Goal: Task Accomplishment & Management: Use online tool/utility

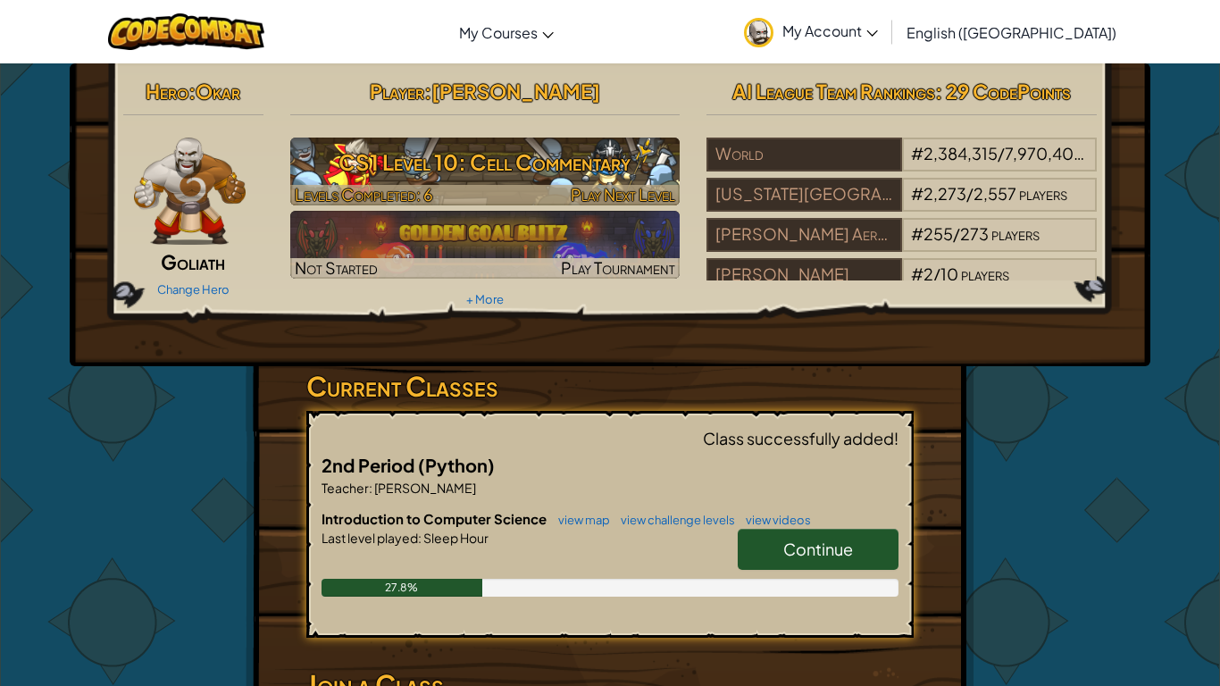
click at [579, 164] on h3 "CS1 Level 10: Cell Commentary" at bounding box center [485, 162] width 390 height 40
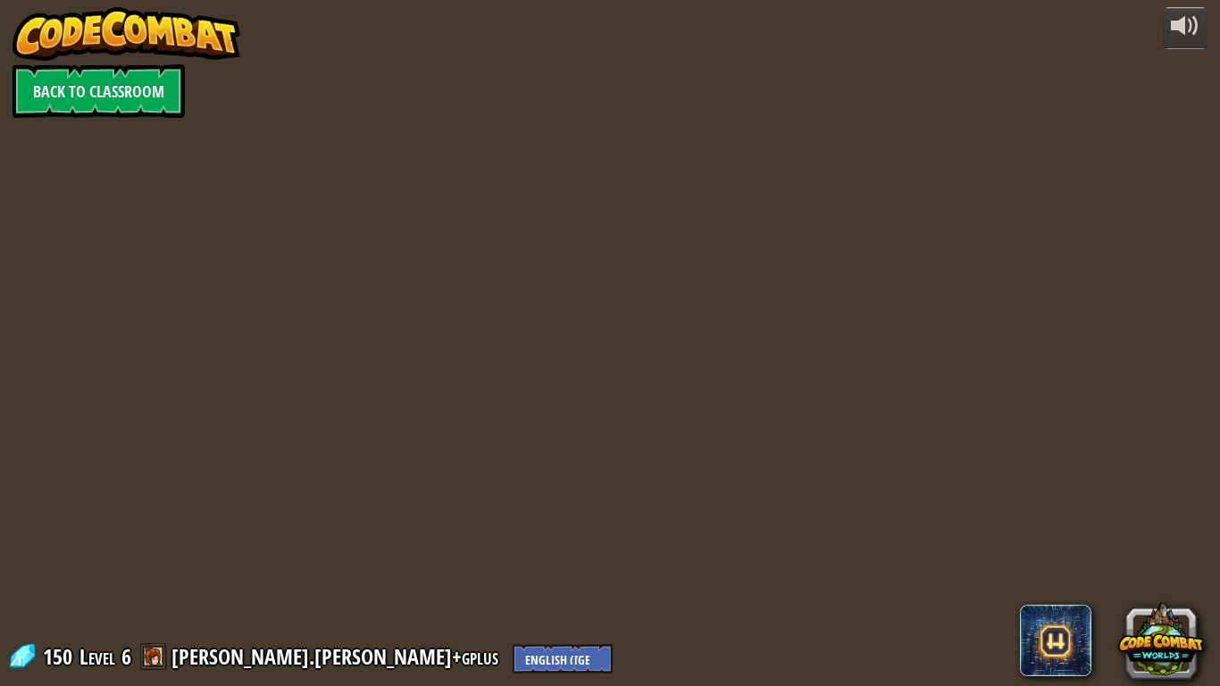
click at [150, 649] on span at bounding box center [153, 656] width 27 height 27
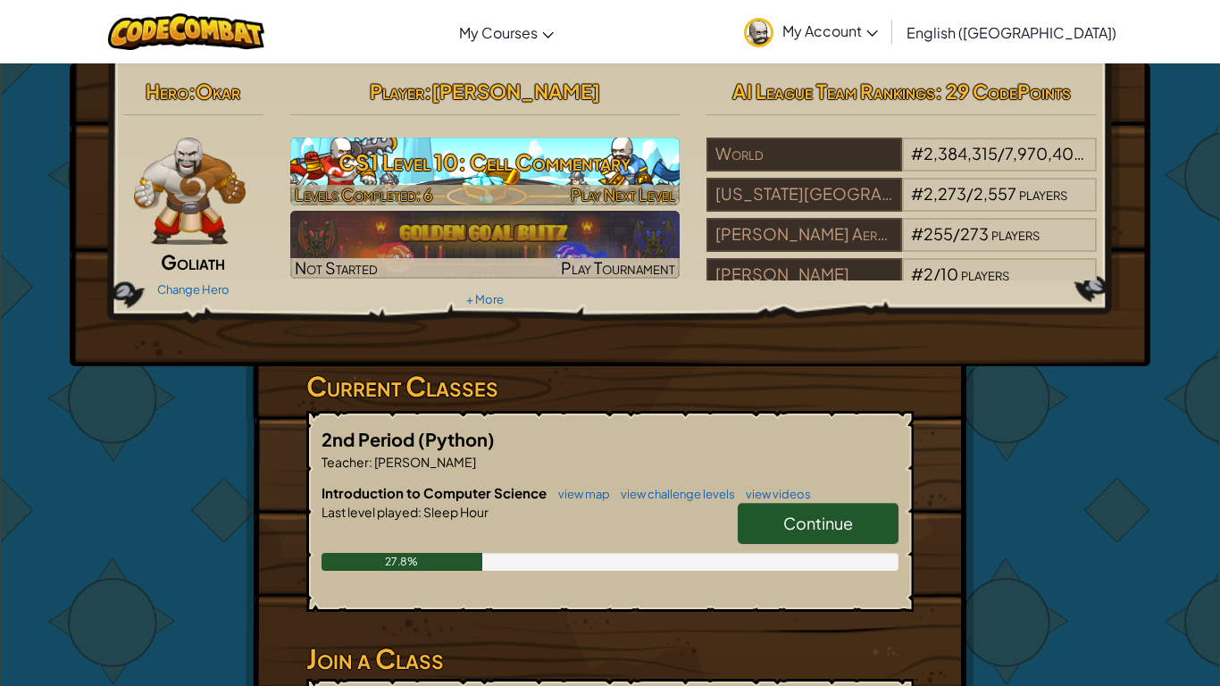
click at [421, 147] on h3 "CS1 Level 10: Cell Commentary" at bounding box center [485, 162] width 390 height 40
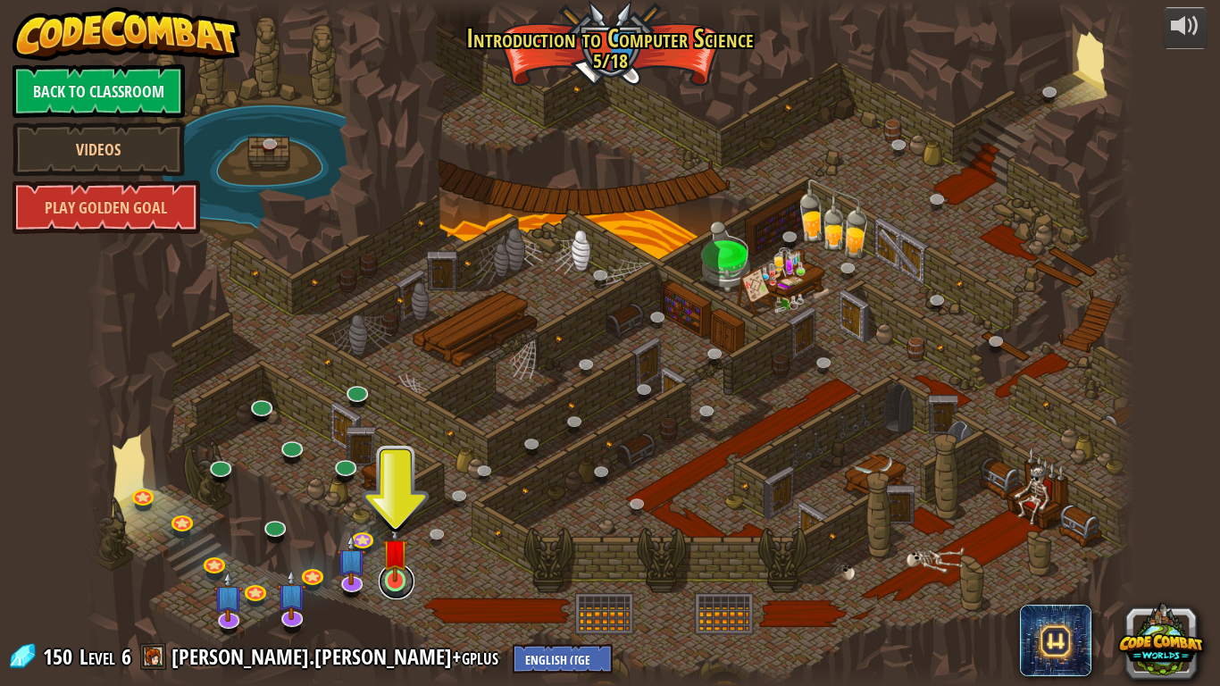
click at [389, 594] on link at bounding box center [397, 581] width 36 height 36
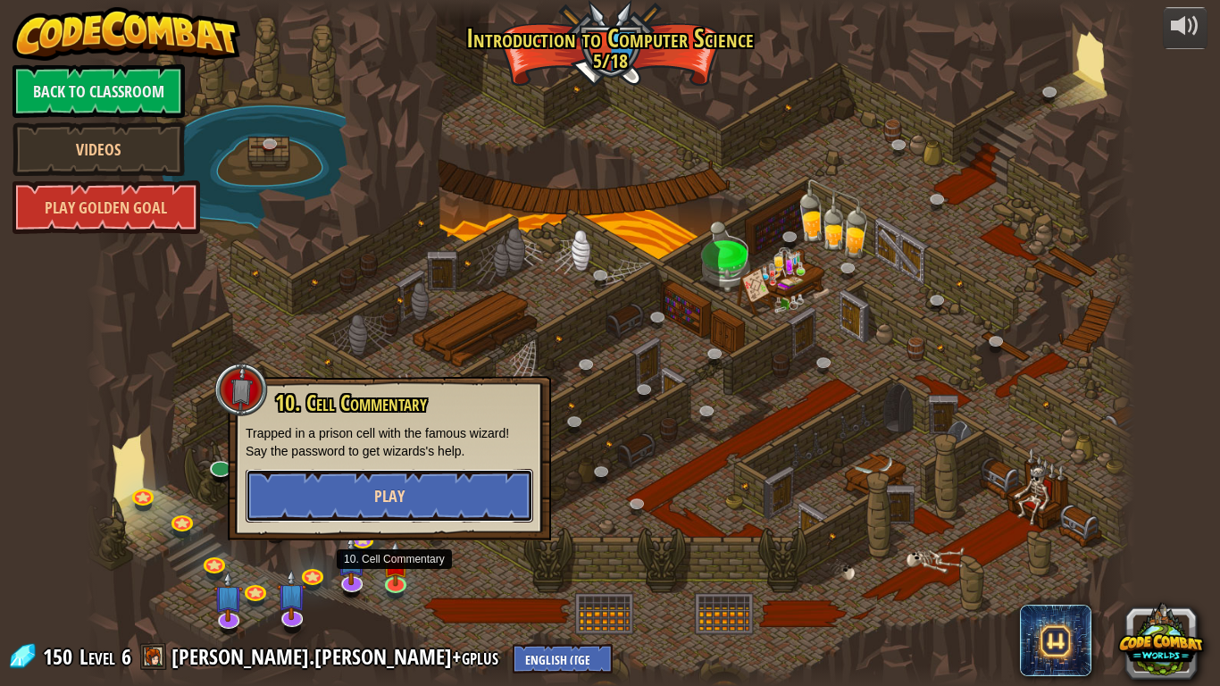
click at [502, 495] on button "Play" at bounding box center [389, 496] width 287 height 54
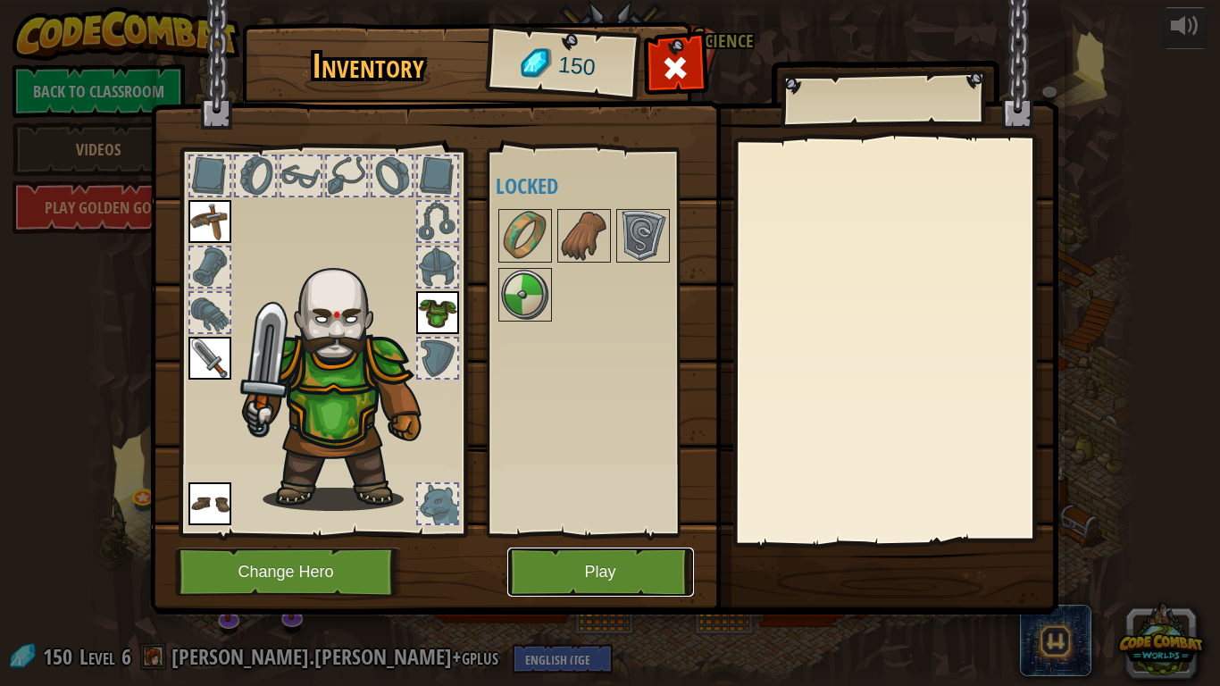
click at [573, 566] on button "Play" at bounding box center [600, 571] width 187 height 49
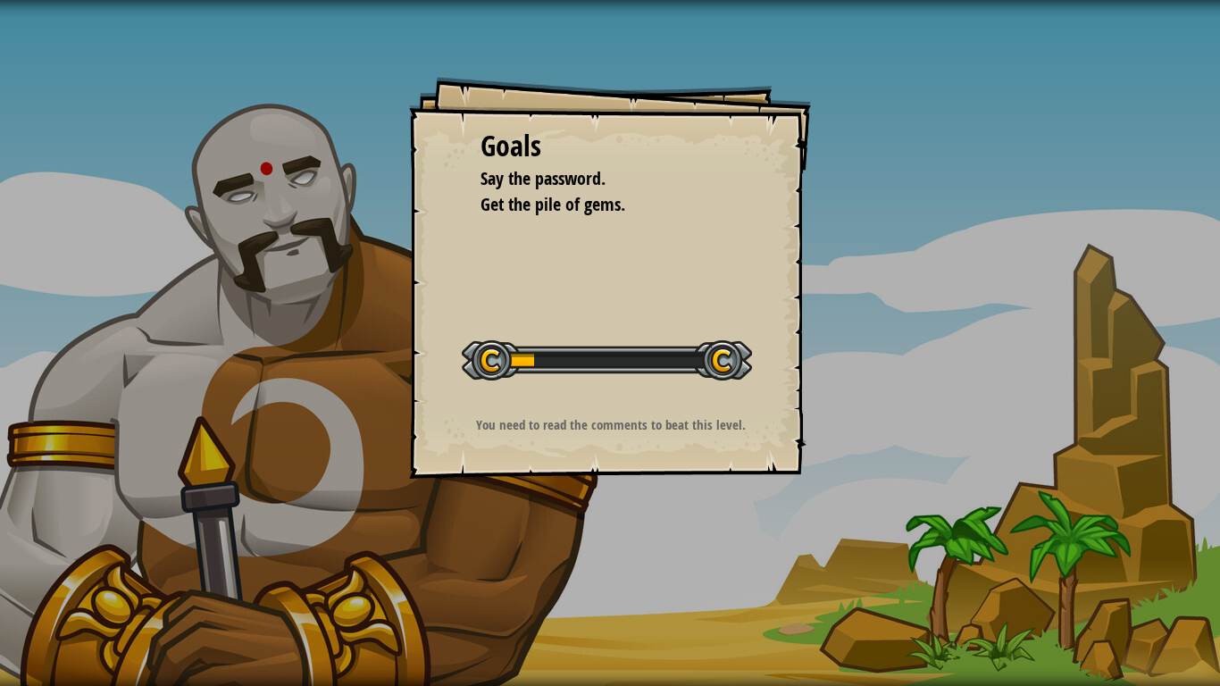
click at [533, 313] on div "Goals Say the password. Get the pile of gems. Start Level Error loading from se…" at bounding box center [610, 278] width 402 height 402
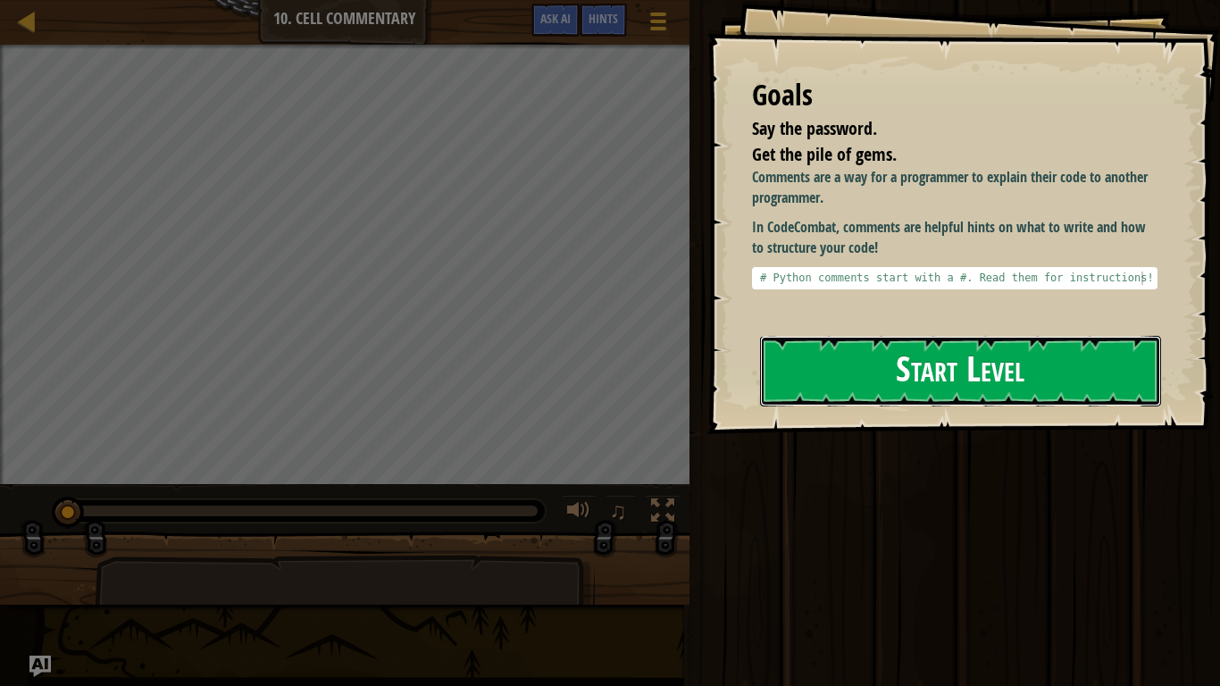
click at [971, 358] on button "Start Level" at bounding box center [960, 371] width 401 height 71
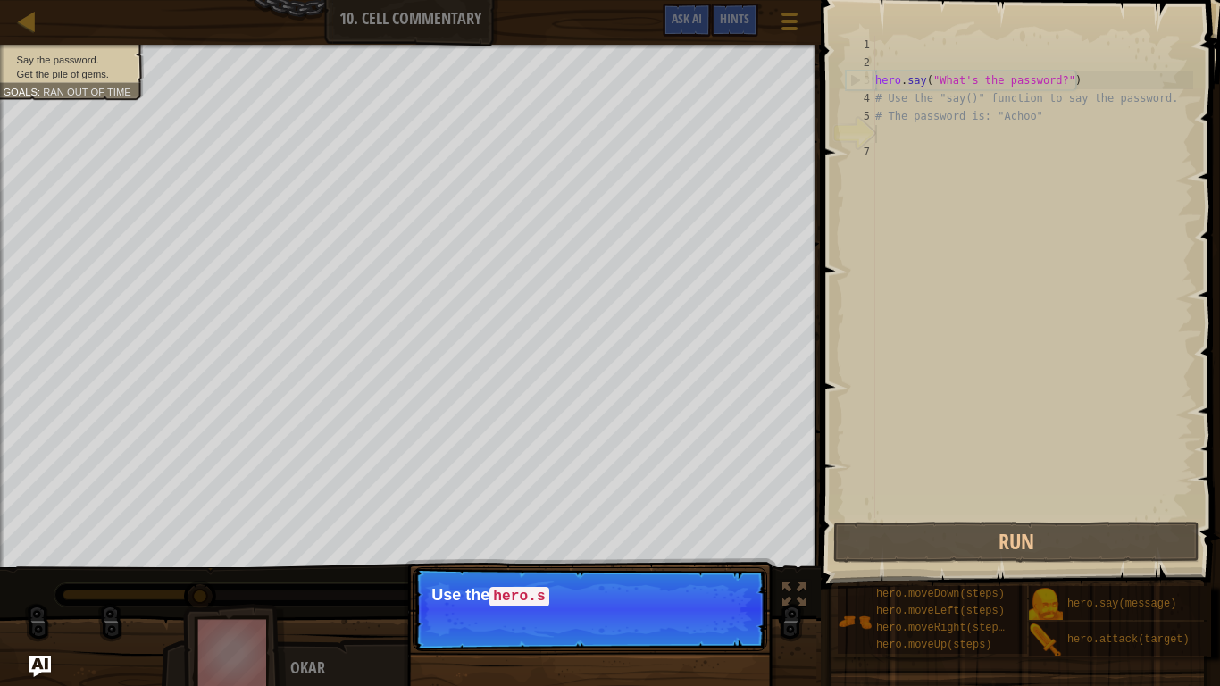
click at [710, 624] on p "Skip (esc) Continue Use the hero.s" at bounding box center [589, 609] width 354 height 84
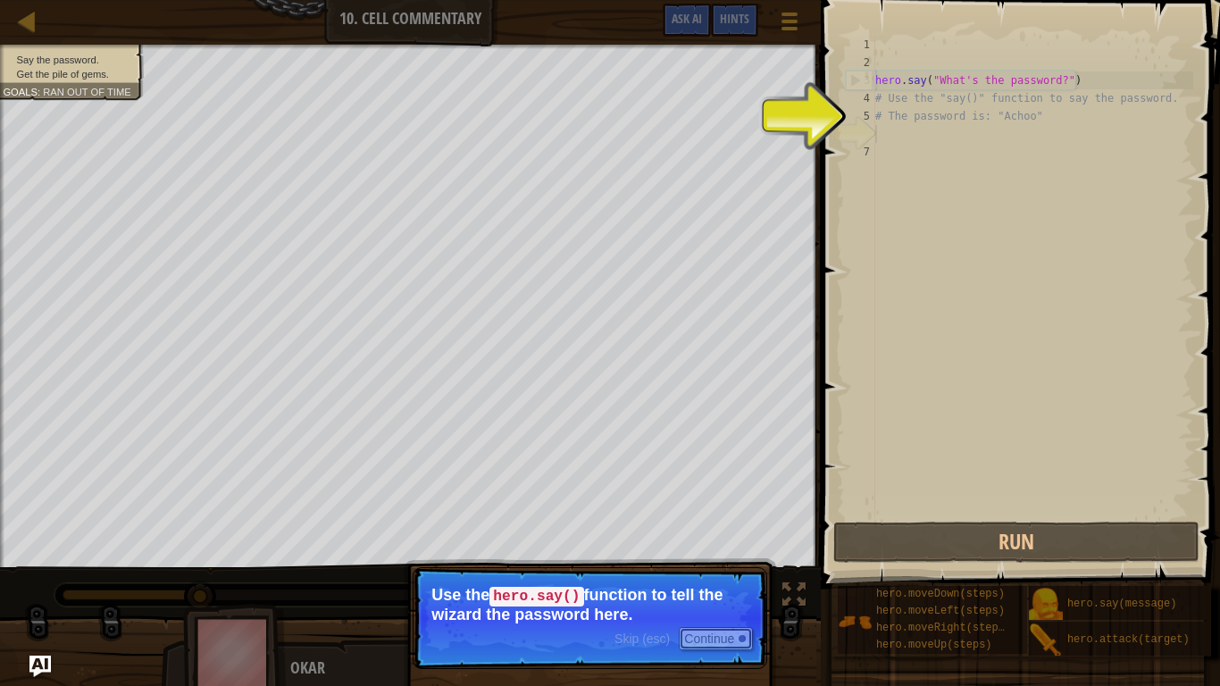
click at [711, 635] on button "Continue" at bounding box center [716, 638] width 74 height 23
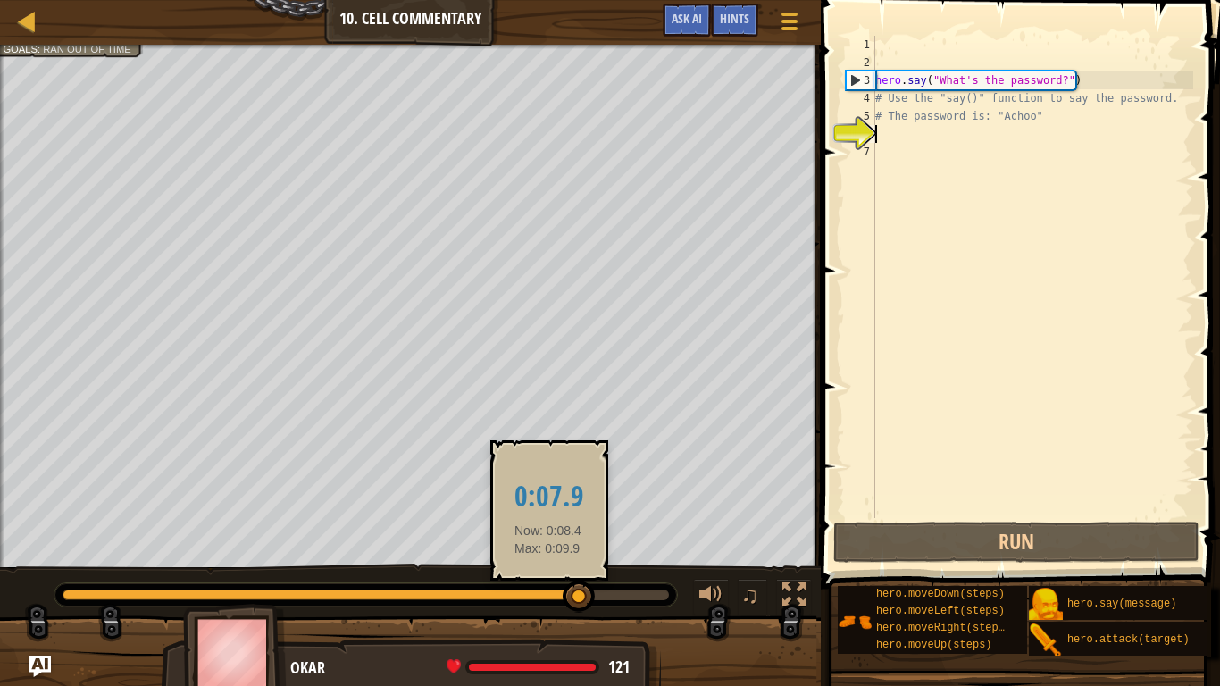
click at [548, 596] on div at bounding box center [320, 594] width 517 height 11
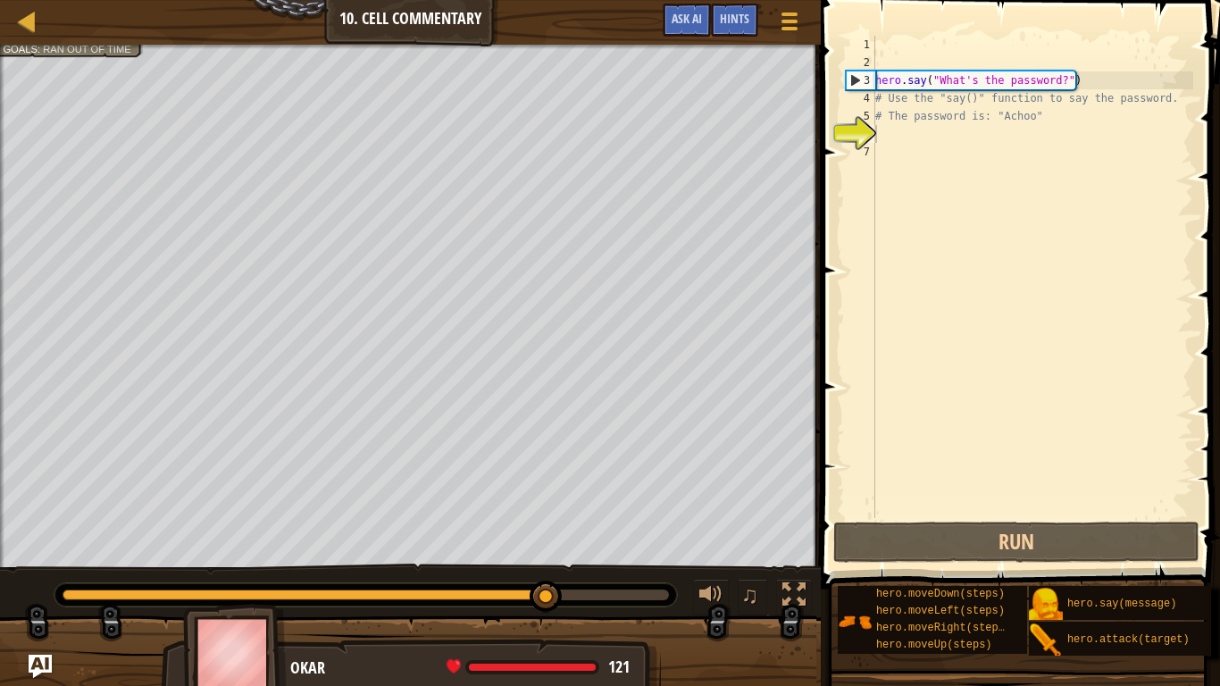
click at [43, 672] on img "Ask AI" at bounding box center [40, 665] width 23 height 23
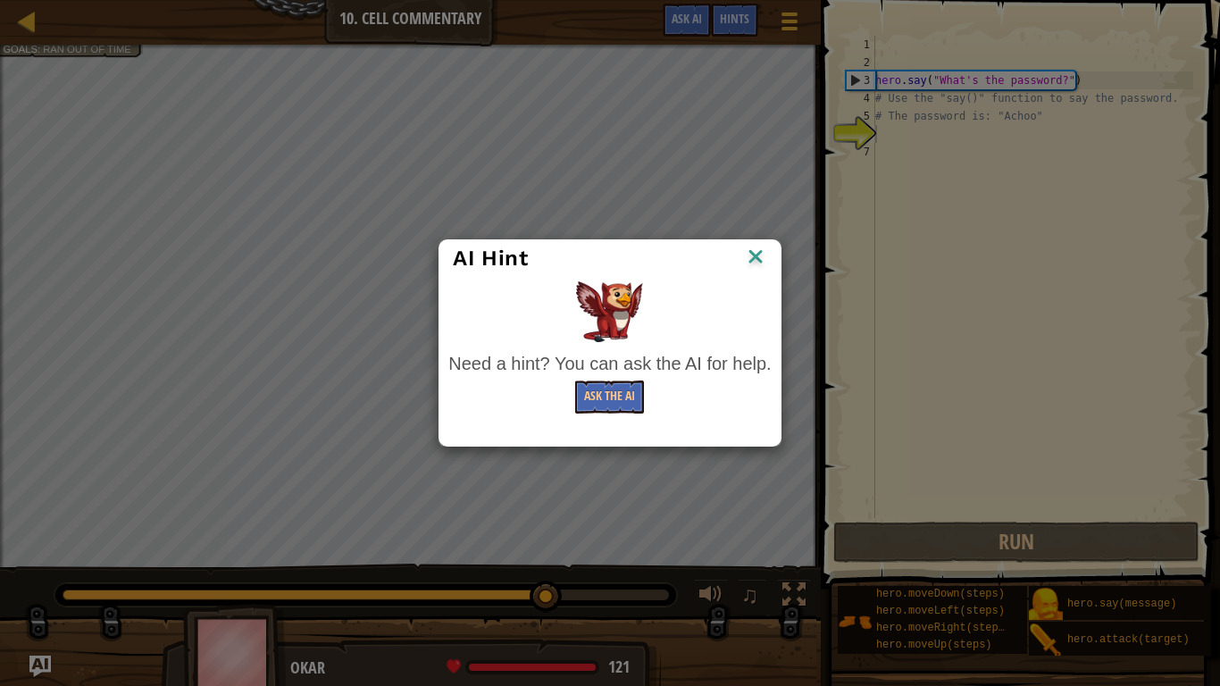
click at [754, 257] on img at bounding box center [755, 258] width 23 height 27
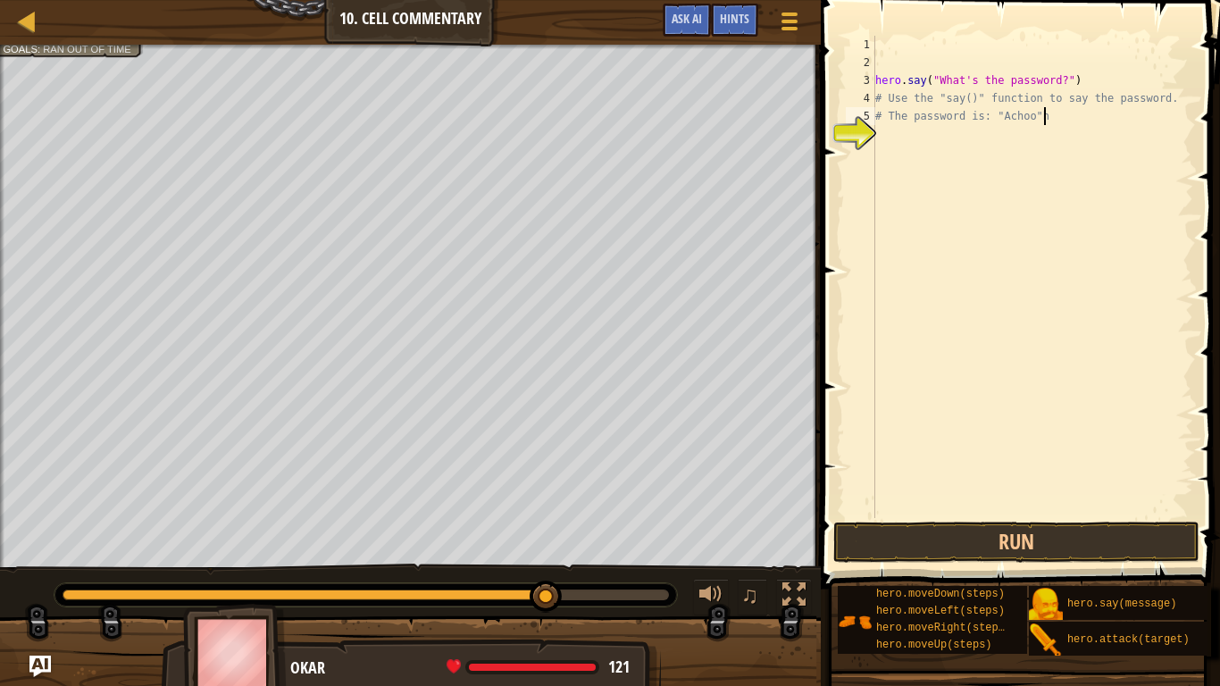
type textarea "# The password is: "Achoo""
click at [864, 534] on button "Run" at bounding box center [1016, 541] width 366 height 41
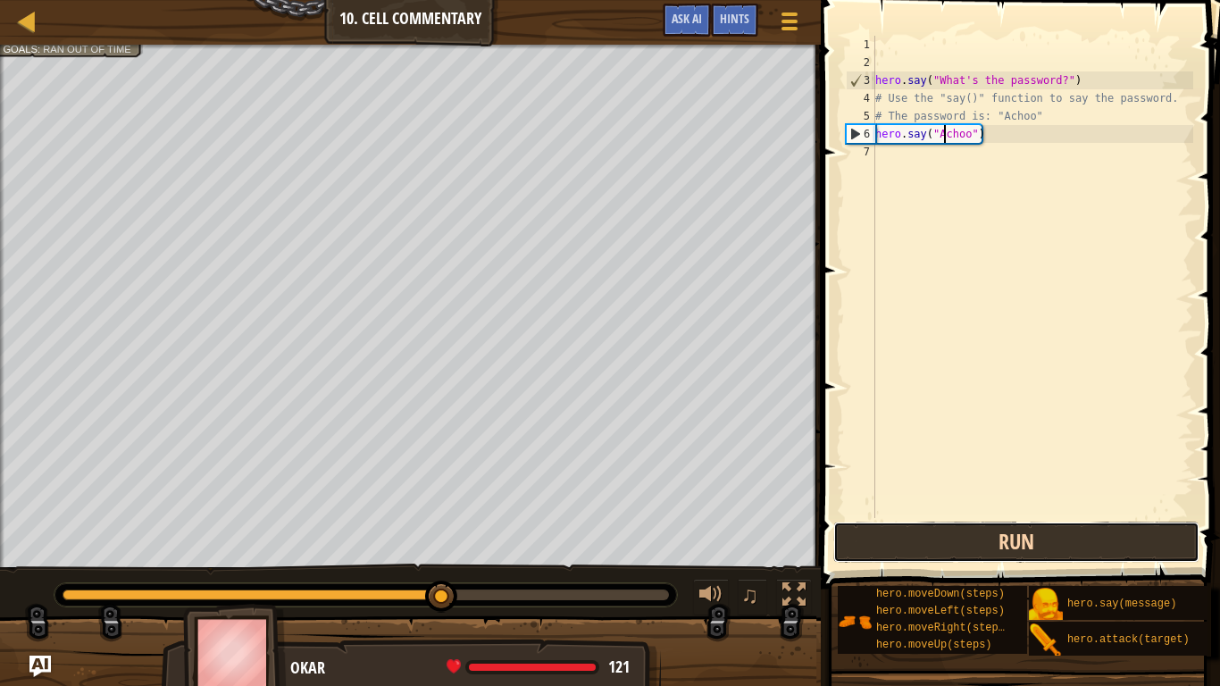
click at [864, 533] on button "Run" at bounding box center [1016, 541] width 366 height 41
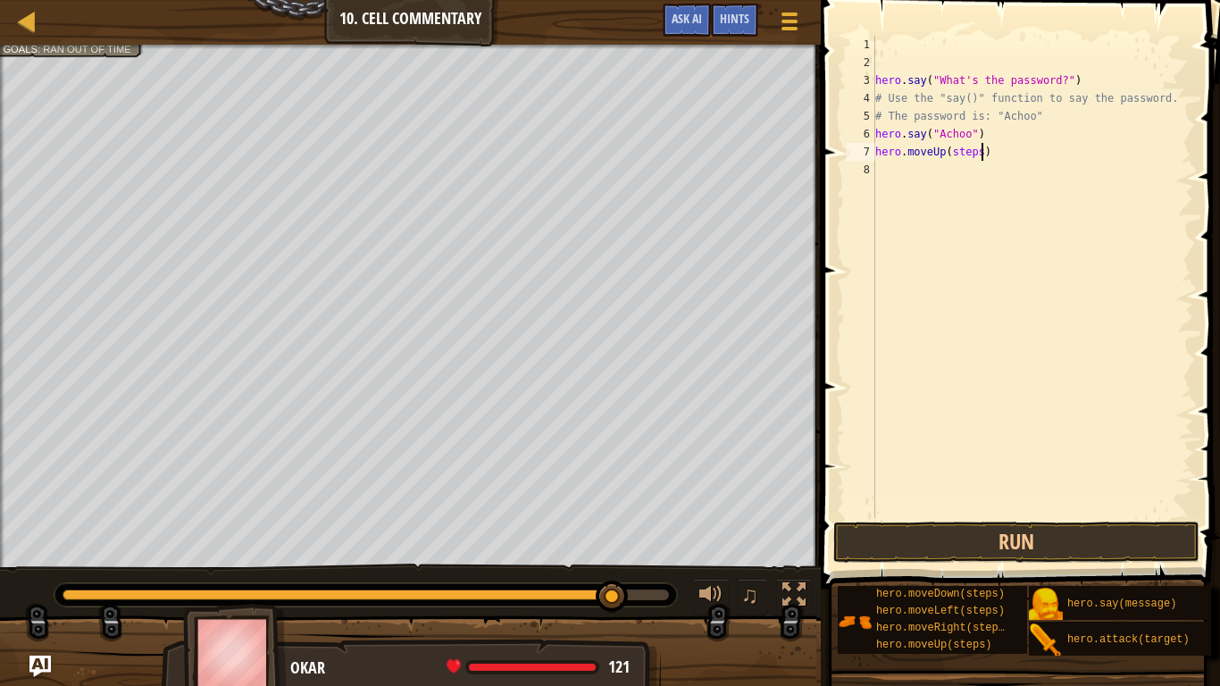
click at [982, 154] on div "hero . say ( "What's the password?" ) # Use the "say()" function to say the pas…" at bounding box center [1031, 295] width 321 height 518
type textarea "hero.moveUp(3)"
click at [1132, 547] on button "Run" at bounding box center [1016, 541] width 366 height 41
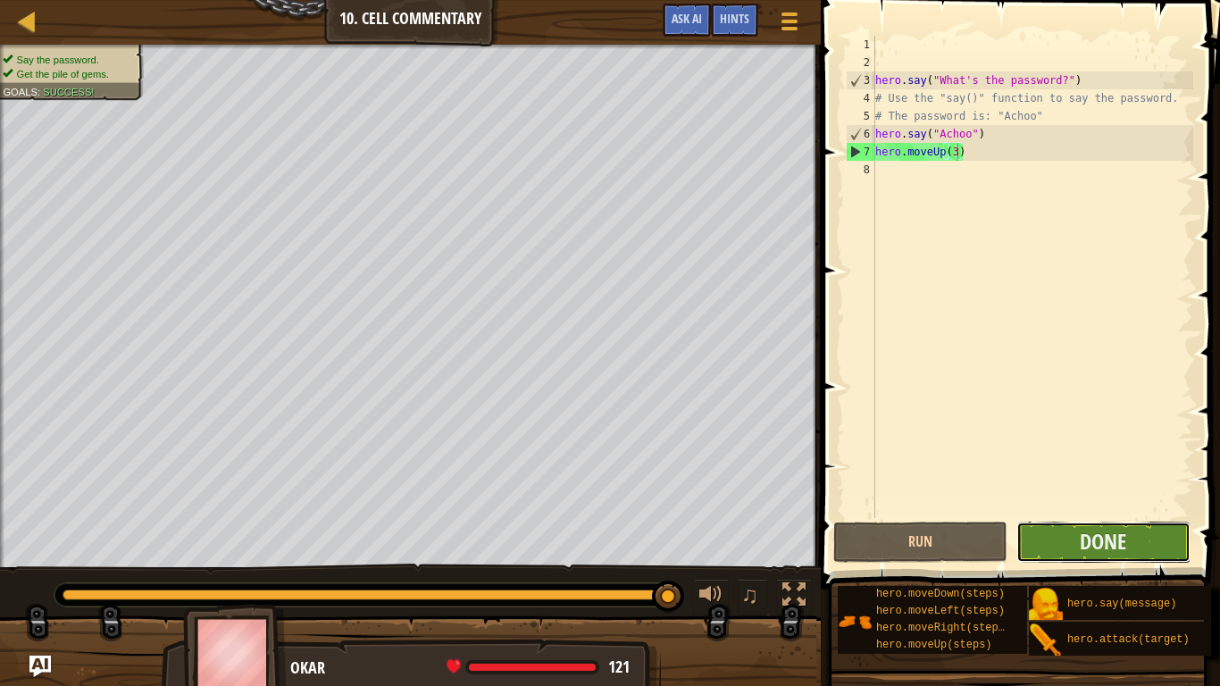
click at [1132, 546] on button "Done" at bounding box center [1103, 541] width 174 height 41
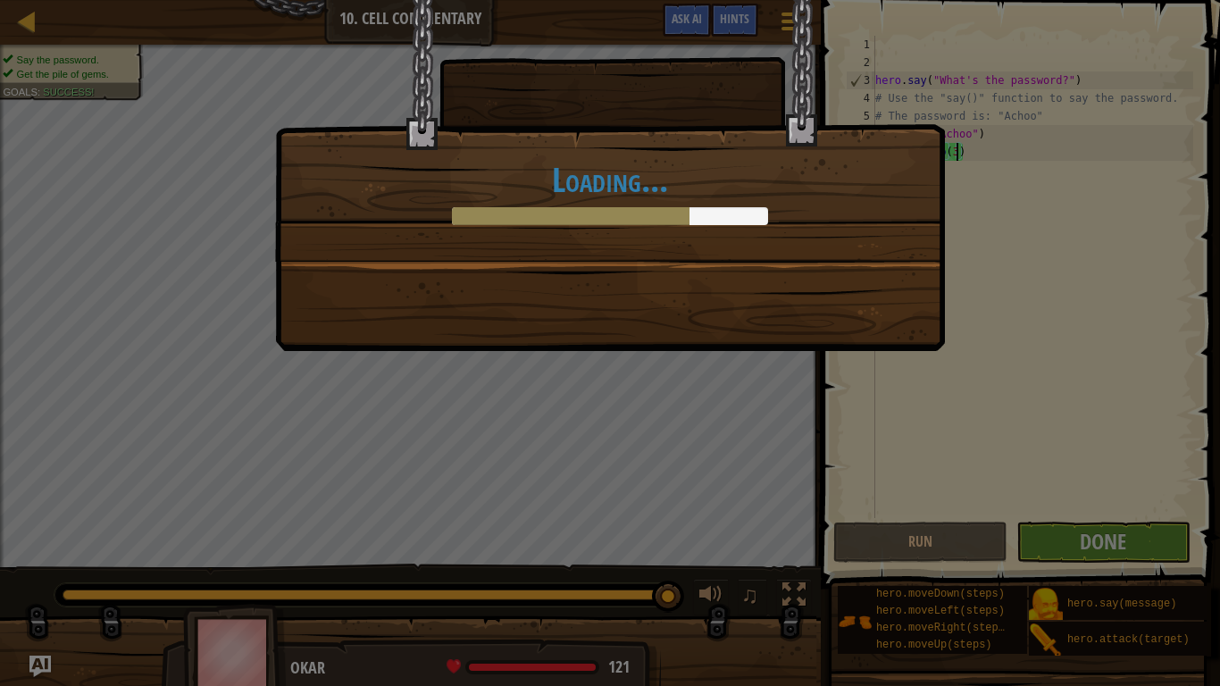
click at [1145, 389] on div "Loading..." at bounding box center [610, 343] width 1220 height 686
click at [1096, 534] on div "Loading..." at bounding box center [610, 343] width 1220 height 686
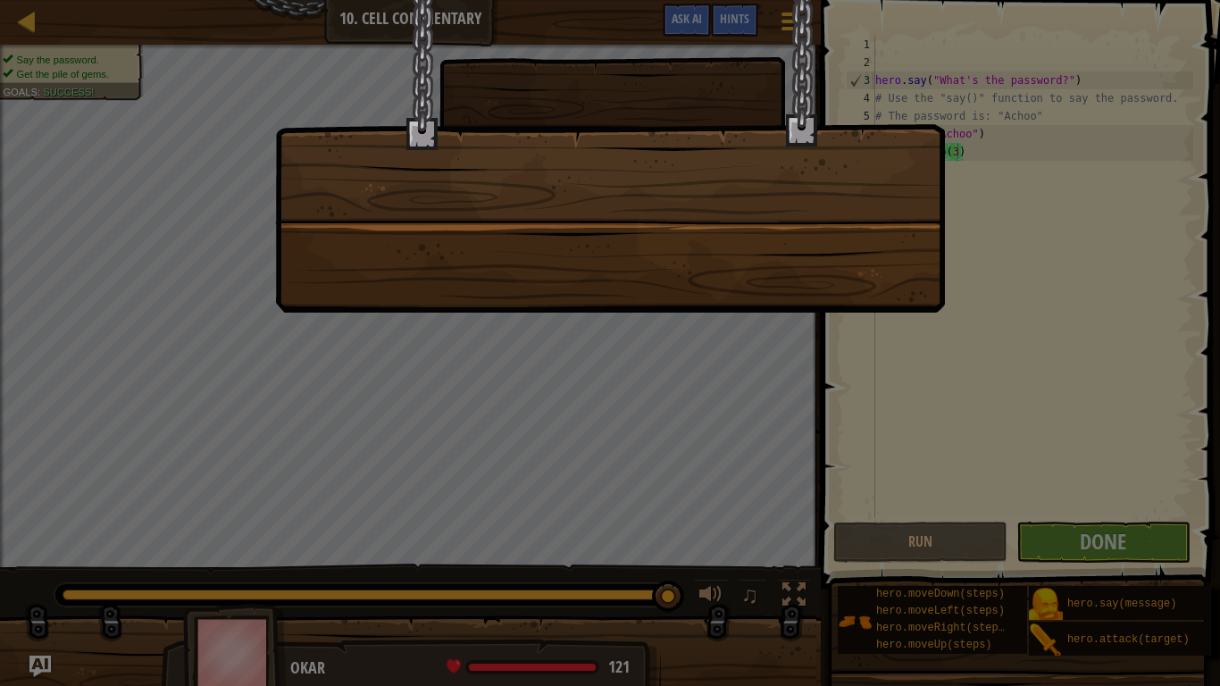
click at [799, 193] on div at bounding box center [610, 156] width 670 height 312
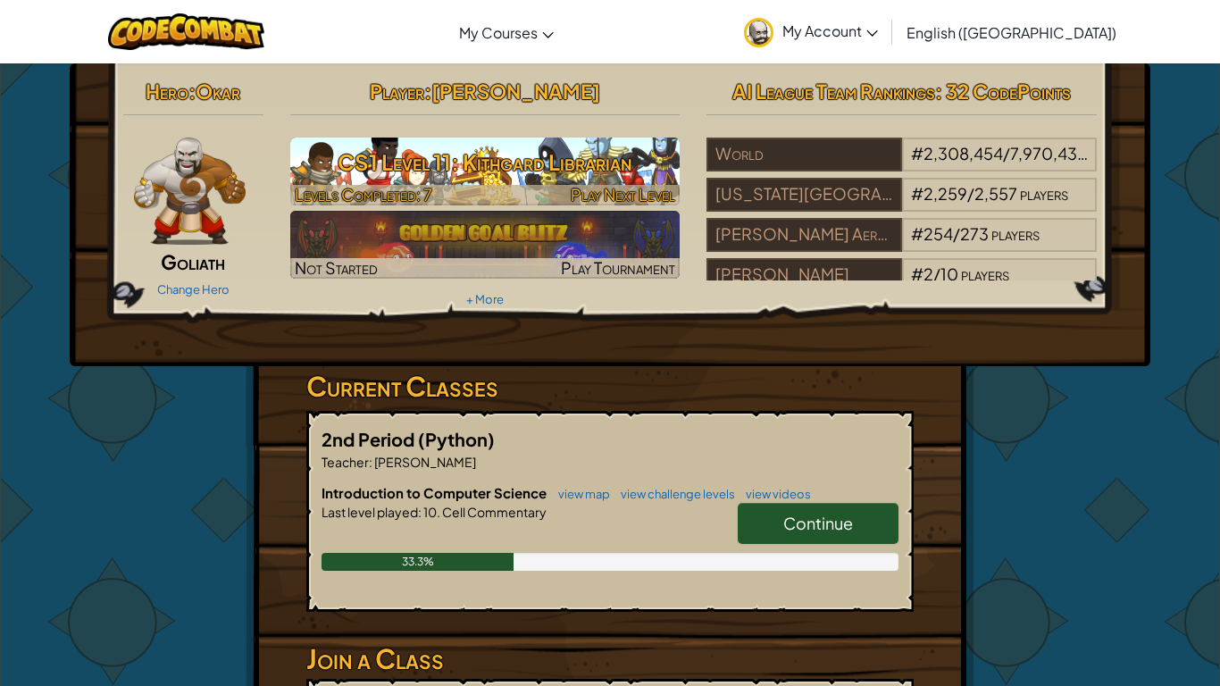
click at [392, 184] on span "Levels Completed: 7" at bounding box center [363, 194] width 137 height 21
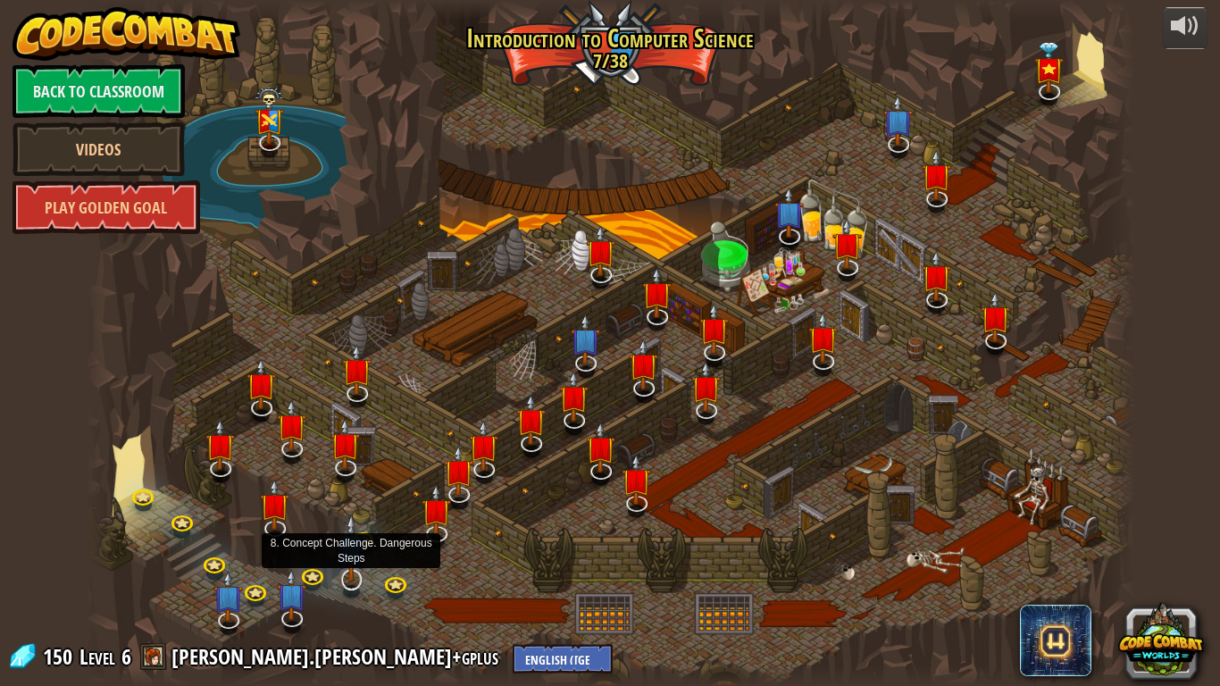
click at [360, 534] on img at bounding box center [351, 547] width 29 height 68
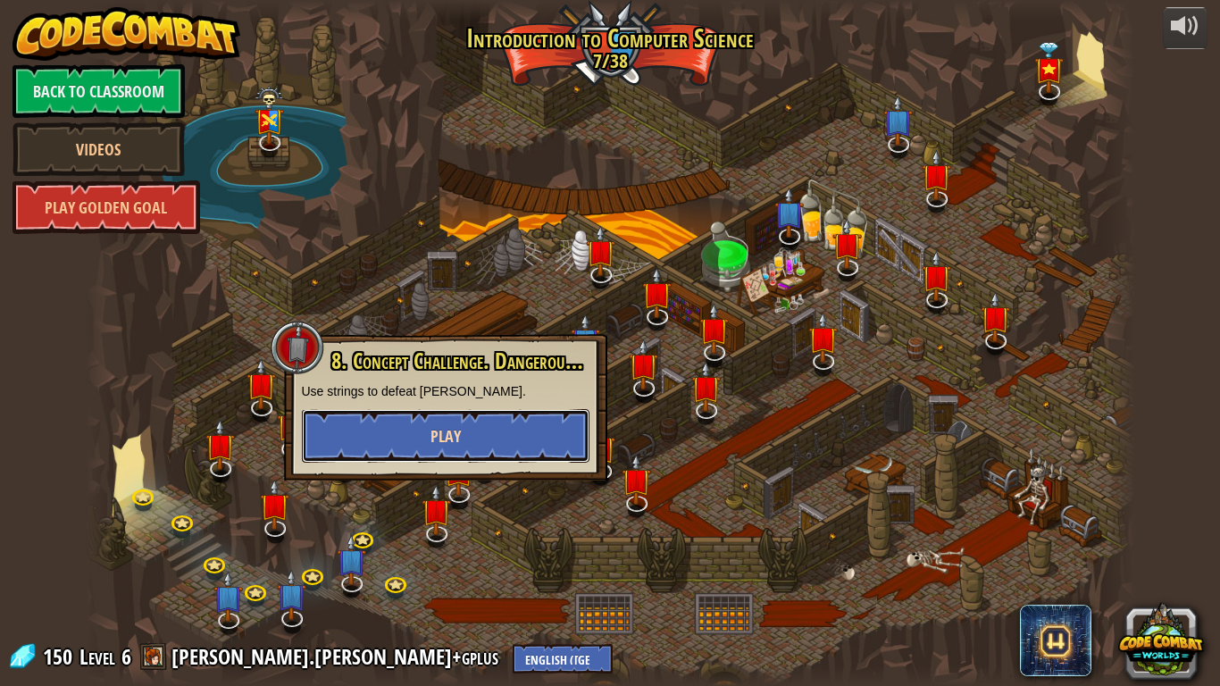
click at [396, 429] on button "Play" at bounding box center [445, 436] width 287 height 54
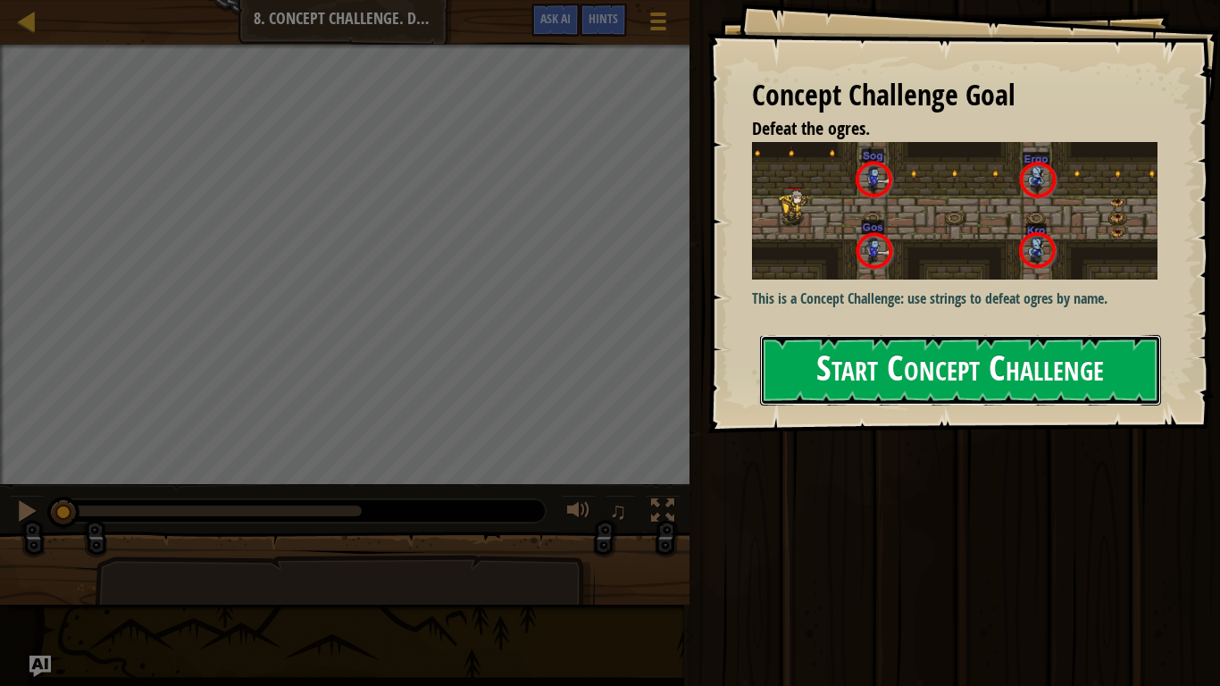
click at [908, 357] on button "Start Concept Challenge" at bounding box center [960, 370] width 401 height 71
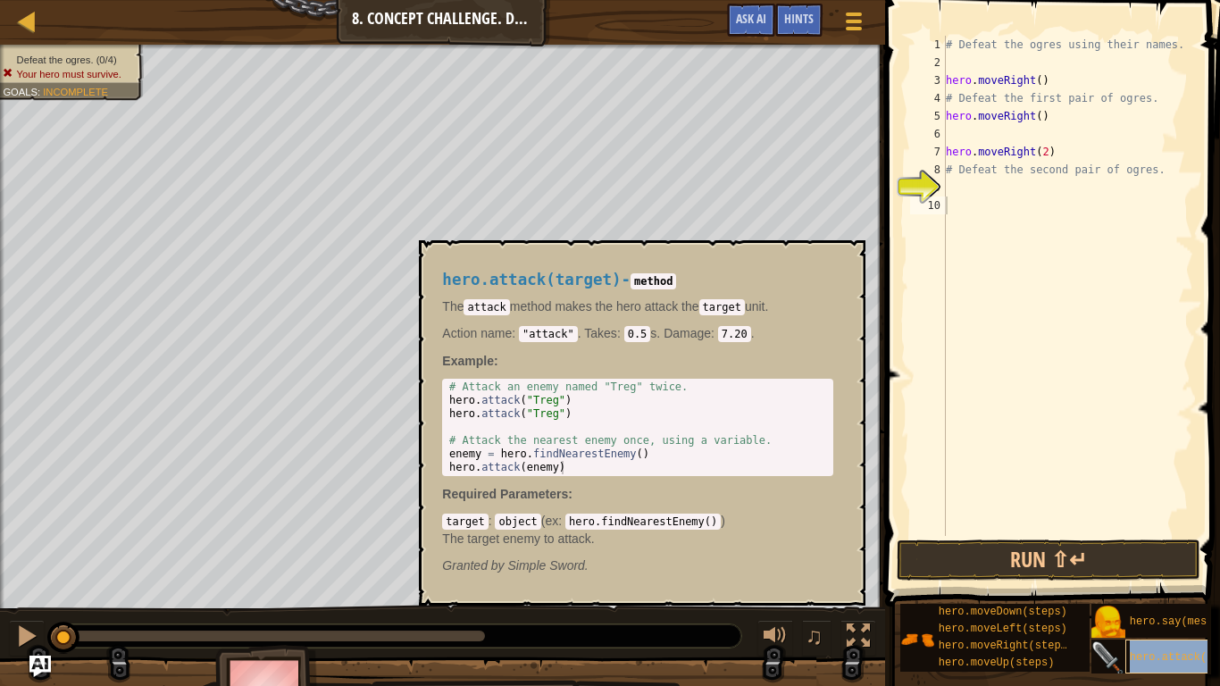
type textarea "hero.attack(target)"
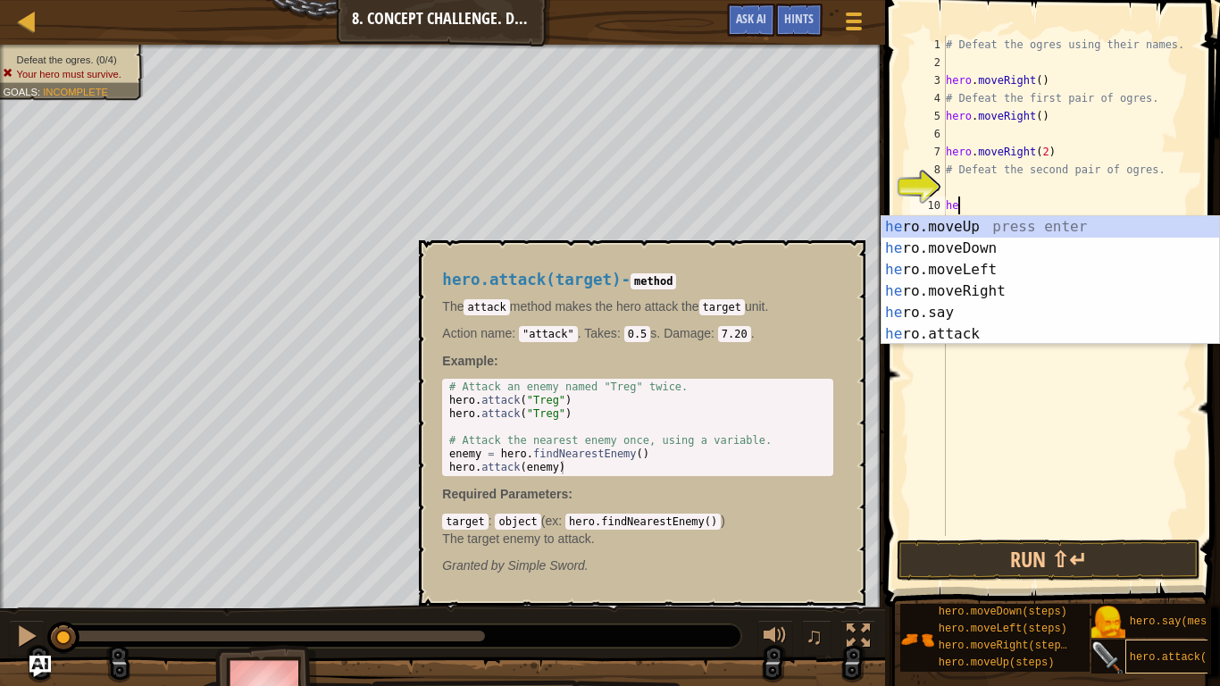
type textarea "h"
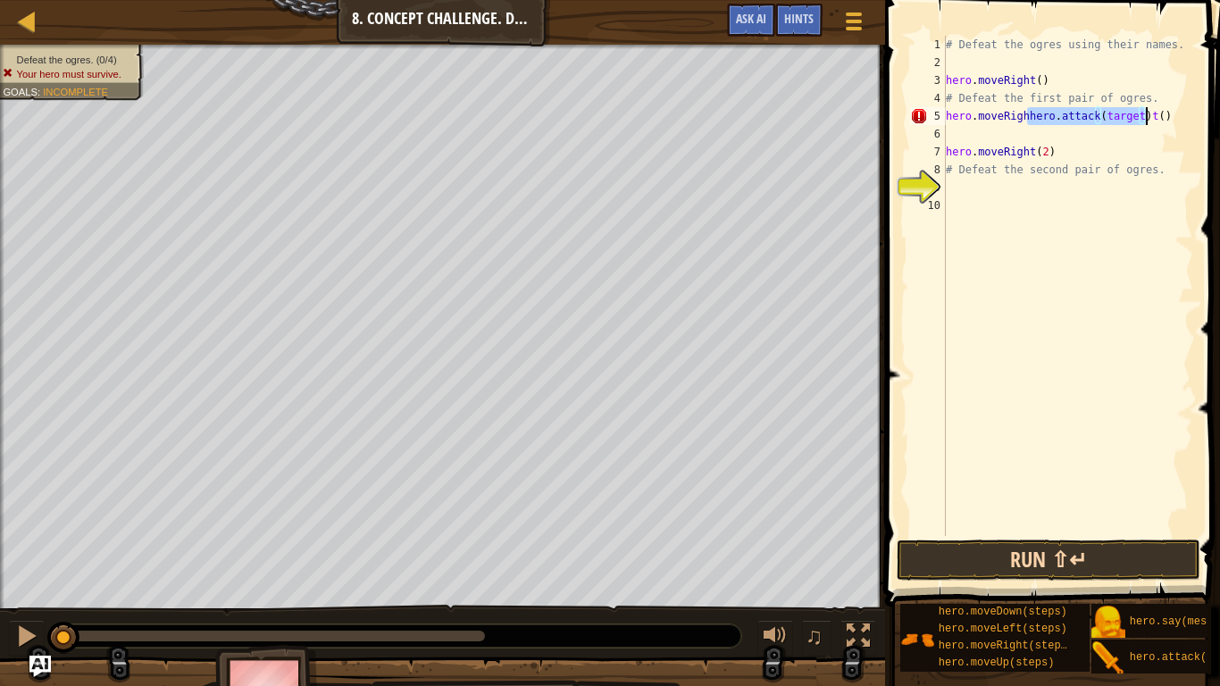
type textarea "hero.moveRight()"
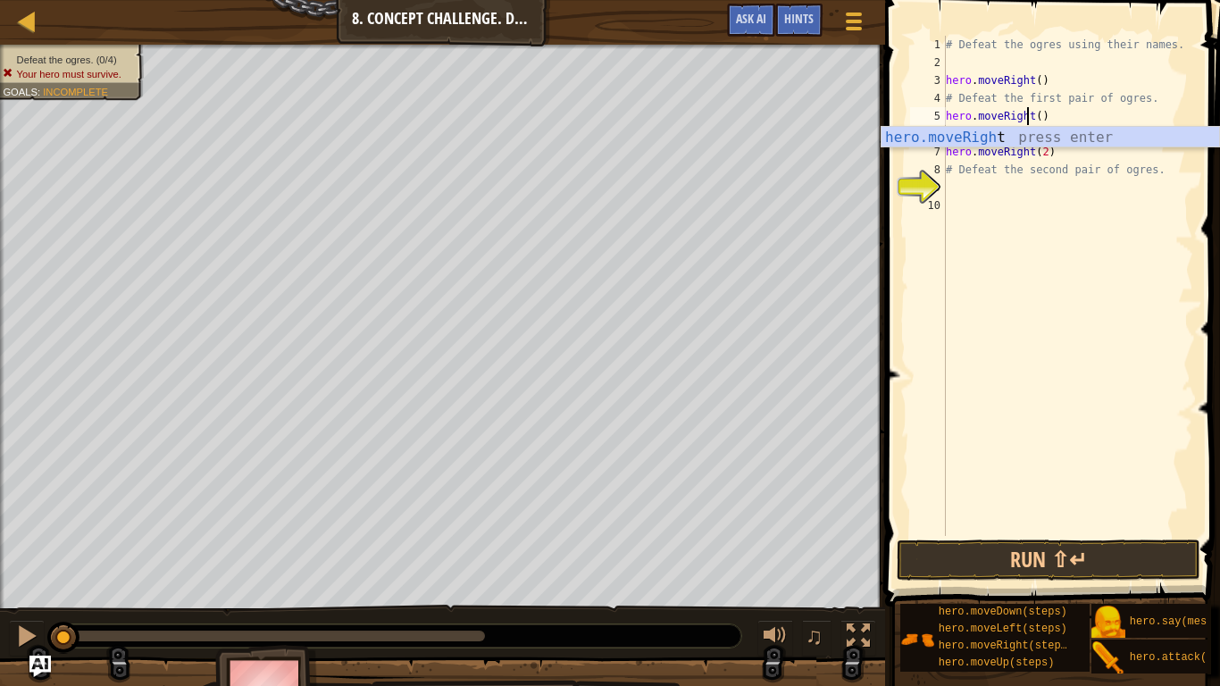
click at [1140, 286] on div "# Defeat the ogres using their names. hero . moveRight ( ) # Defeat the first p…" at bounding box center [1067, 304] width 251 height 536
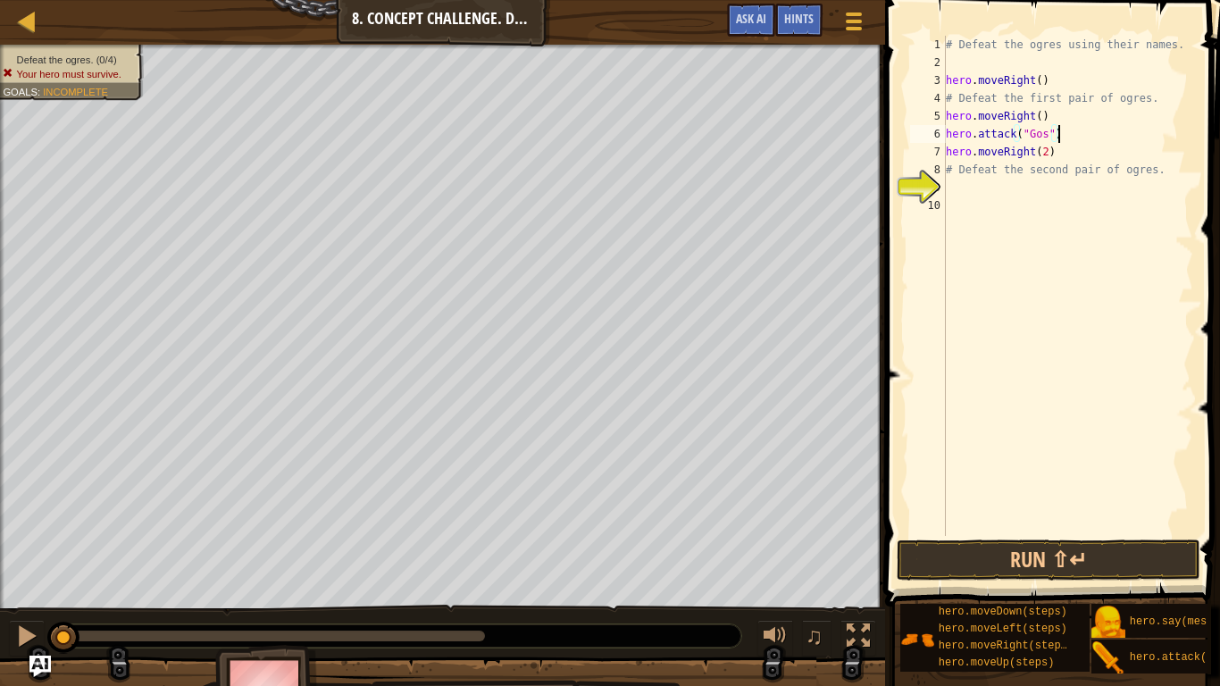
scroll to position [8, 16]
type textarea "hero.attack("Gos")"
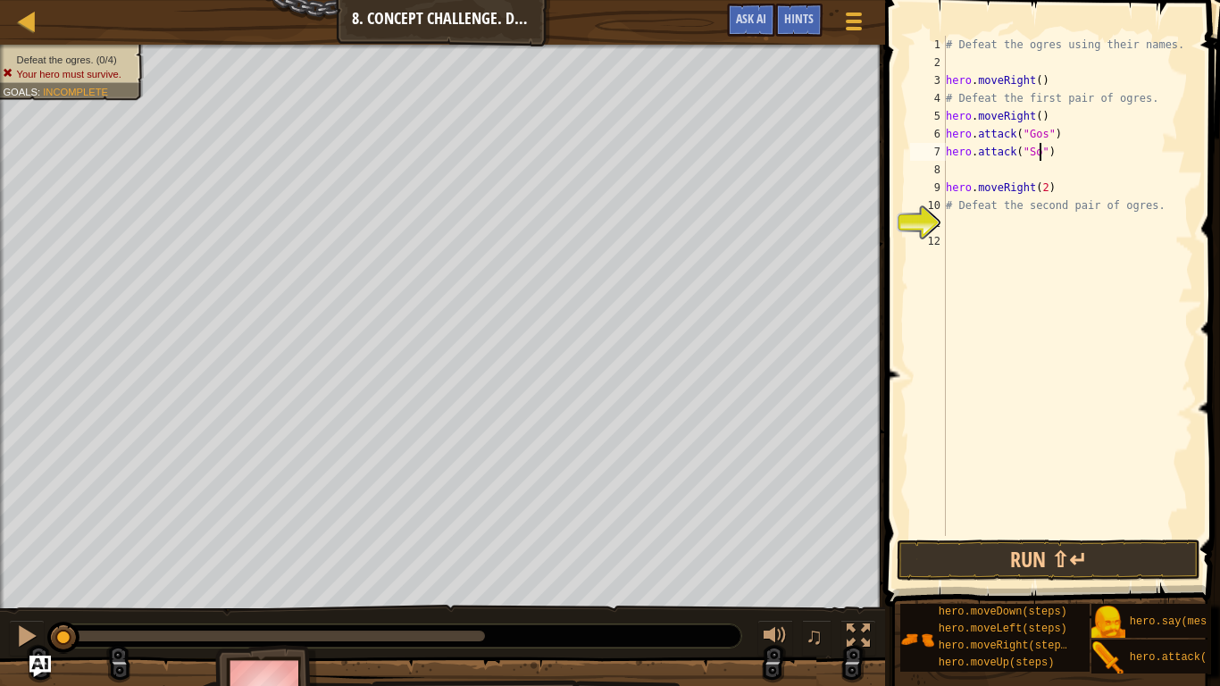
scroll to position [8, 15]
drag, startPoint x: 1058, startPoint y: 152, endPoint x: 920, endPoint y: 152, distance: 138.4
click at [920, 152] on div "hero.attack("Sog") 1 2 3 4 5 6 7 8 9 10 11 12 # Defeat the ogres using their na…" at bounding box center [1049, 286] width 287 height 500
type textarea "hero.attack("Sog")"
click at [1042, 152] on div "# Defeat the ogres using their names. hero . moveRight ( ) # Defeat the first p…" at bounding box center [1067, 286] width 251 height 500
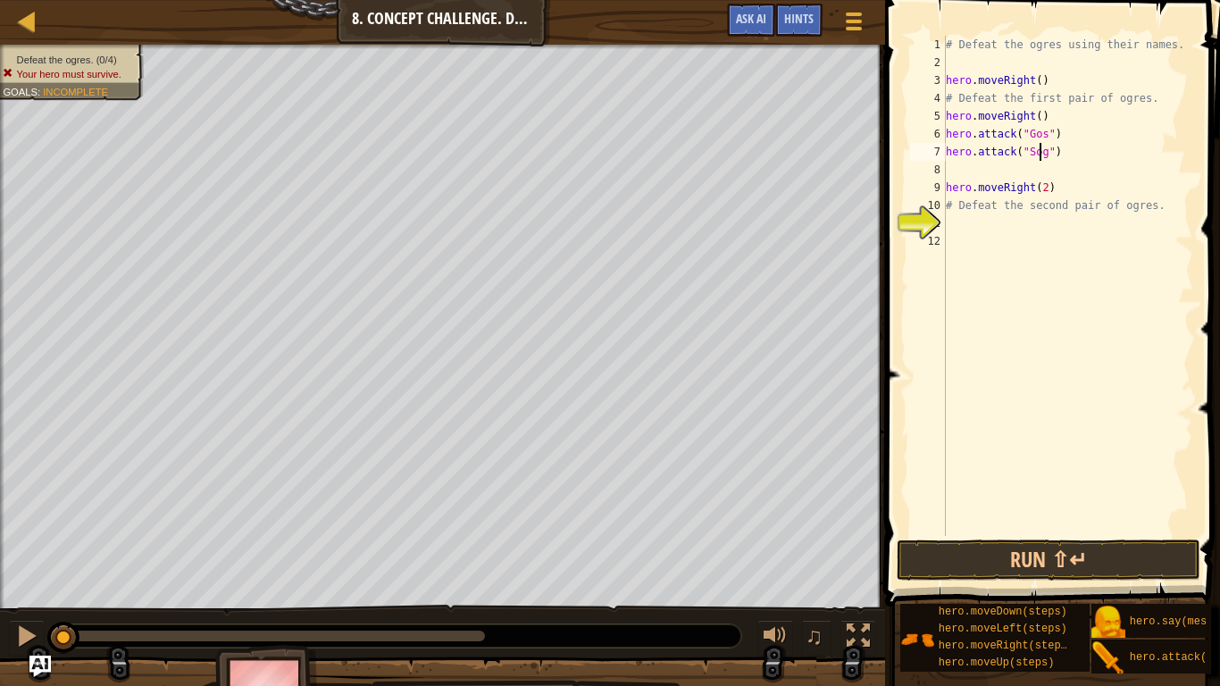
scroll to position [8, 0]
click at [1046, 158] on div "# Defeat the ogres using their names. hero . moveRight ( ) # Defeat the first p…" at bounding box center [1067, 304] width 251 height 536
type textarea "hero.attack("Gos")"
click at [1021, 172] on div "# Defeat the ogres using their names. hero . moveRight ( ) # Defeat the first p…" at bounding box center [1067, 304] width 251 height 536
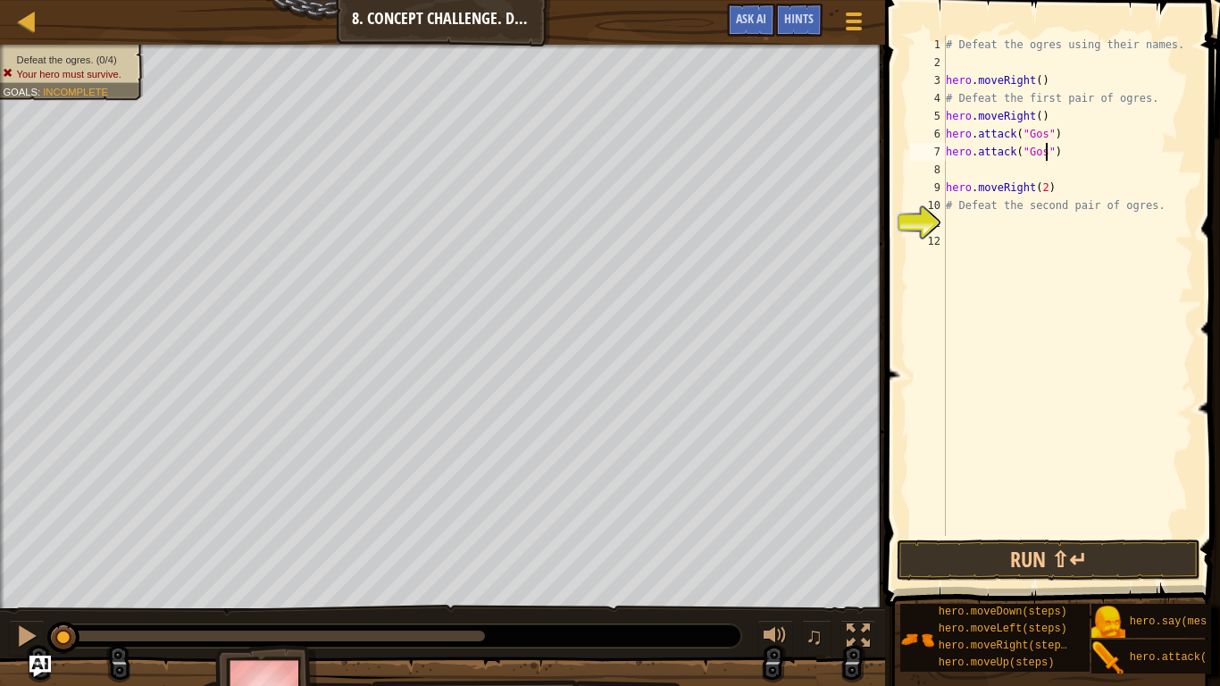
scroll to position [8, 0]
paste textarea "hero.attack("Sog")"
type textarea "hero.attack("Sog")"
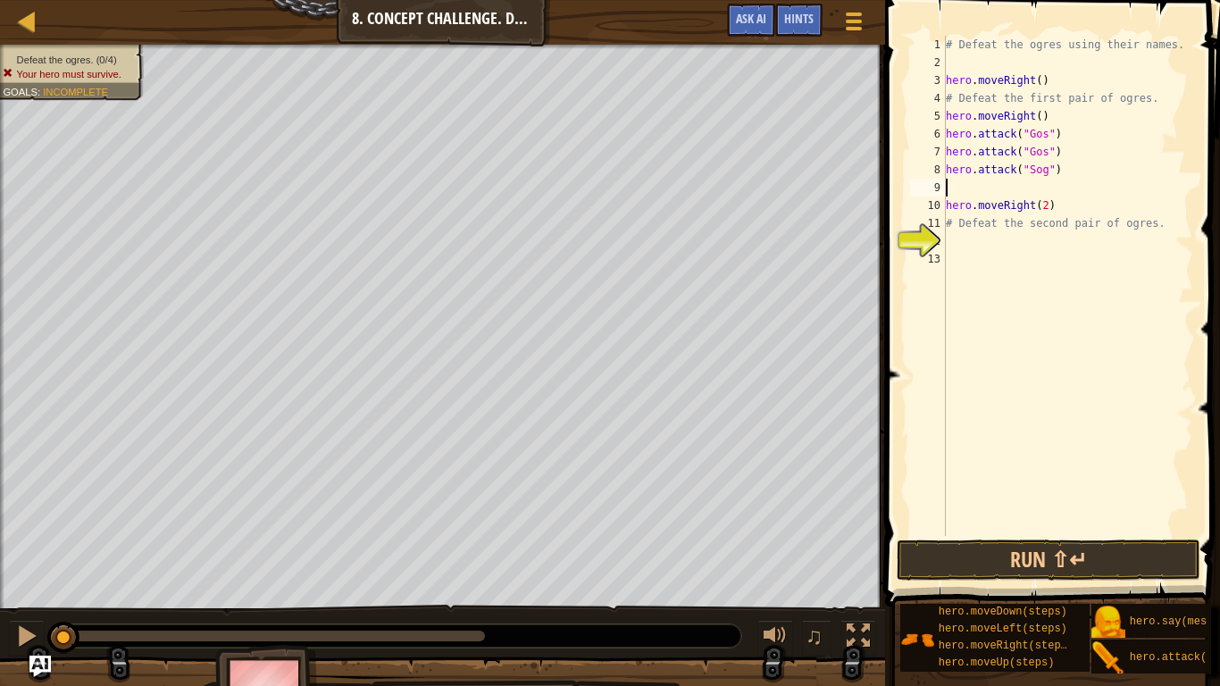
paste textarea "hero.attack("Sog")"
type textarea "hero.attack("Sog")"
click at [1024, 562] on button "Run ⇧↵" at bounding box center [1048, 559] width 304 height 41
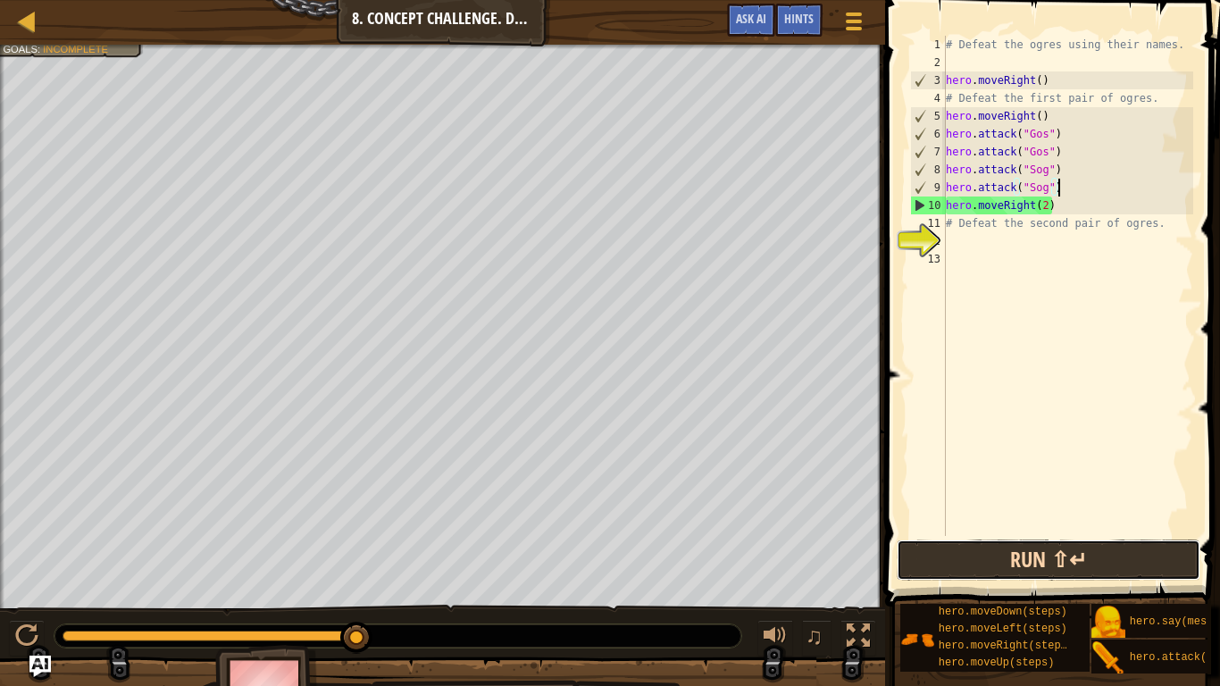
click at [1024, 562] on button "Run ⇧↵" at bounding box center [1048, 559] width 304 height 41
click at [1029, 562] on button "Run ⇧↵" at bounding box center [1048, 559] width 304 height 41
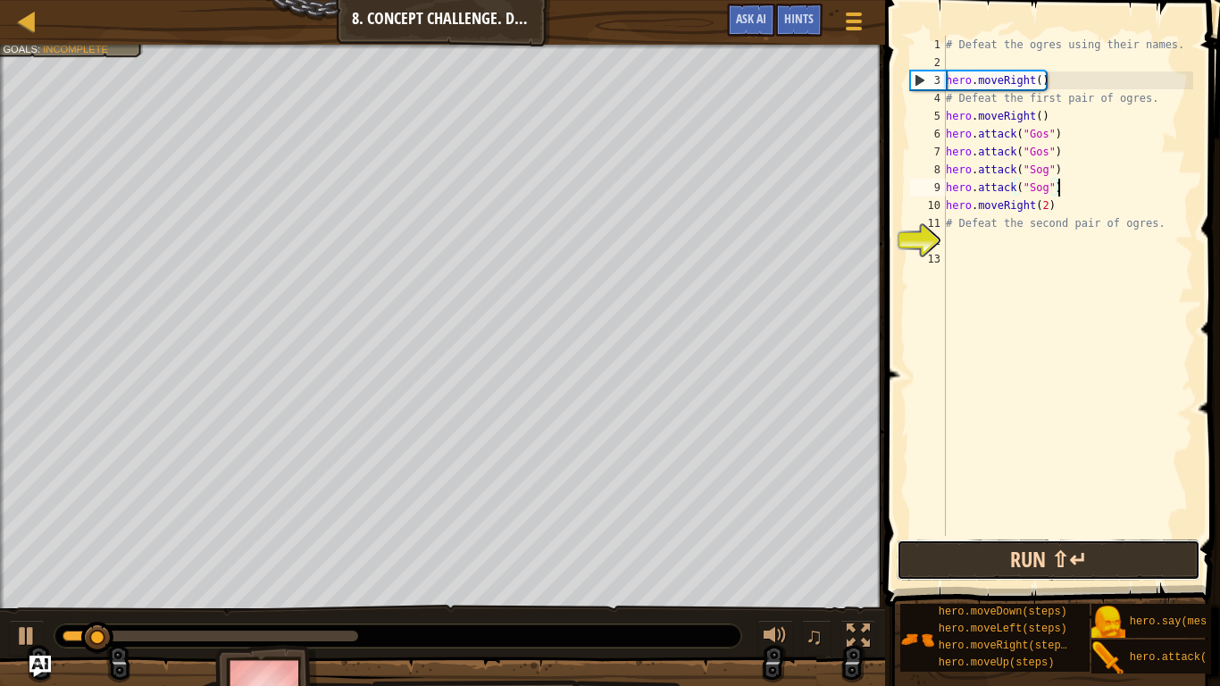
click at [1029, 562] on button "Run ⇧↵" at bounding box center [1048, 559] width 304 height 41
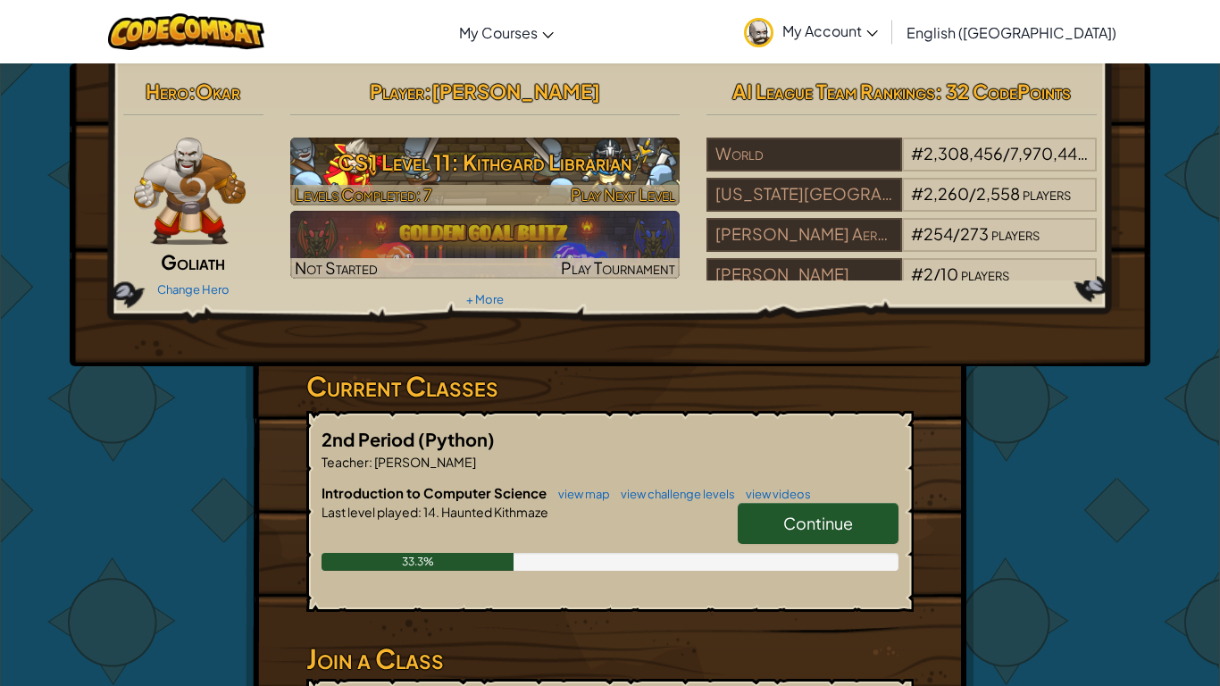
click at [453, 158] on h3 "CS1 Level 11: Kithgard Librarian" at bounding box center [485, 162] width 390 height 40
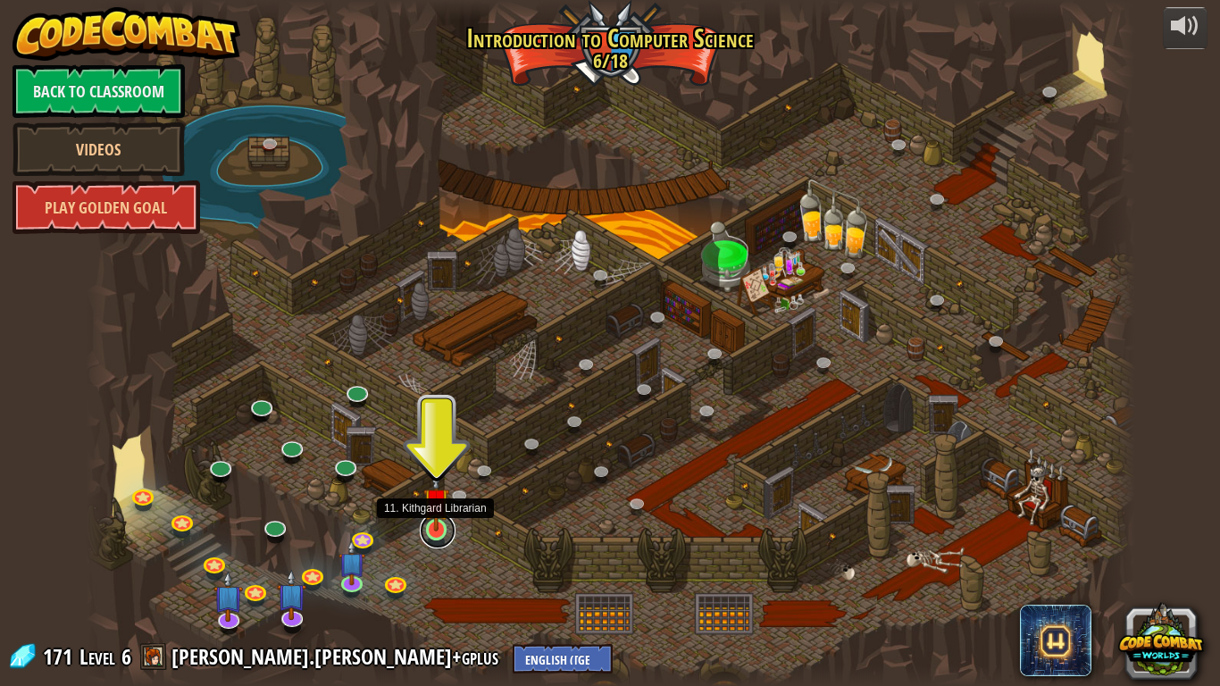
click at [432, 530] on link at bounding box center [438, 530] width 36 height 36
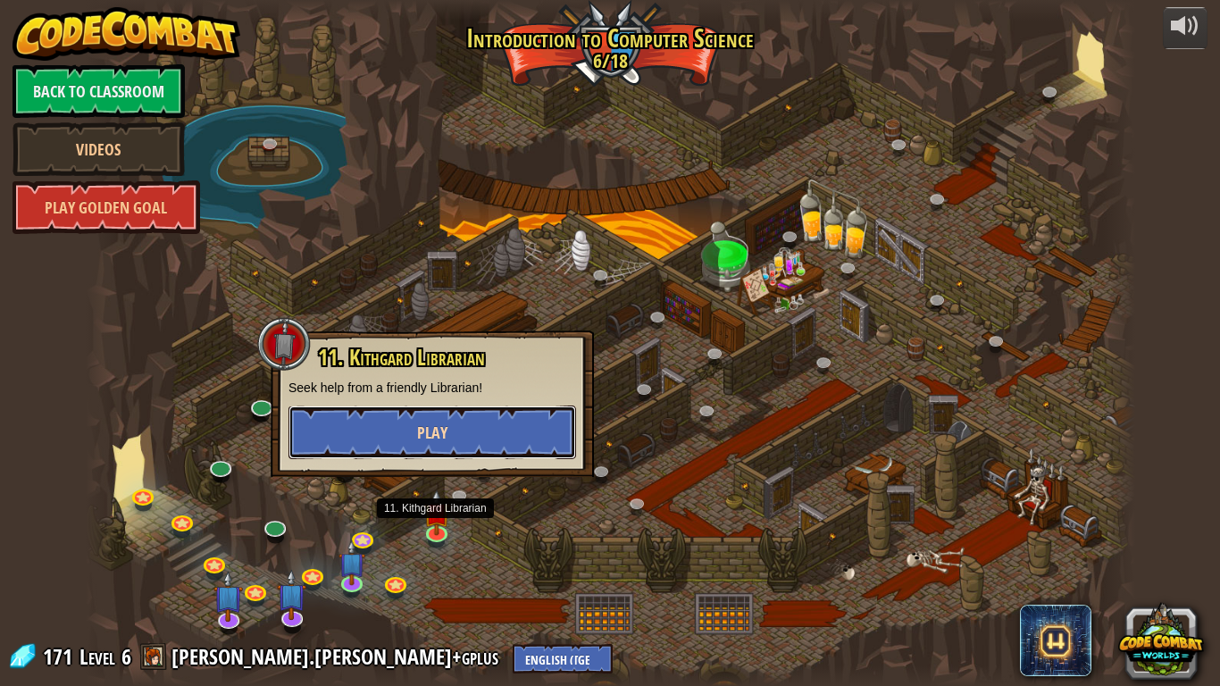
click at [500, 420] on button "Play" at bounding box center [431, 432] width 287 height 54
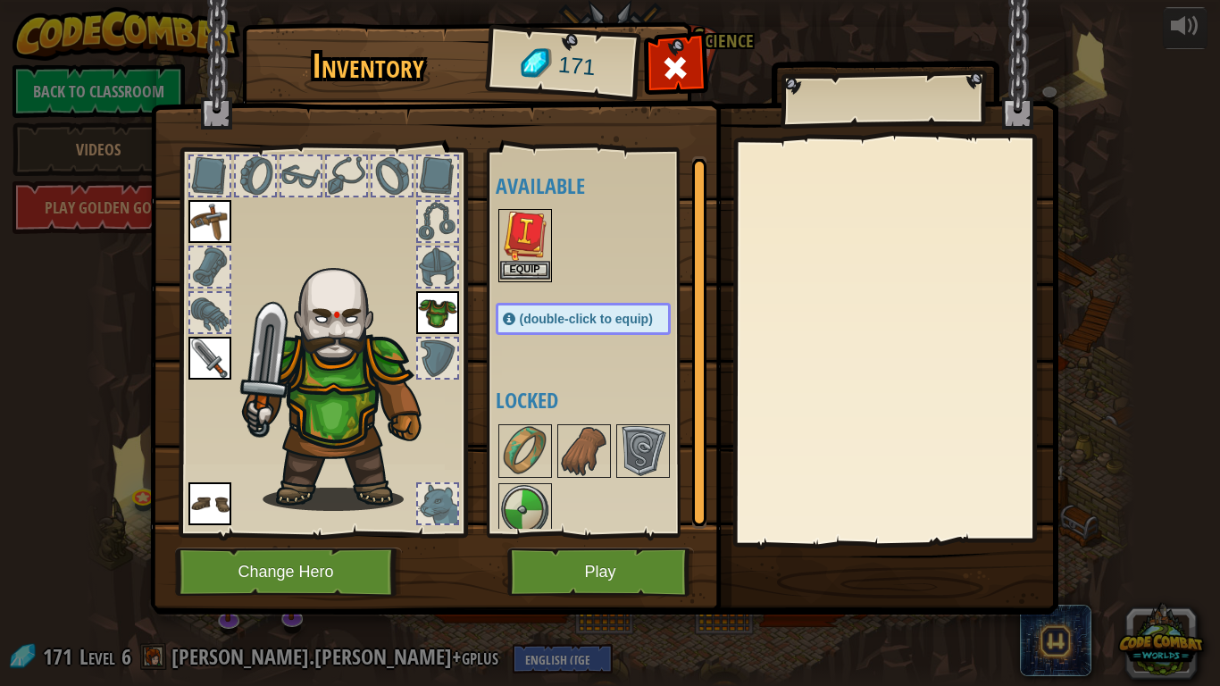
click at [535, 259] on img at bounding box center [525, 236] width 50 height 50
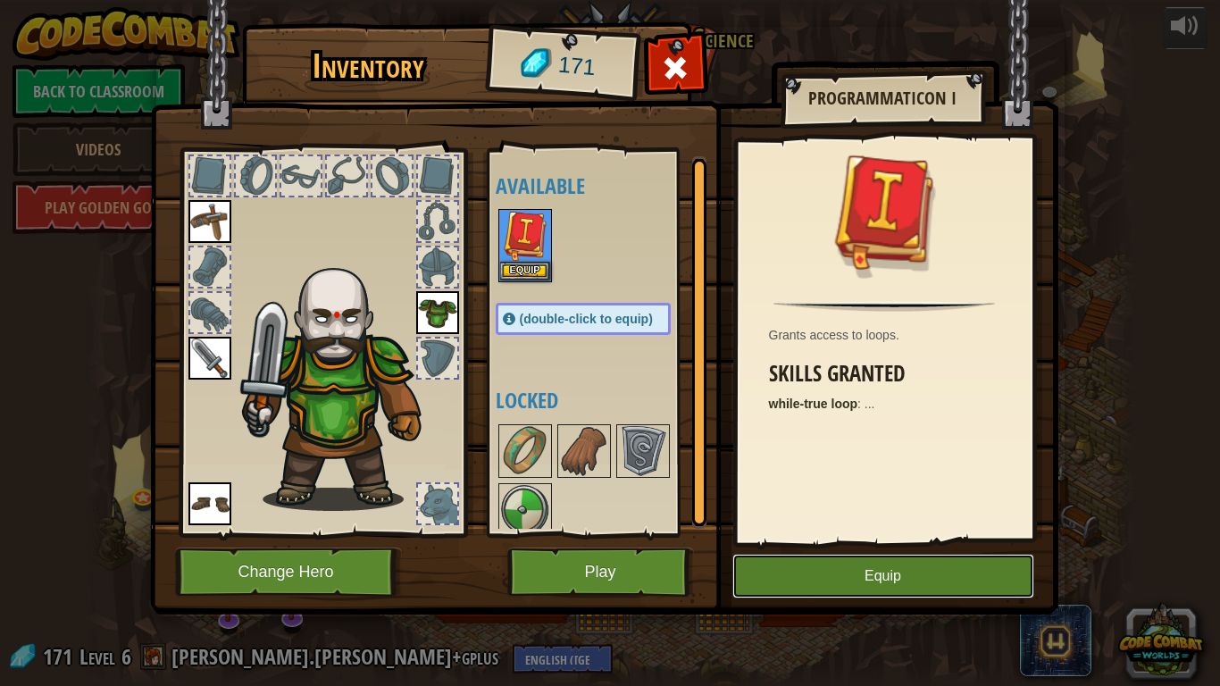
click at [798, 560] on button "Equip" at bounding box center [883, 576] width 302 height 45
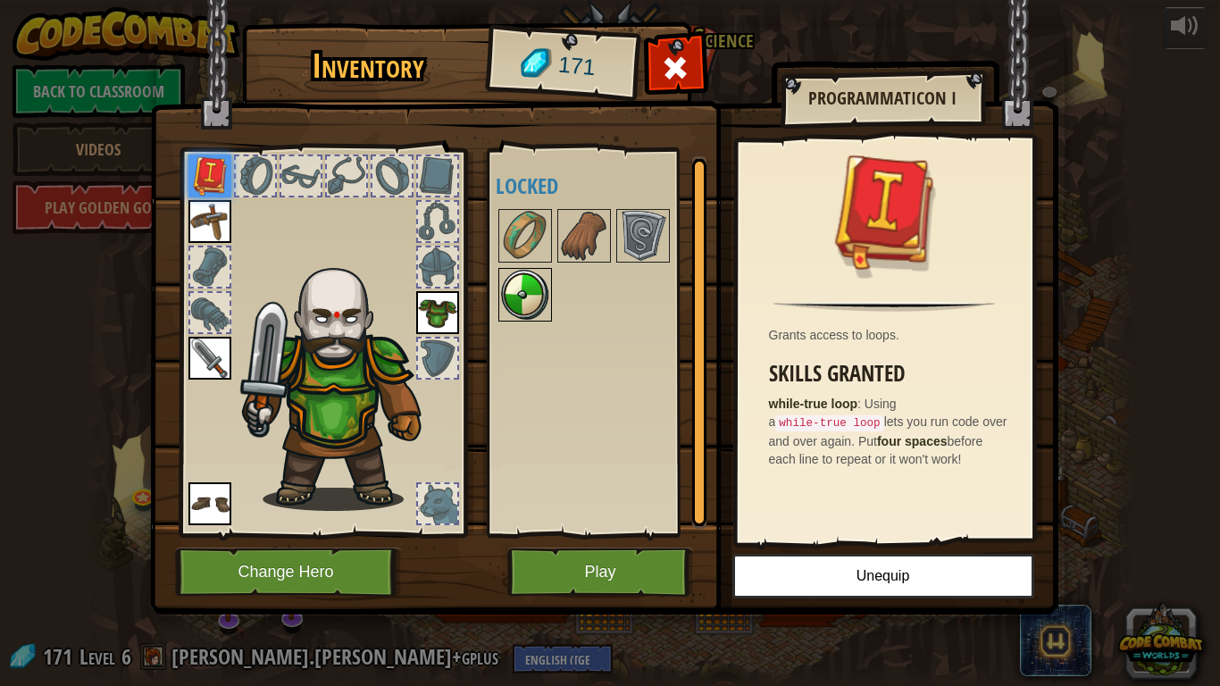
click at [500, 303] on img at bounding box center [525, 295] width 50 height 50
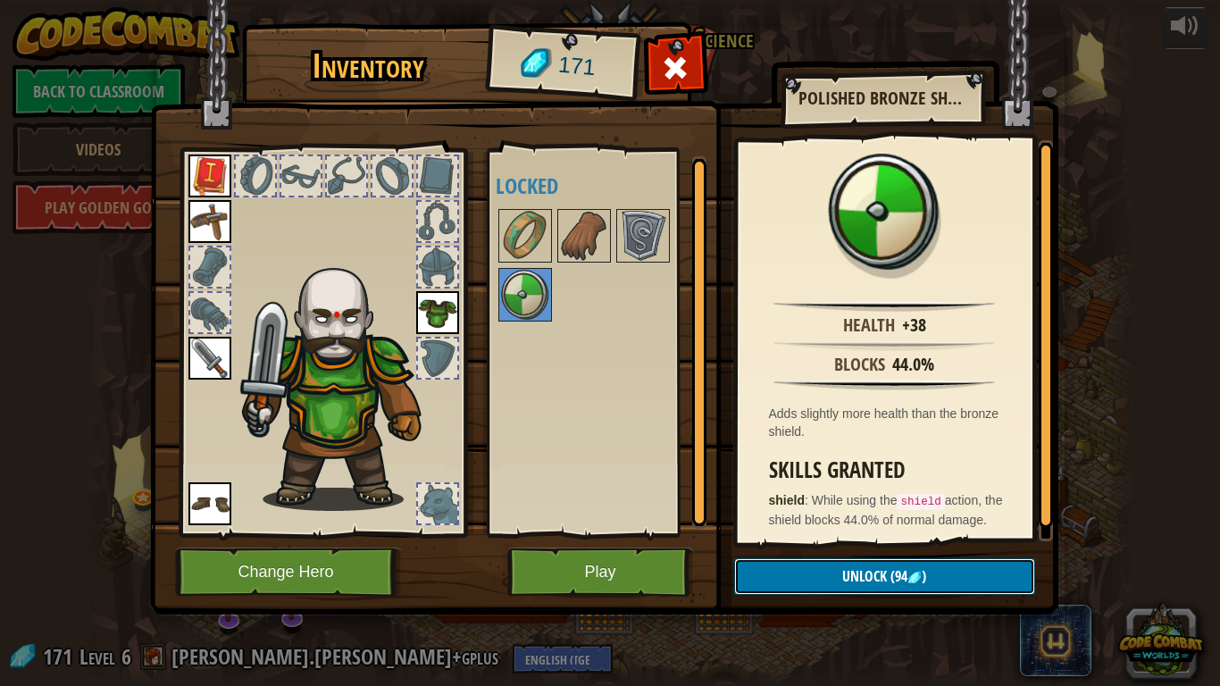
click at [899, 560] on button "Unlock (94 )" at bounding box center [884, 576] width 301 height 37
click at [900, 565] on button "Confirm" at bounding box center [884, 576] width 301 height 37
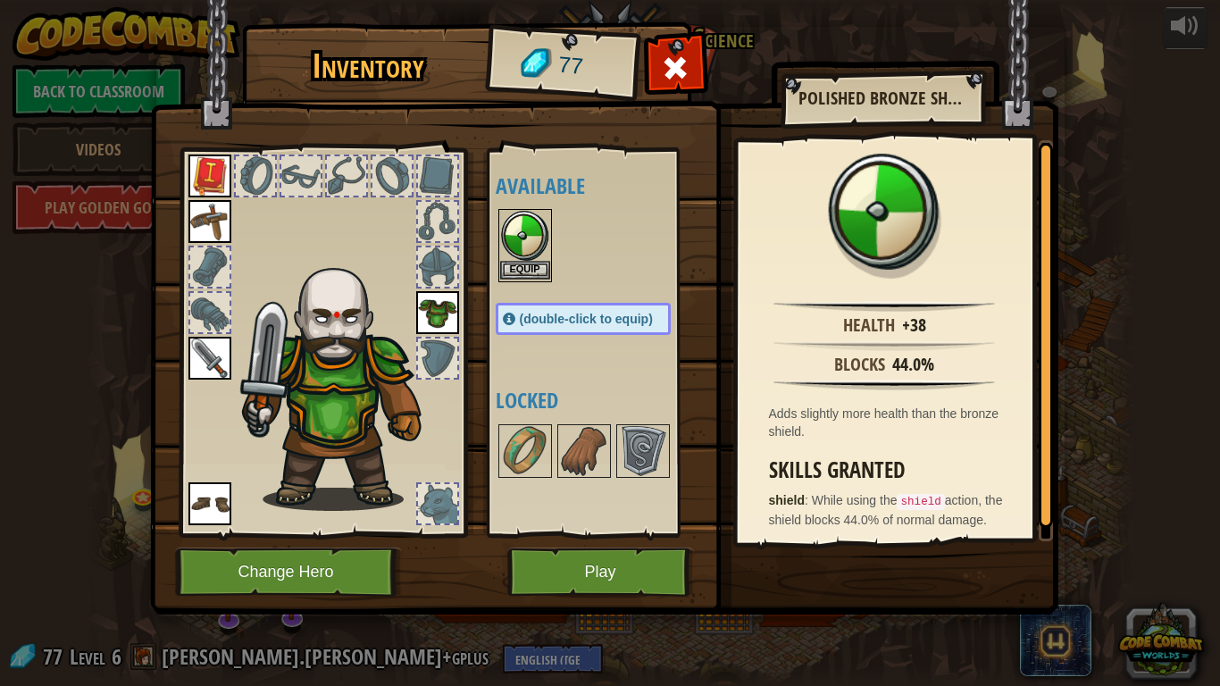
click at [517, 218] on img at bounding box center [525, 236] width 50 height 50
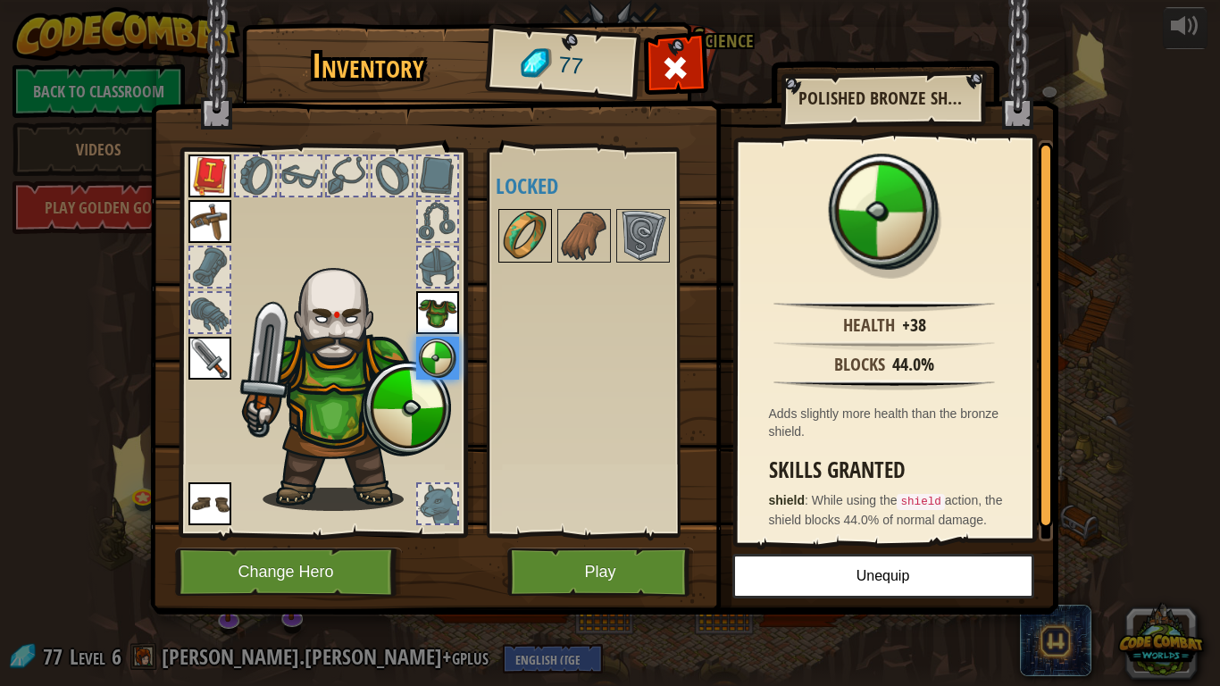
click at [537, 246] on img at bounding box center [525, 236] width 50 height 50
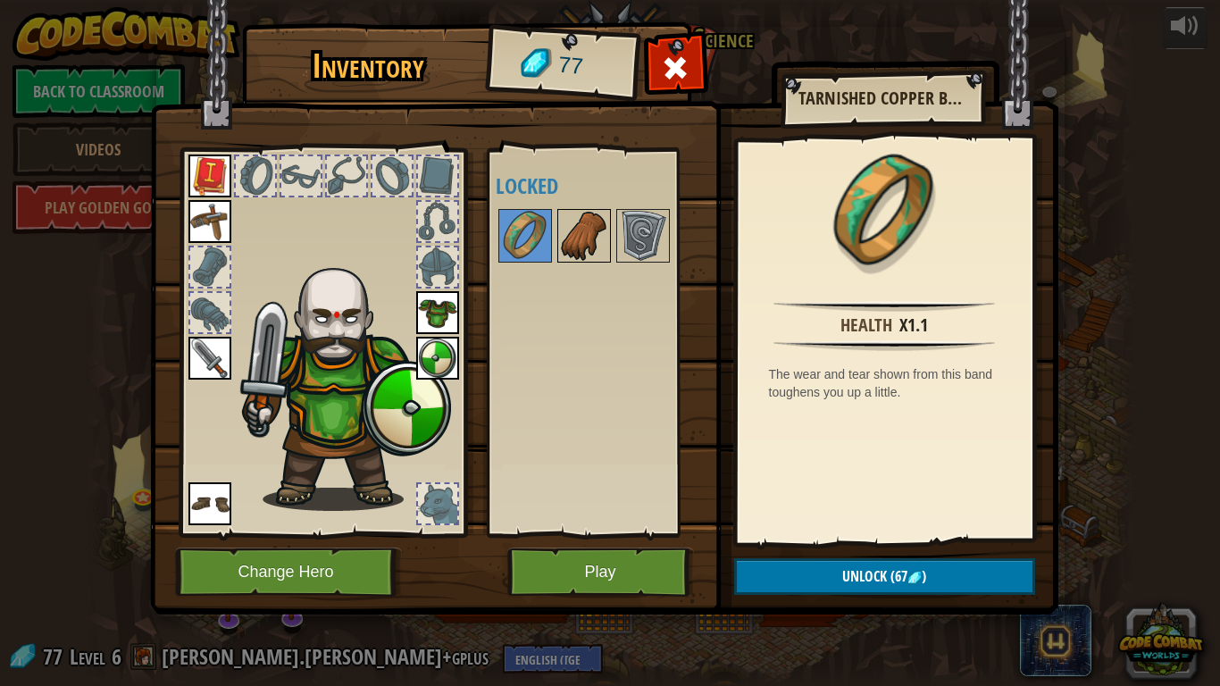
click at [578, 215] on img at bounding box center [584, 236] width 50 height 50
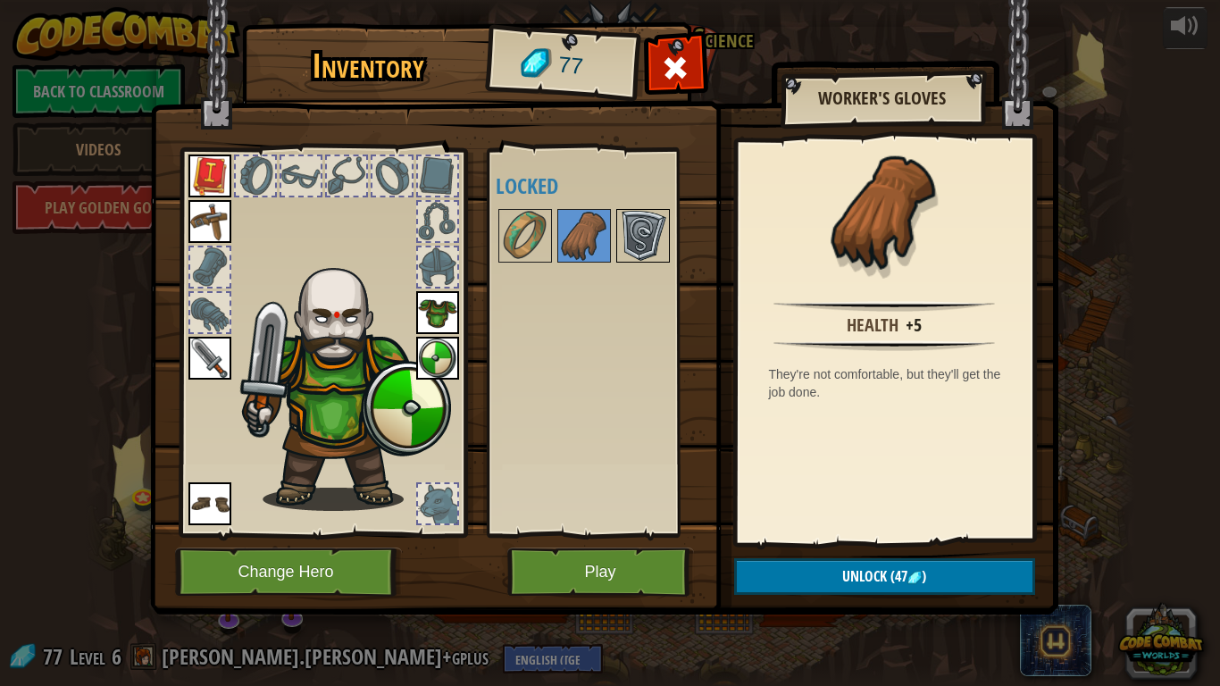
click at [641, 231] on img at bounding box center [643, 236] width 50 height 50
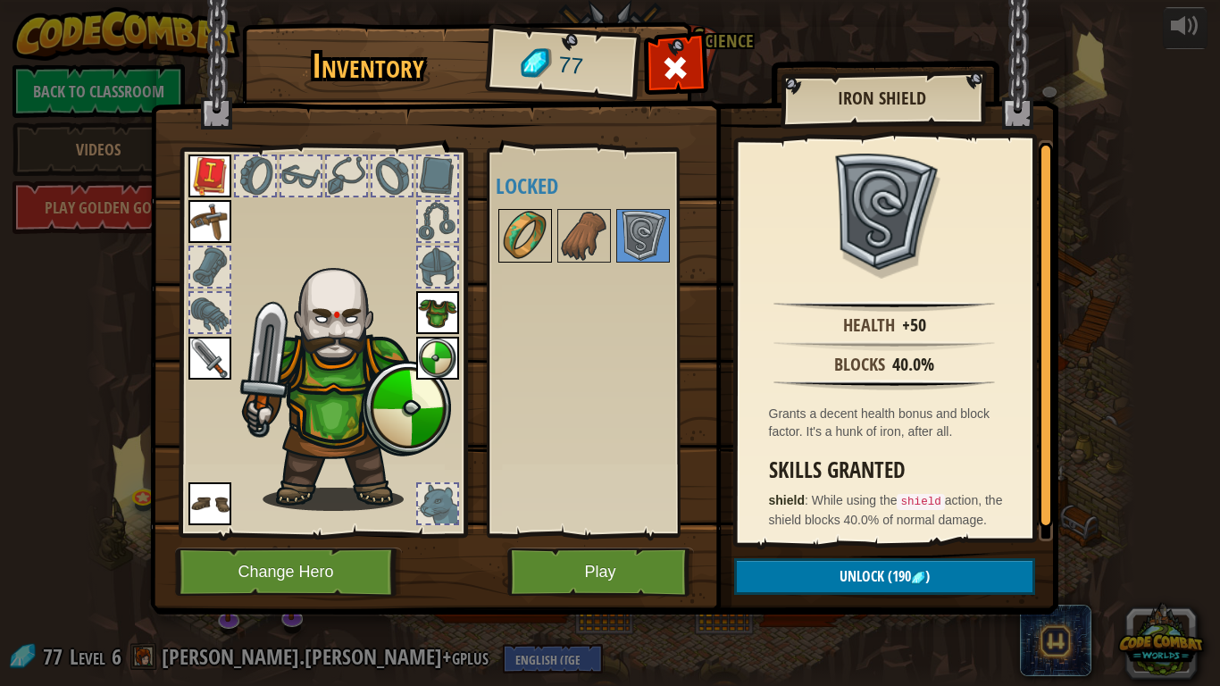
click at [498, 233] on div at bounding box center [525, 236] width 54 height 54
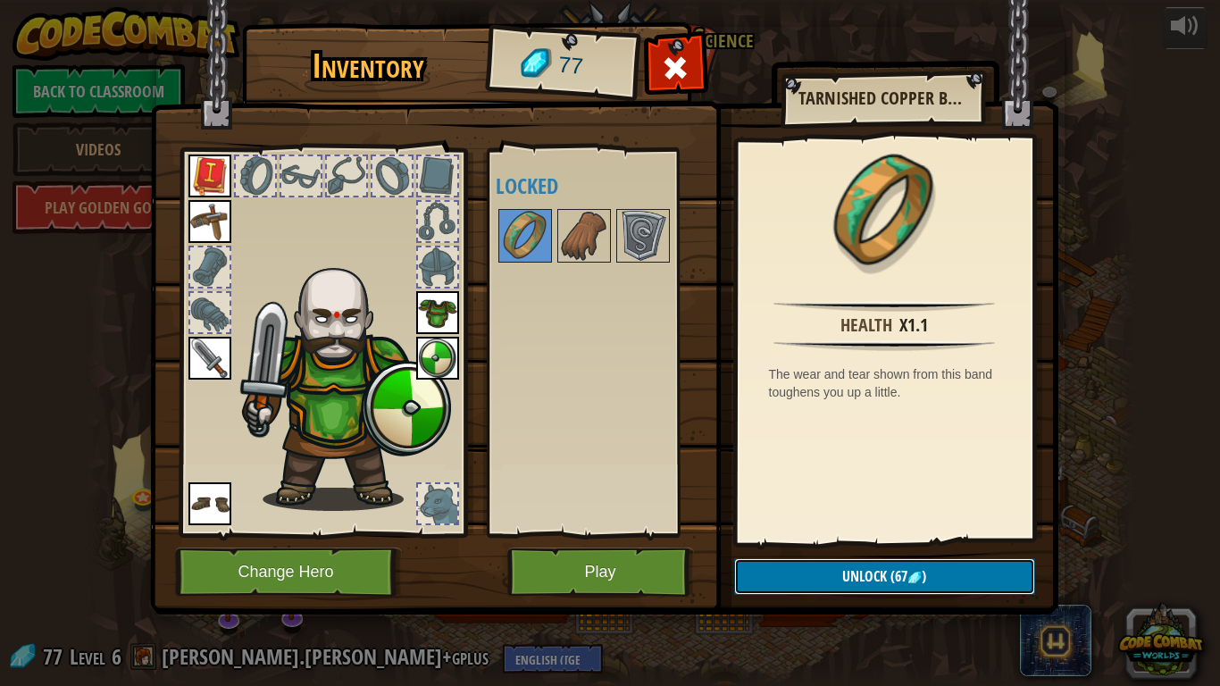
click at [1004, 579] on button "Unlock (67 )" at bounding box center [884, 576] width 301 height 37
click at [1004, 579] on button "Confirm" at bounding box center [884, 576] width 301 height 37
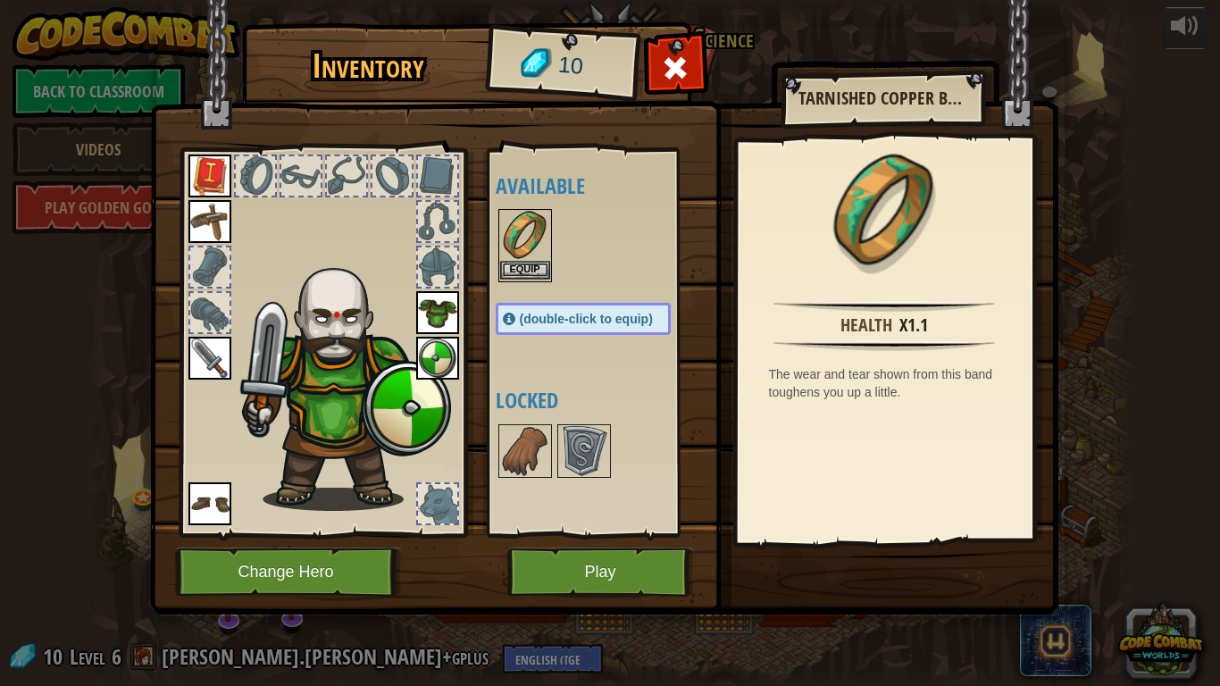
click at [536, 238] on img at bounding box center [525, 236] width 50 height 50
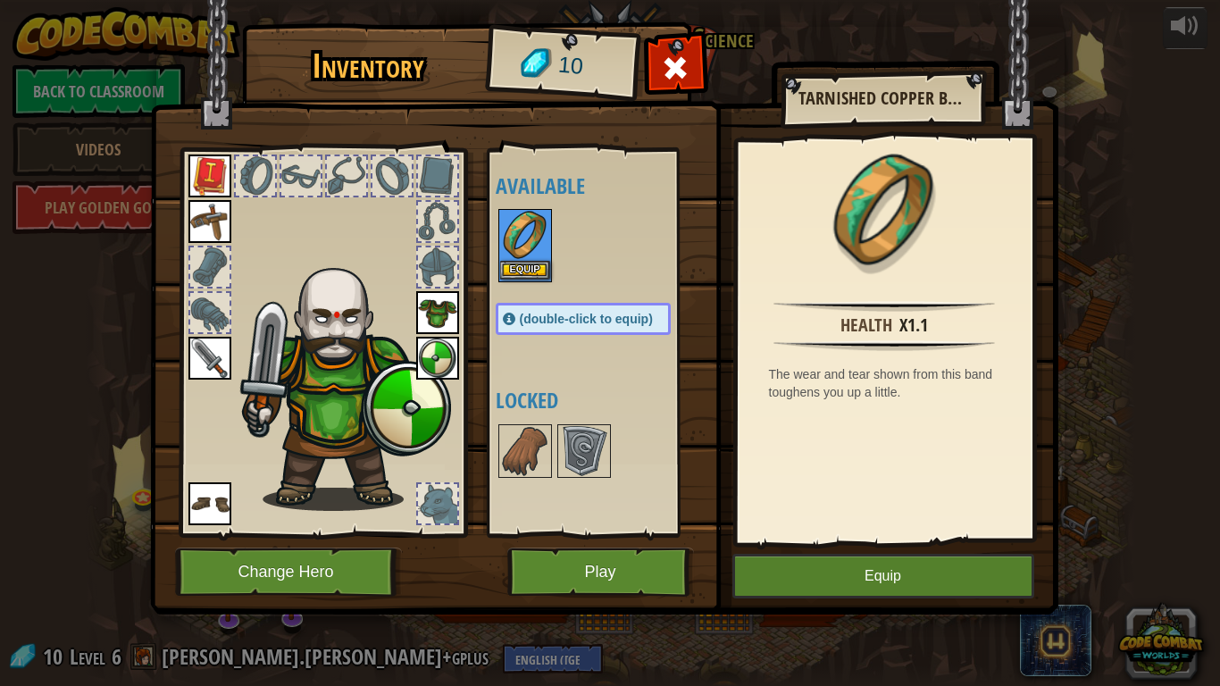
click at [536, 238] on img at bounding box center [525, 236] width 50 height 50
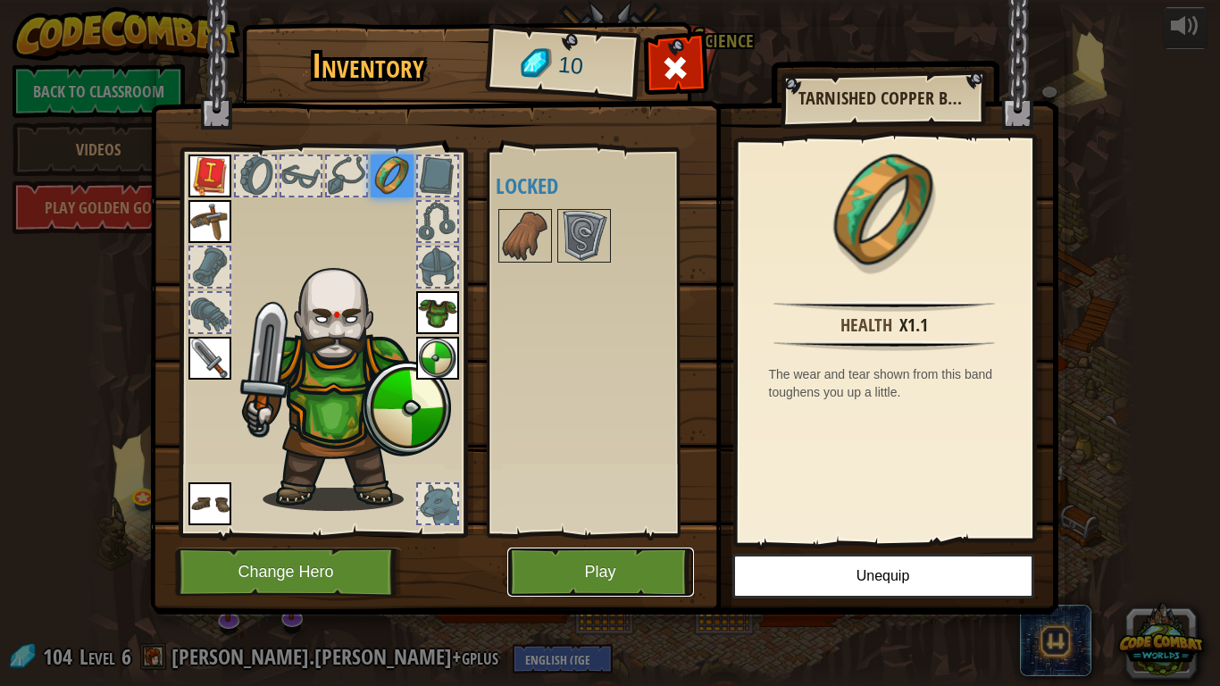
click at [627, 571] on button "Play" at bounding box center [600, 571] width 187 height 49
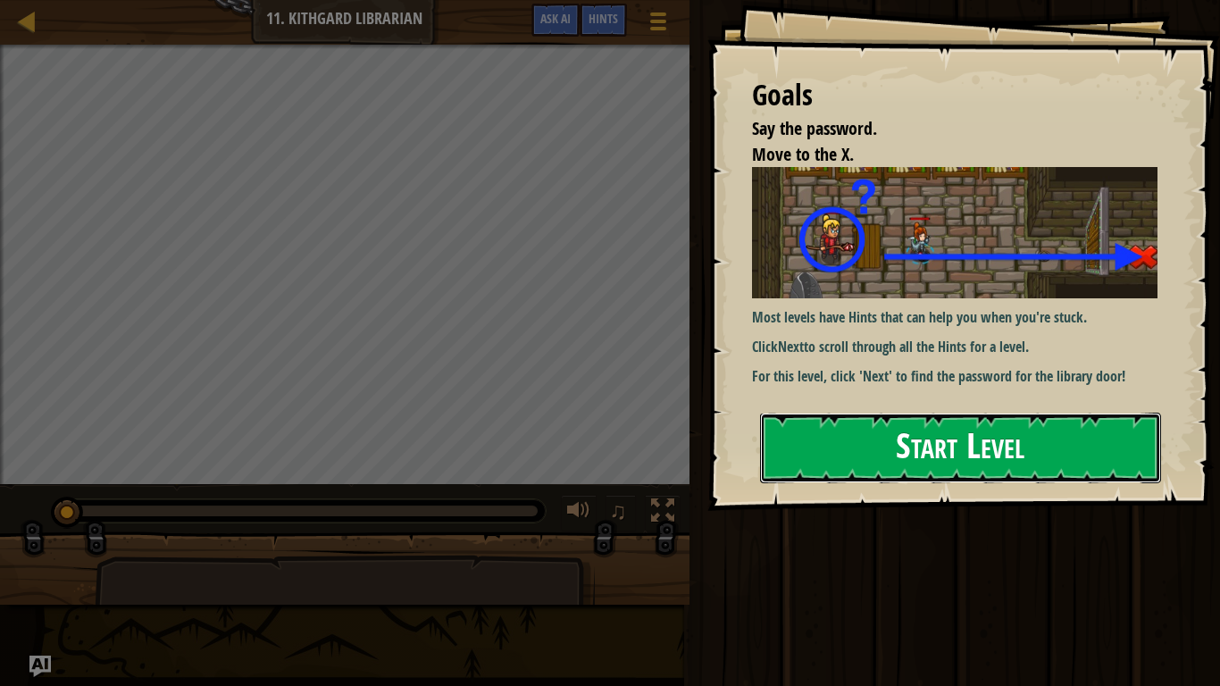
click at [850, 446] on button "Start Level" at bounding box center [960, 447] width 401 height 71
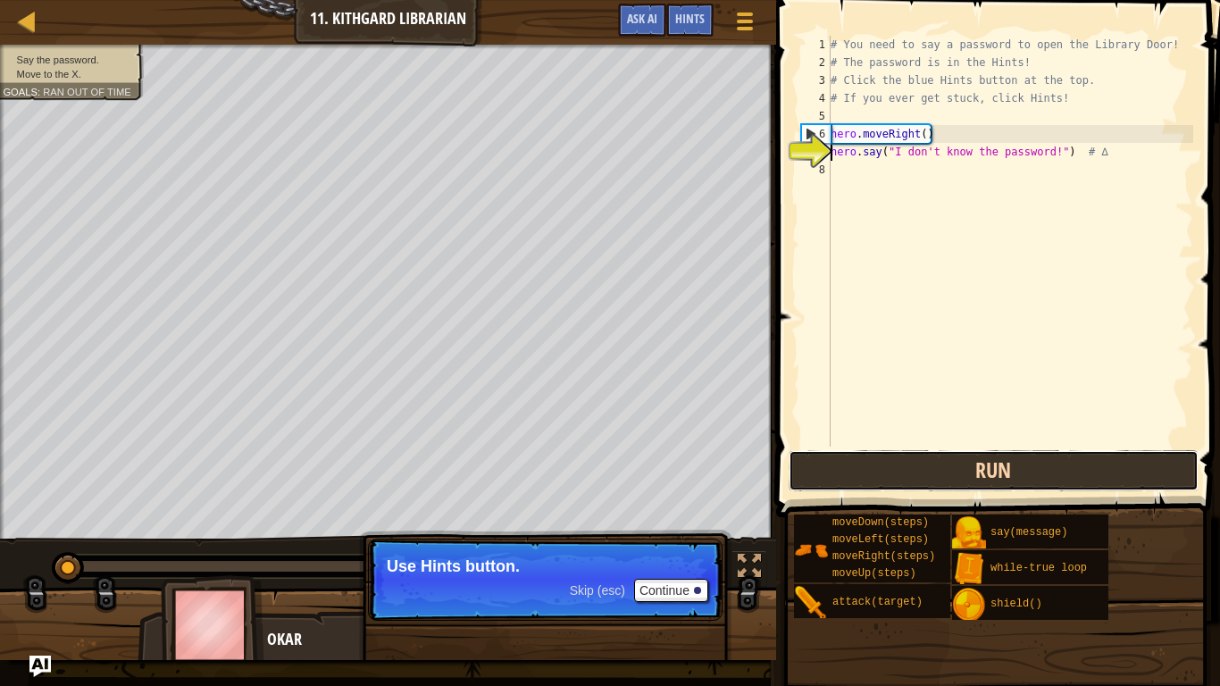
click at [1119, 470] on button "Run" at bounding box center [993, 470] width 410 height 41
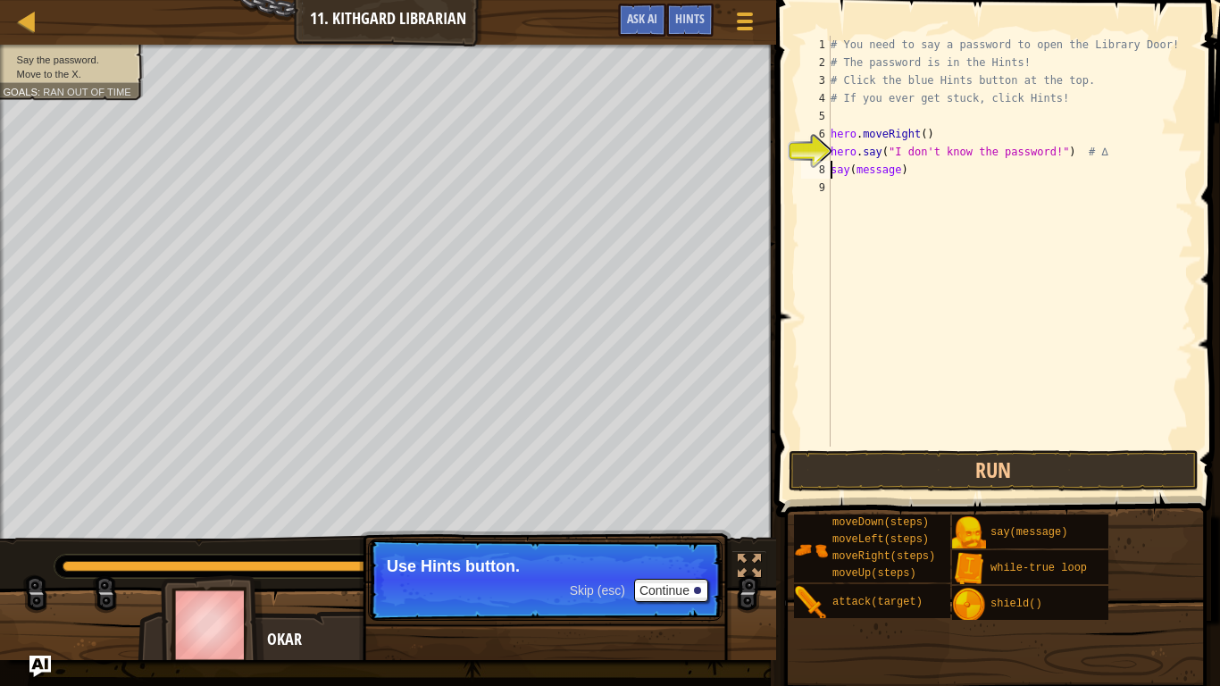
click at [898, 177] on div "# You need to say a password to open the Library Door! # The password is in the…" at bounding box center [1010, 259] width 366 height 446
type textarea "say("SHHH")"
click at [1115, 457] on button "Run" at bounding box center [993, 470] width 410 height 41
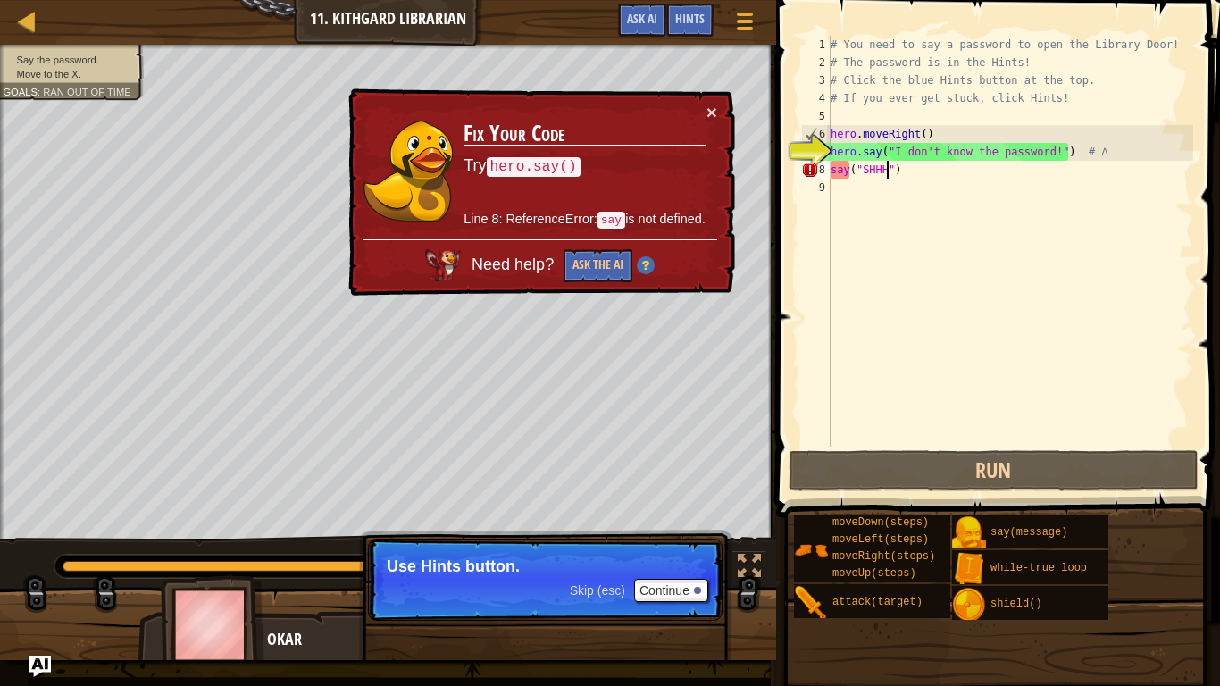
click at [1162, 491] on span at bounding box center [1000, 233] width 458 height 570
click at [713, 108] on button "×" at bounding box center [711, 112] width 11 height 19
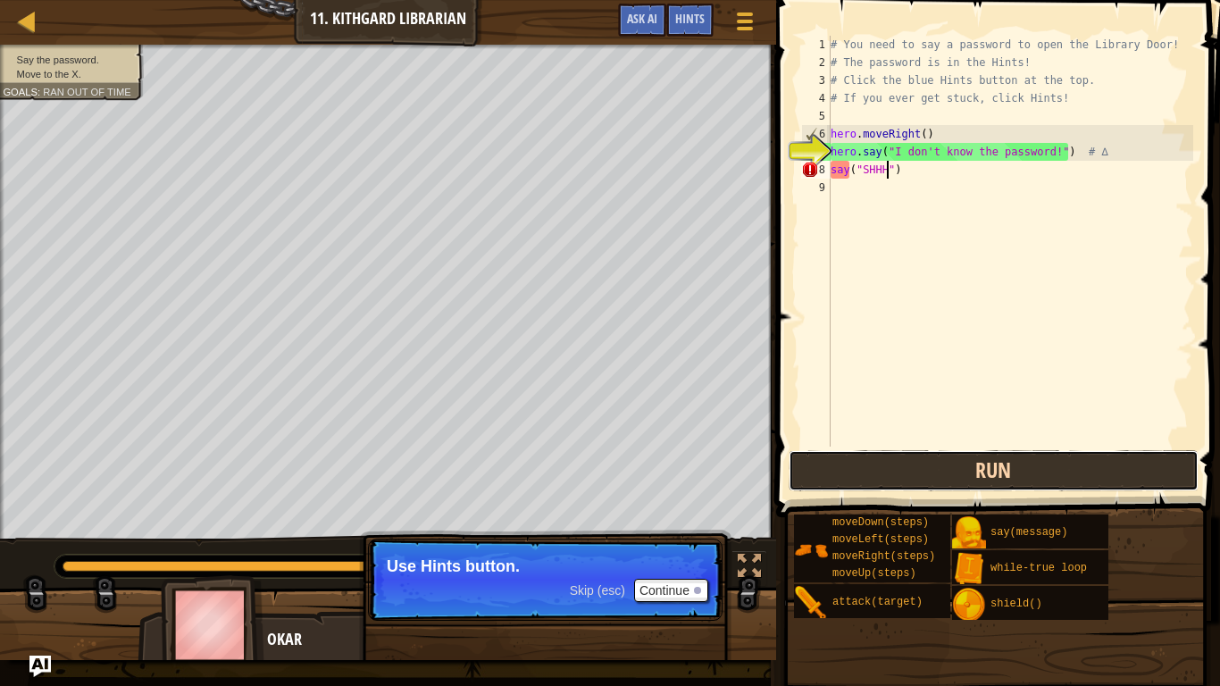
click at [1137, 472] on button "Run" at bounding box center [993, 470] width 410 height 41
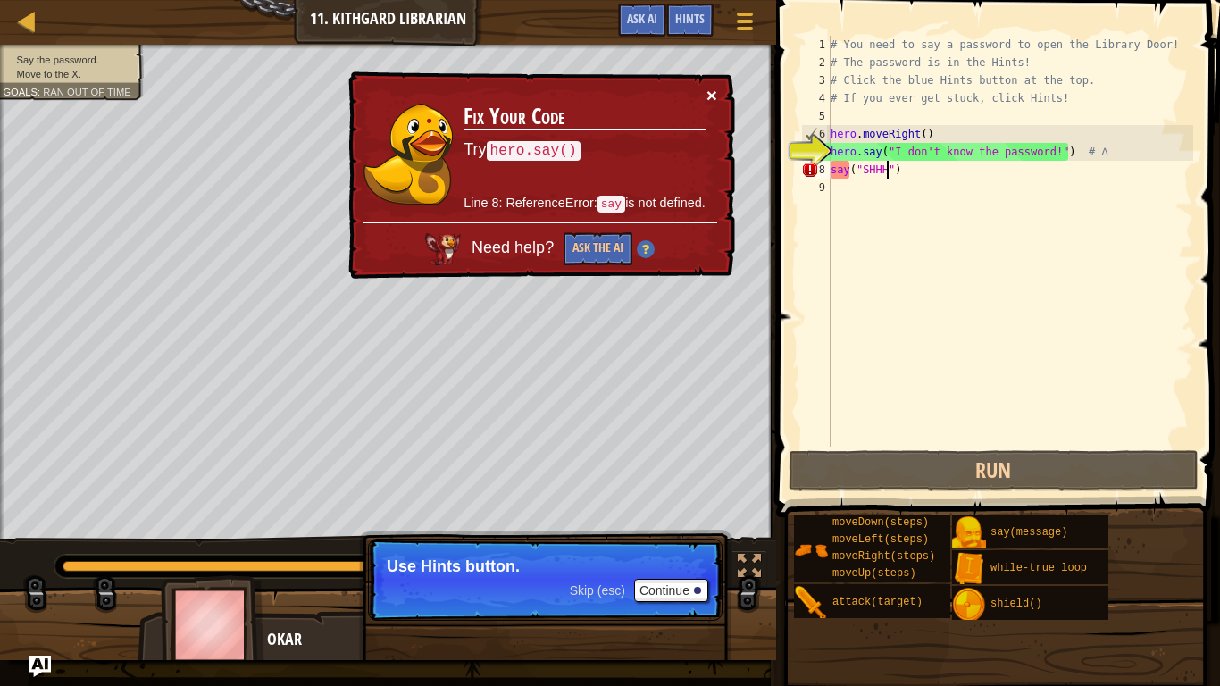
click at [712, 96] on button "×" at bounding box center [711, 95] width 11 height 19
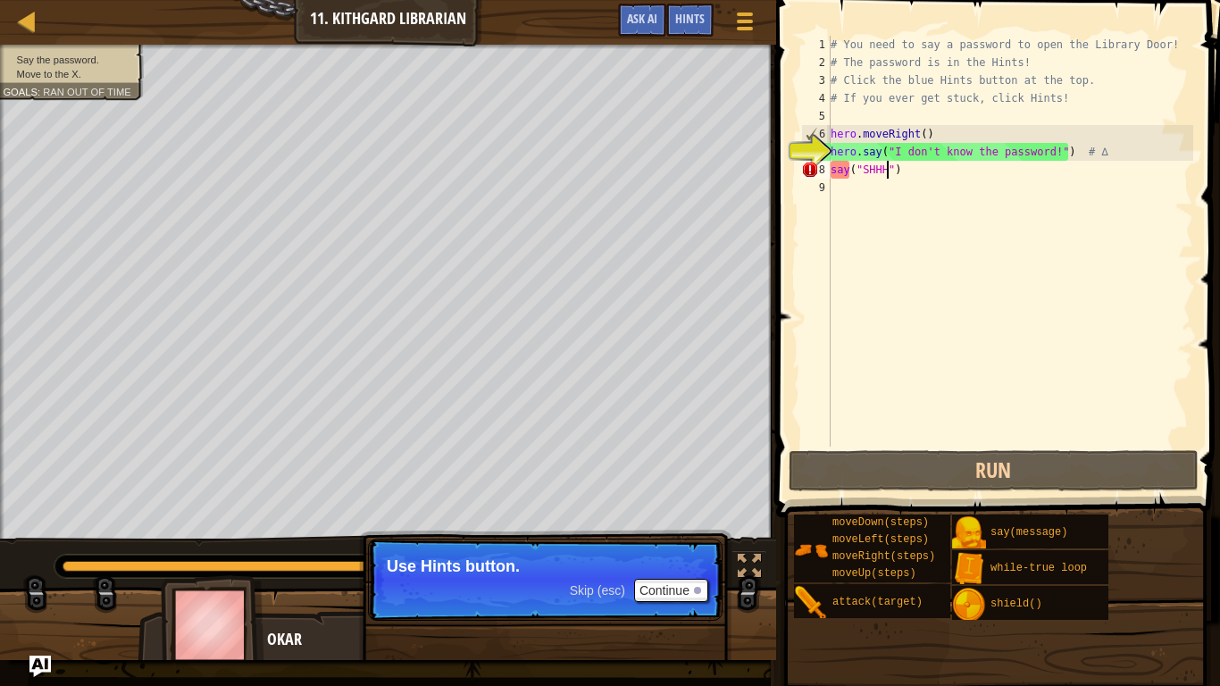
click at [848, 169] on div "# You need to say a password to open the Library Door! # The password is in the…" at bounding box center [1010, 259] width 366 height 446
click at [839, 179] on div "# You need to say a password to open the Library Door! # The password is in the…" at bounding box center [1010, 259] width 366 height 446
click at [905, 174] on div "# You need to say a password to open the Library Door! # The password is in the…" at bounding box center [1010, 259] width 366 height 446
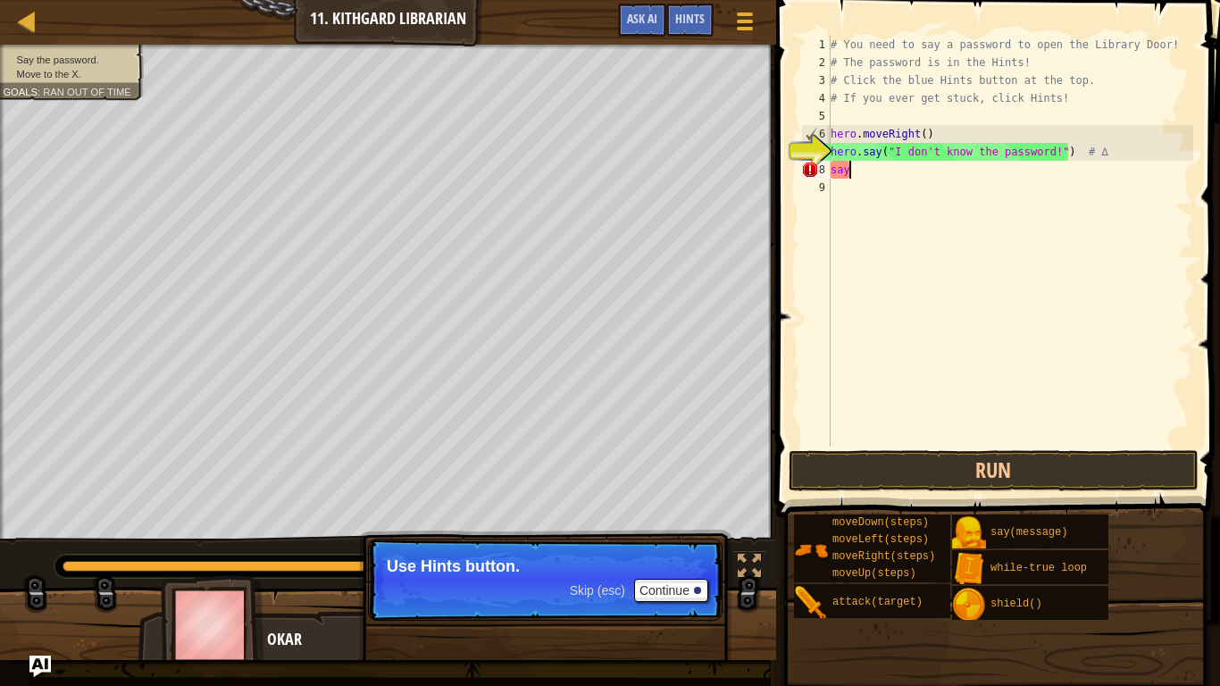
type textarea "s"
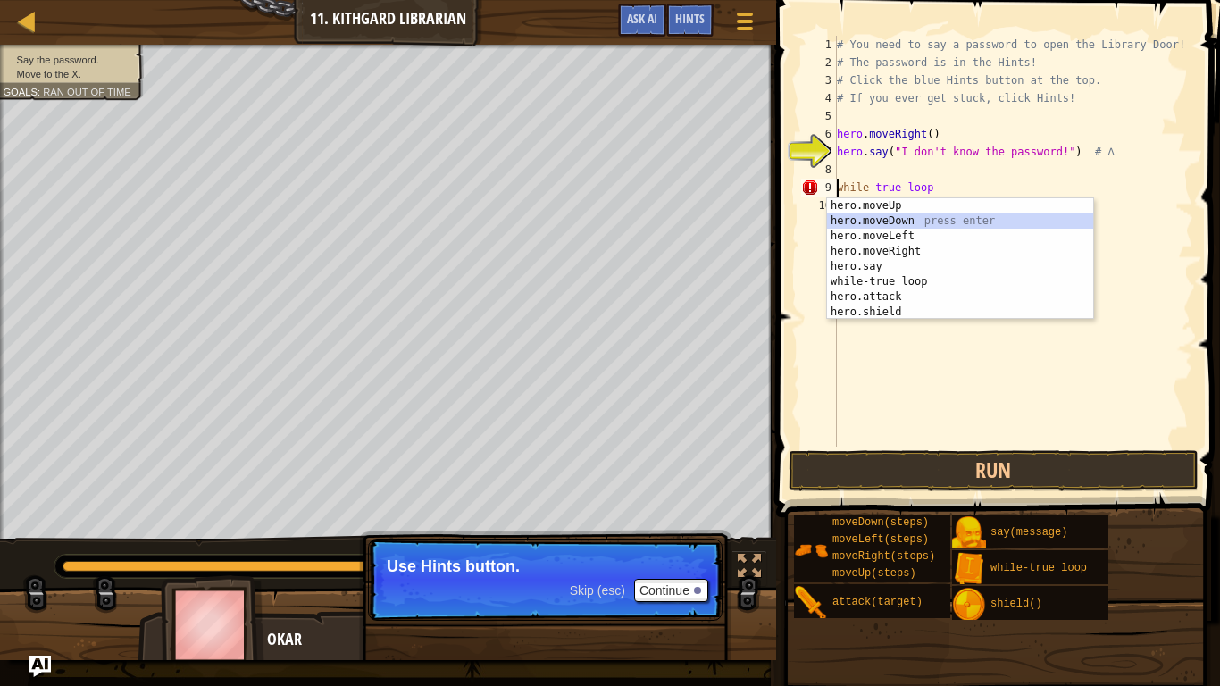
click at [954, 222] on div "hero.moveUp press enter hero.moveDown press enter hero.moveLeft press enter her…" at bounding box center [960, 274] width 266 height 152
type textarea "hero.moveDown()-true loop"
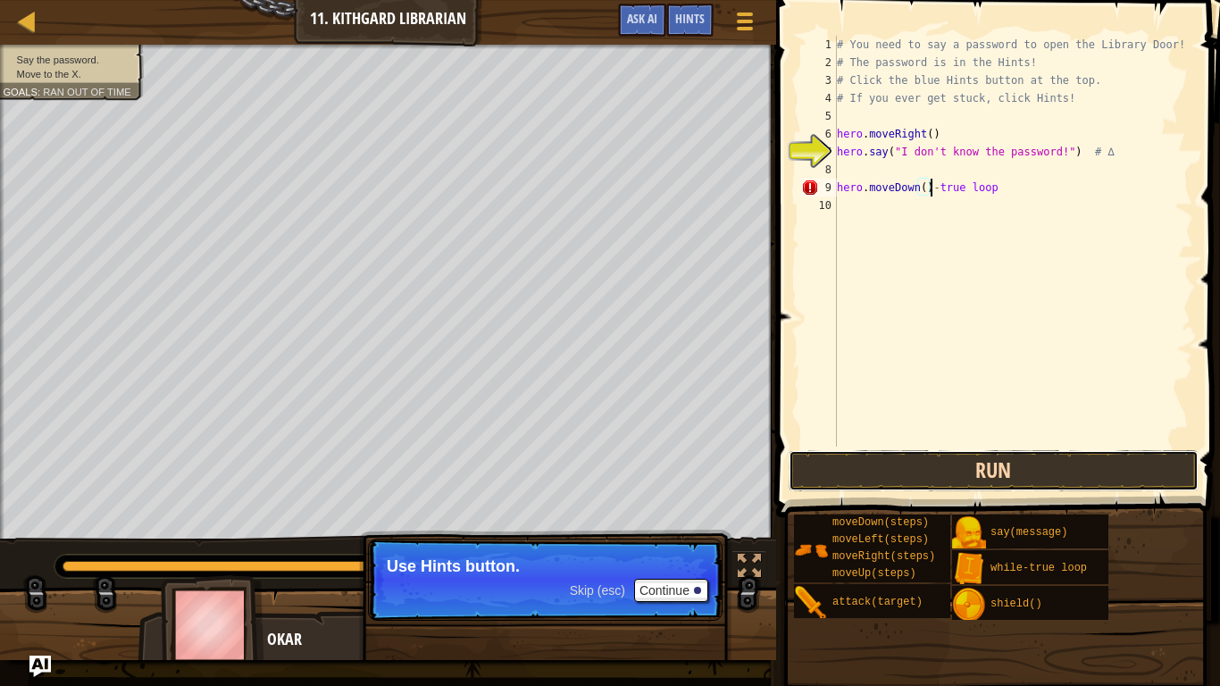
click at [1146, 469] on button "Run" at bounding box center [993, 470] width 410 height 41
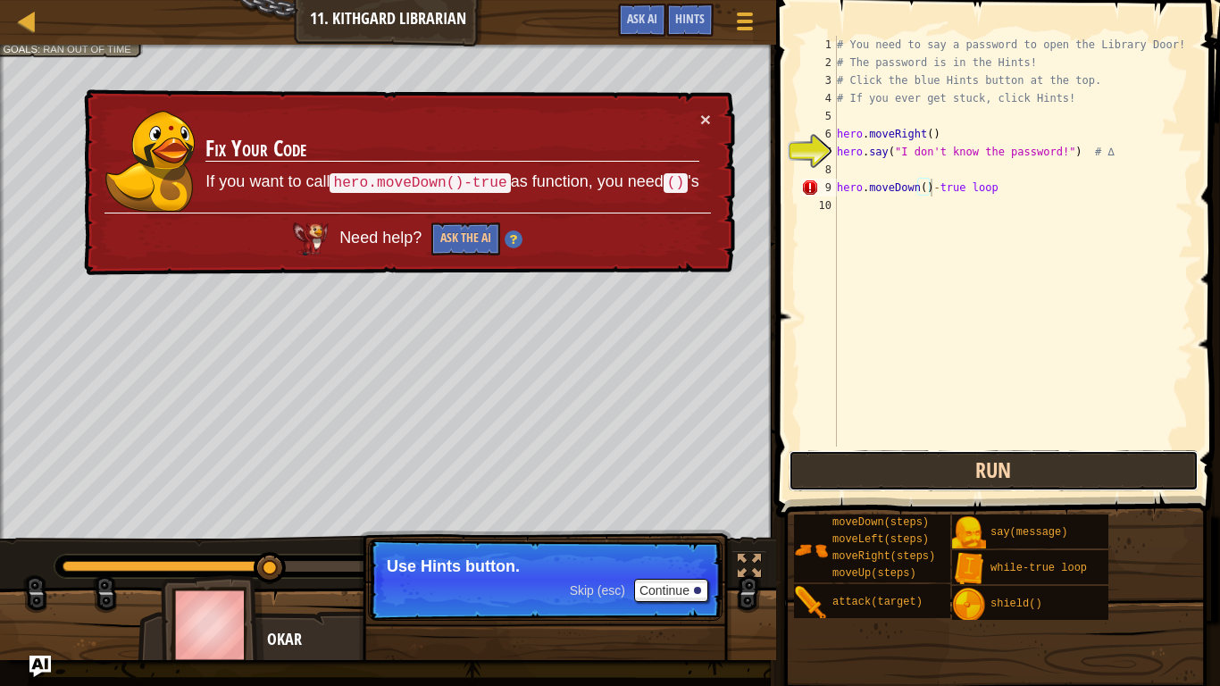
click at [1144, 471] on button "Run" at bounding box center [993, 470] width 410 height 41
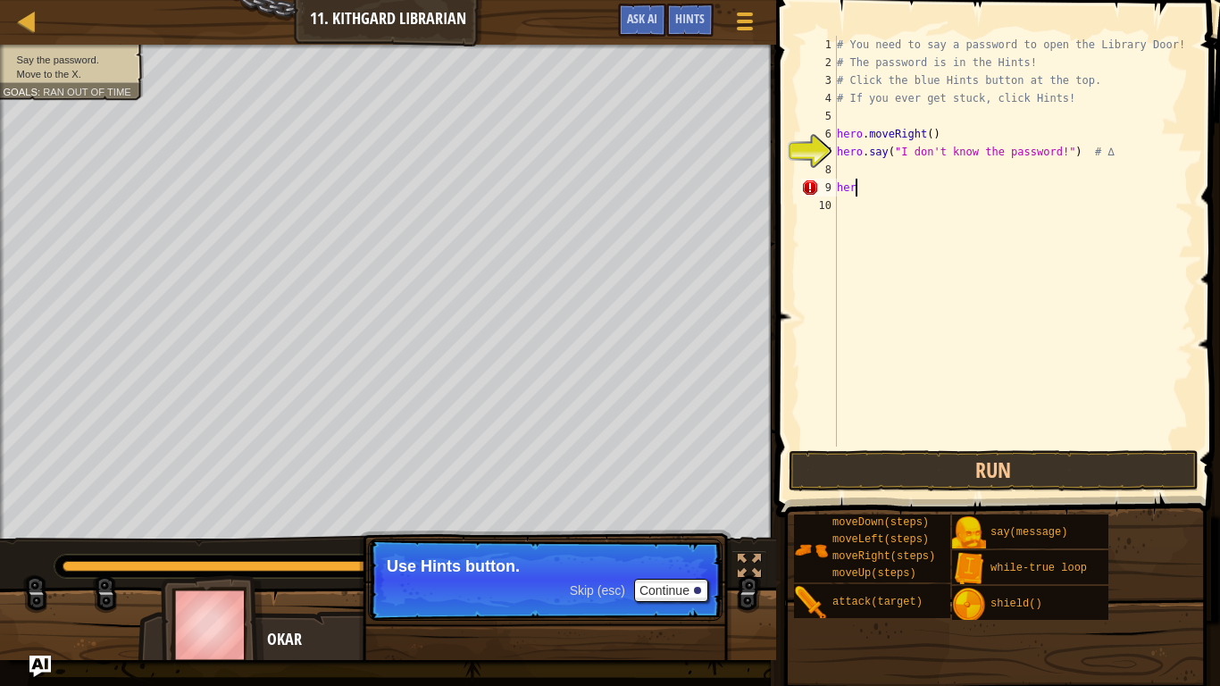
scroll to position [8, 1]
type textarea "h"
click at [756, 562] on div at bounding box center [748, 565] width 23 height 23
click at [758, 564] on div at bounding box center [748, 565] width 23 height 23
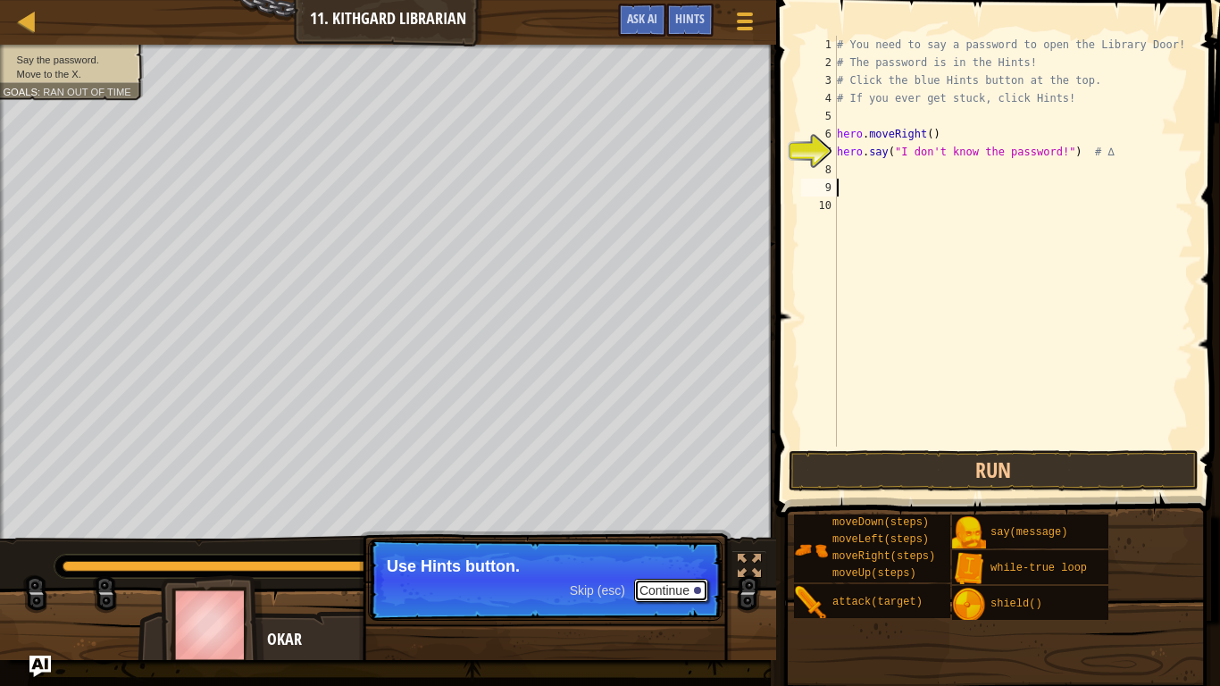
click at [662, 590] on button "Continue" at bounding box center [671, 590] width 74 height 23
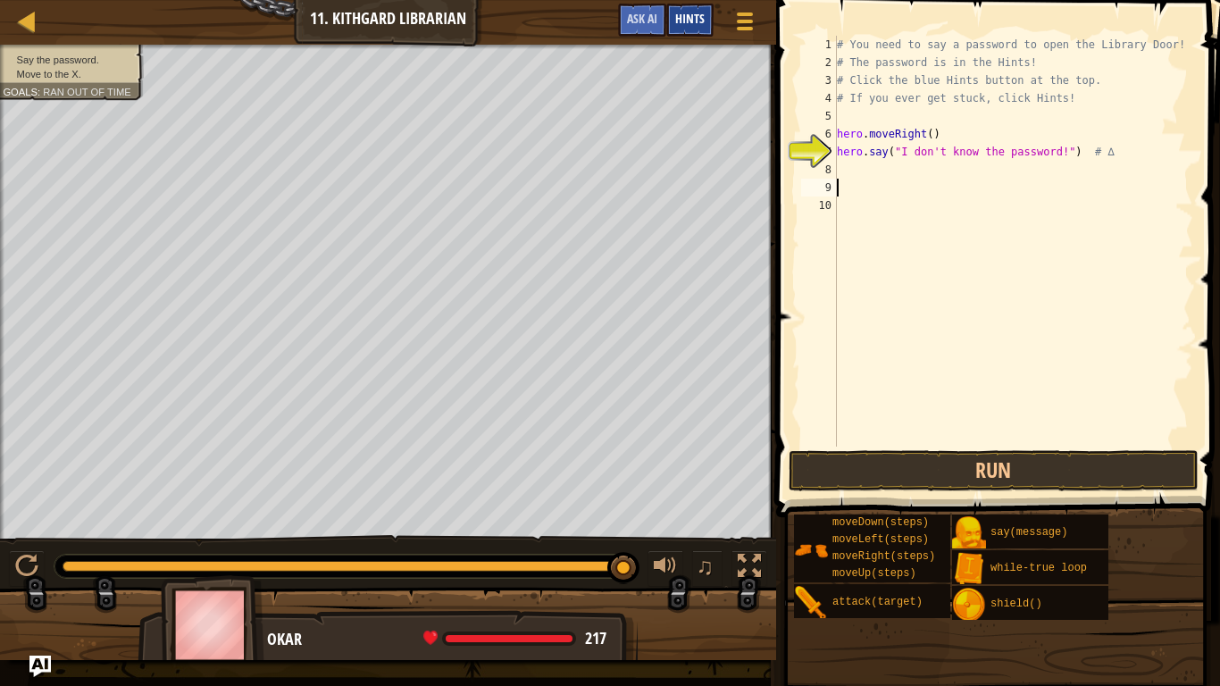
click at [687, 25] on span "Hints" at bounding box center [689, 18] width 29 height 17
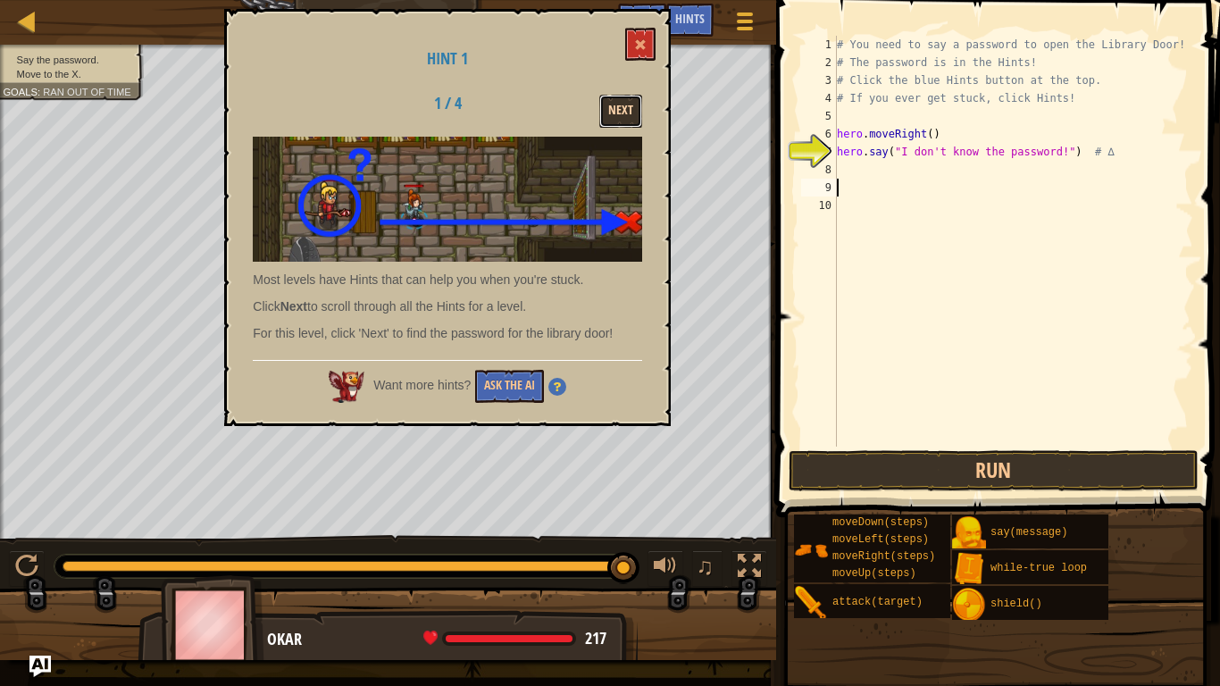
click at [635, 109] on button "Next" at bounding box center [620, 111] width 43 height 33
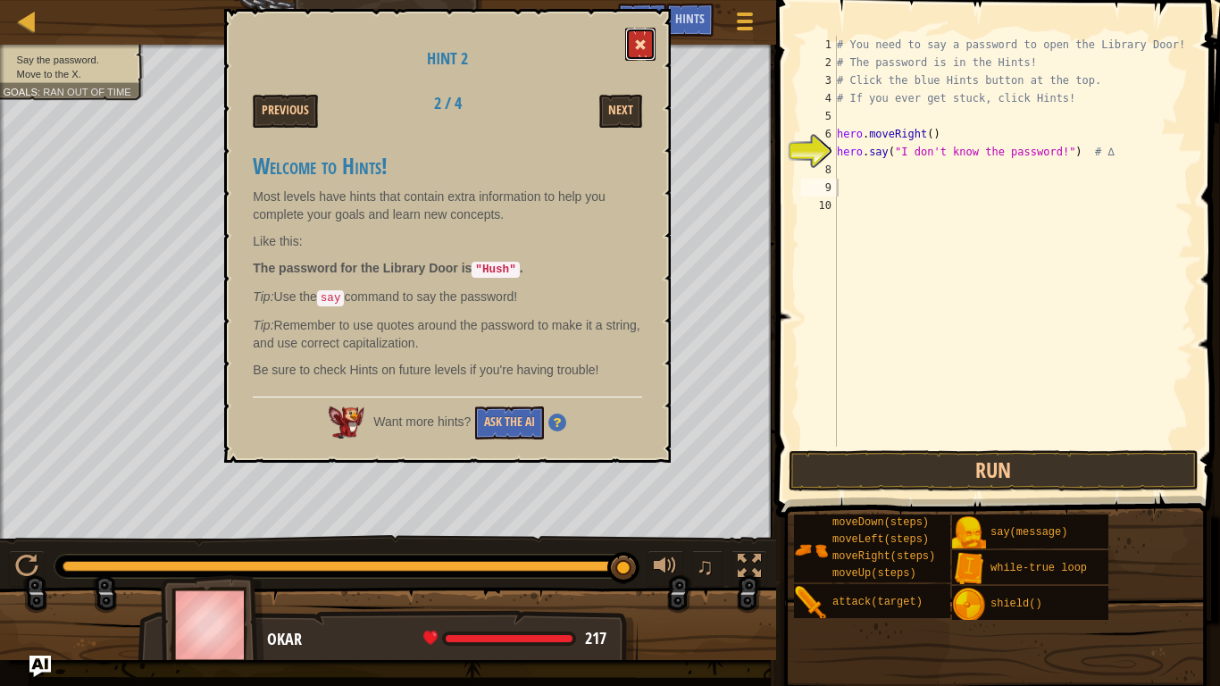
click at [641, 52] on button at bounding box center [640, 44] width 30 height 33
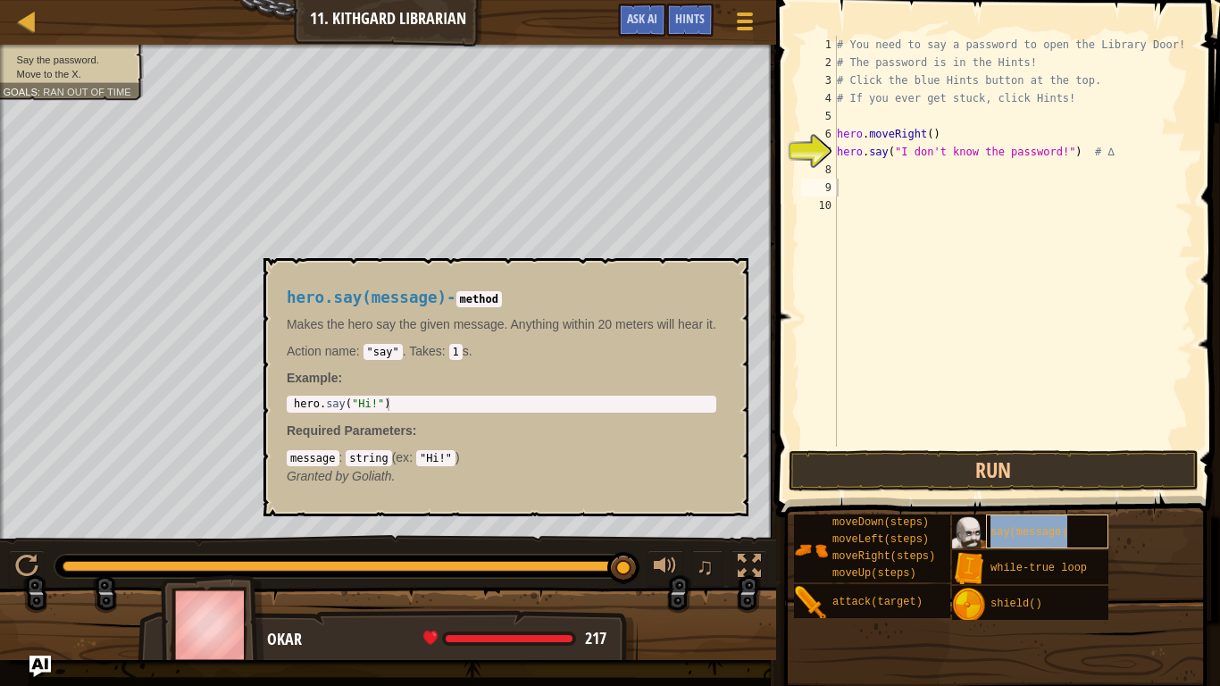
type textarea "say(message)"
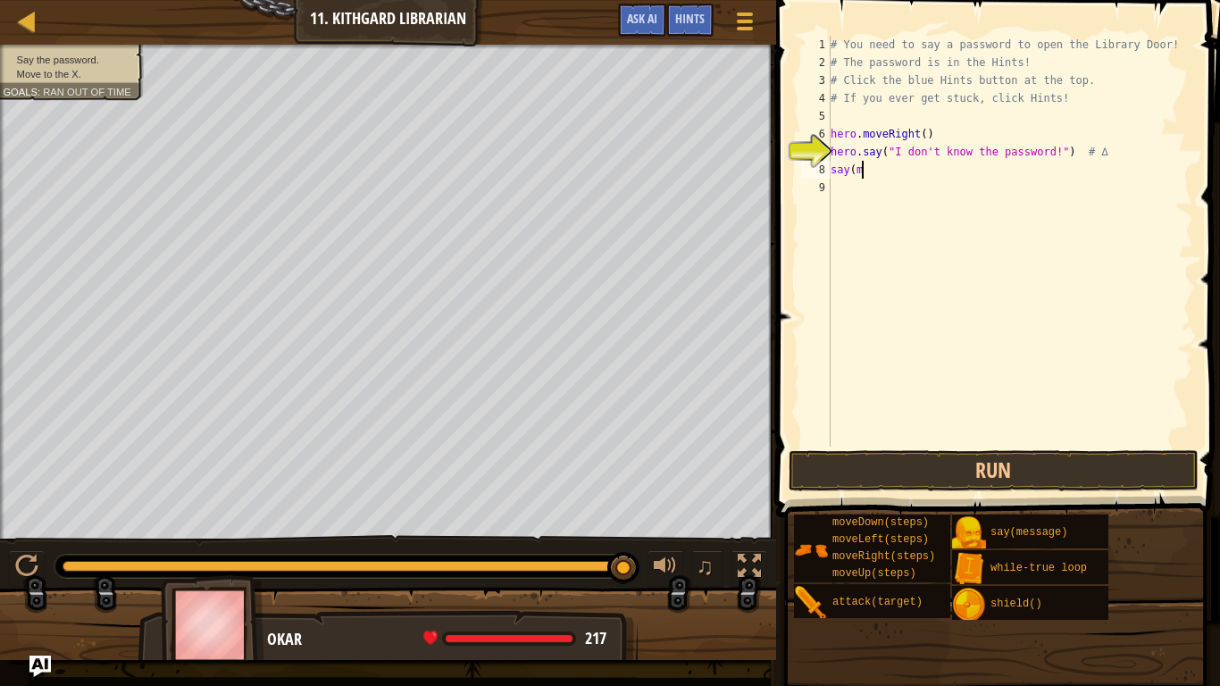
type textarea "s"
click at [894, 165] on div "# You need to say a password to open the Library Door! # The password is in the…" at bounding box center [1010, 241] width 366 height 411
click at [960, 453] on button "Run" at bounding box center [993, 470] width 410 height 41
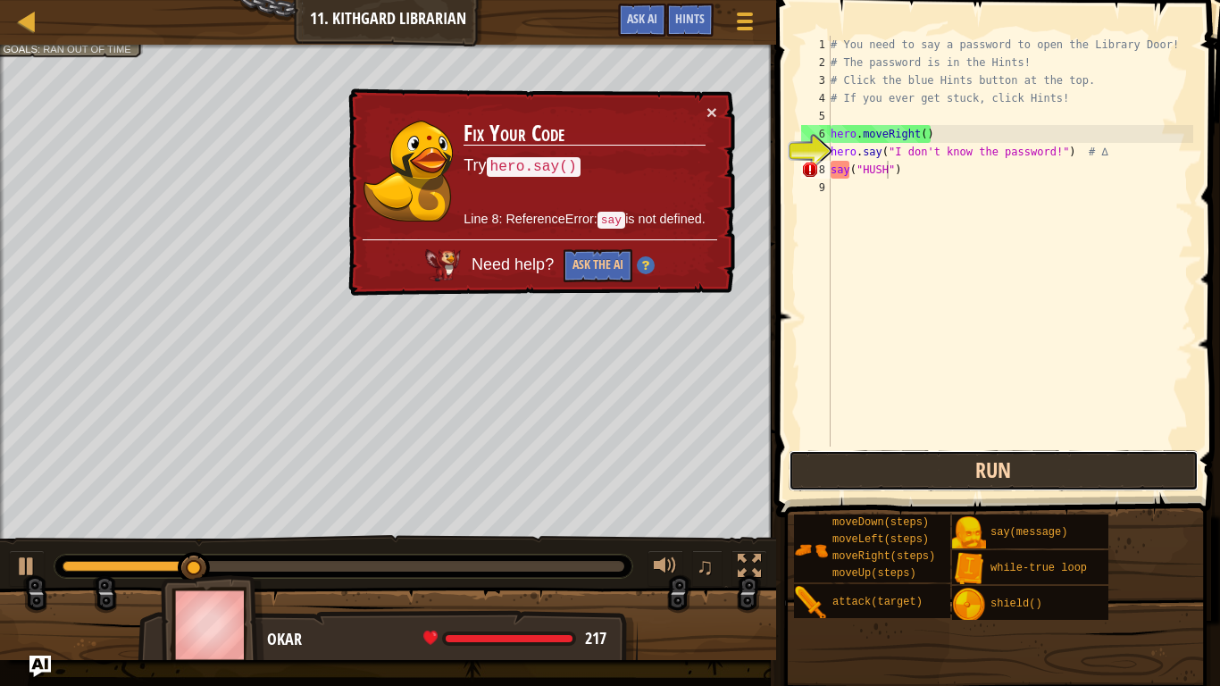
click at [960, 453] on button "Run" at bounding box center [993, 470] width 410 height 41
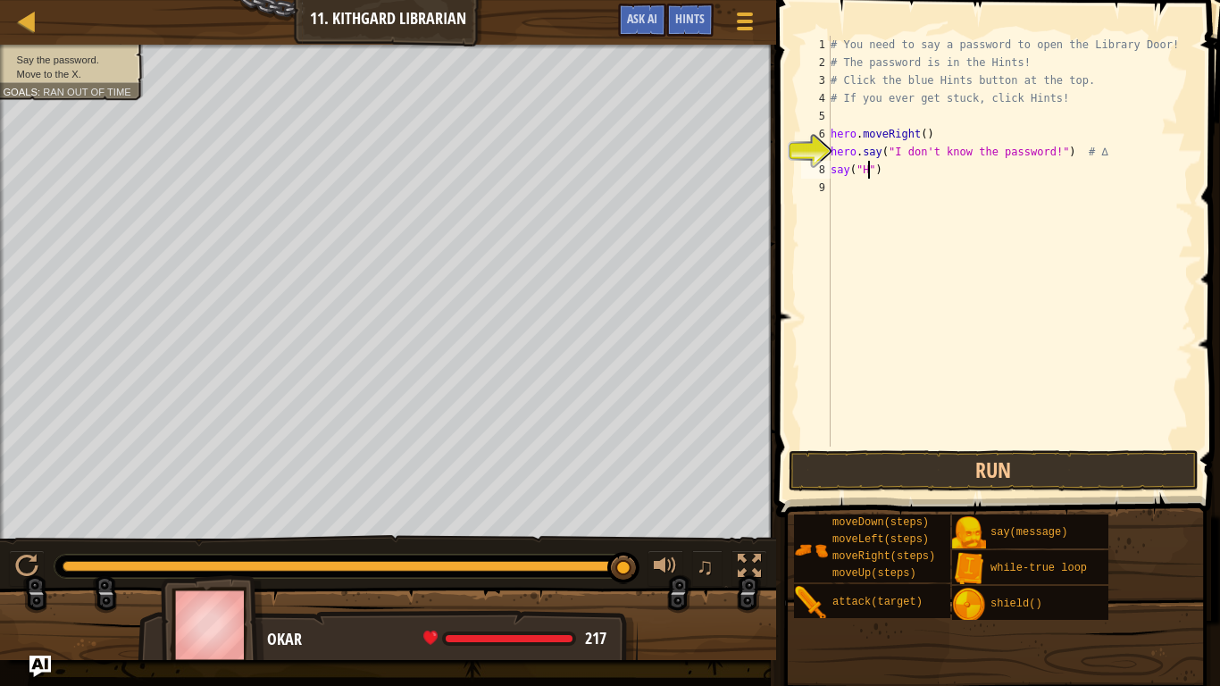
scroll to position [8, 6]
type textarea "say("Huch")"
click at [1055, 466] on button "Run" at bounding box center [993, 470] width 410 height 41
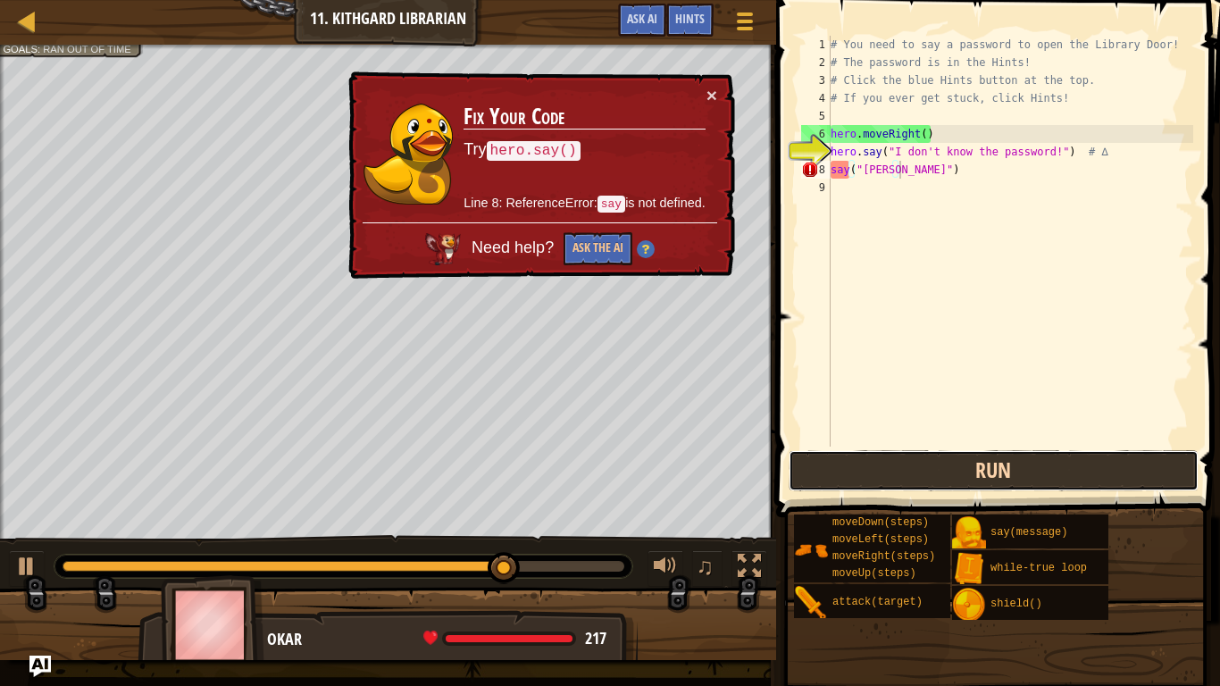
click at [1055, 466] on button "Run" at bounding box center [993, 470] width 410 height 41
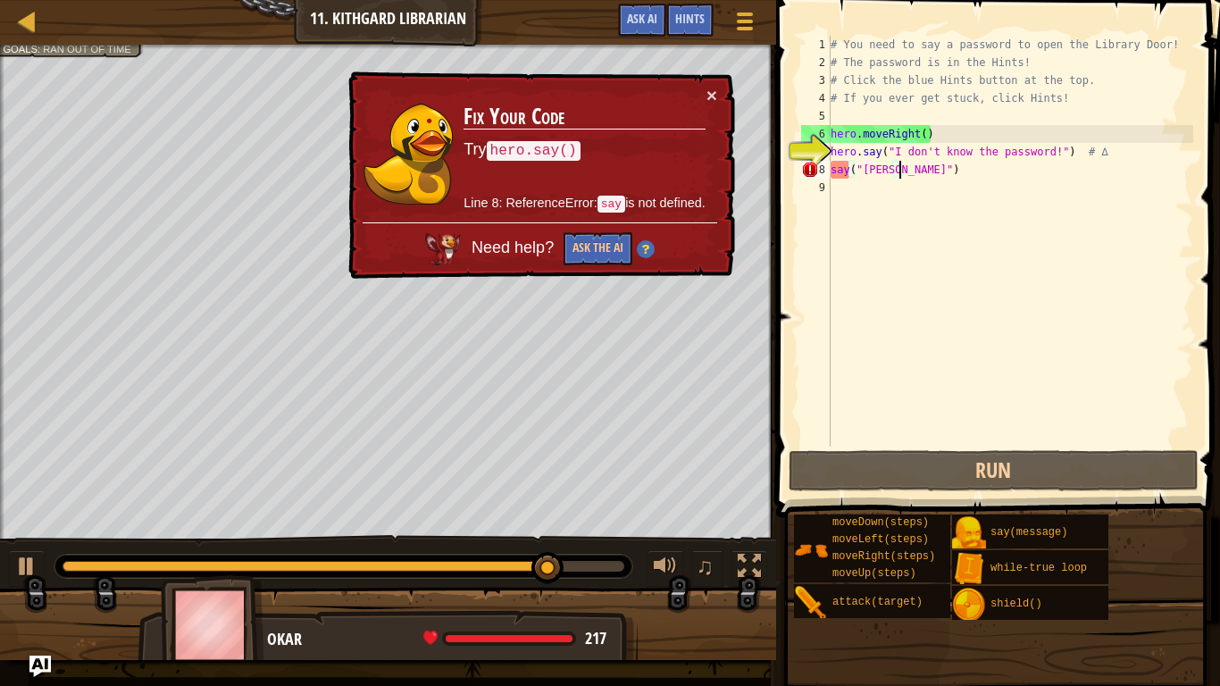
click at [897, 182] on div "# You need to say a password to open the Library Door! # The password is in the…" at bounding box center [1010, 259] width 366 height 446
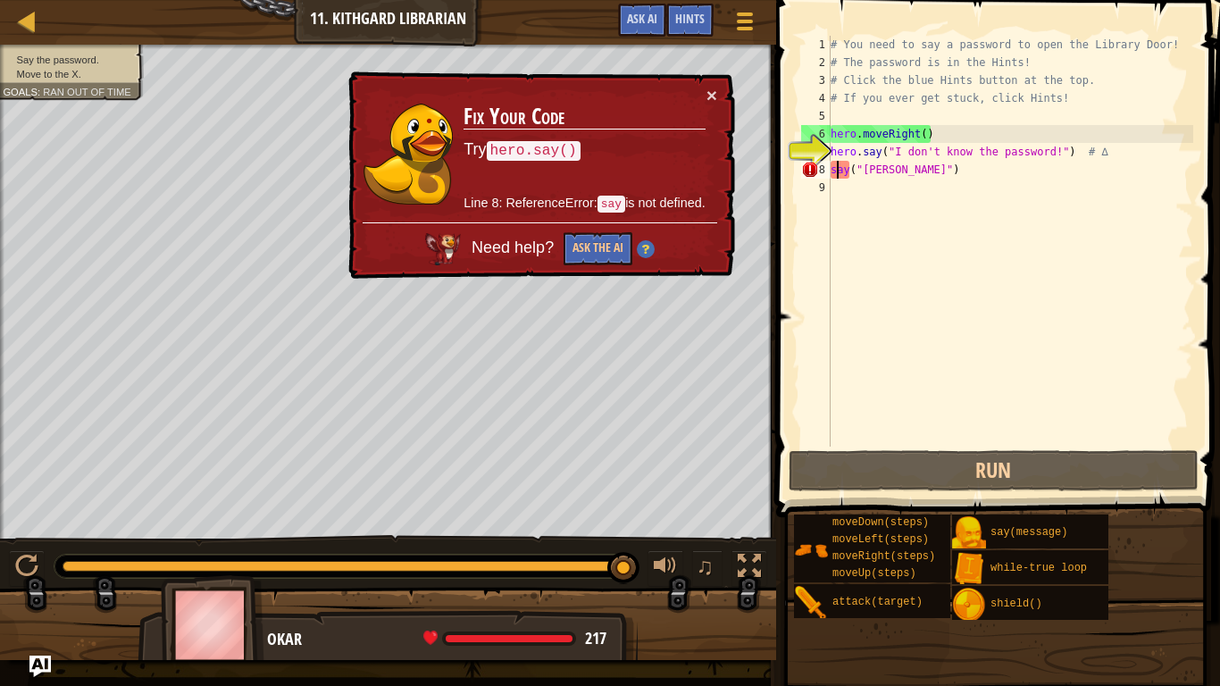
click at [836, 171] on div "# You need to say a password to open the Library Door! # The password is in the…" at bounding box center [1010, 259] width 366 height 446
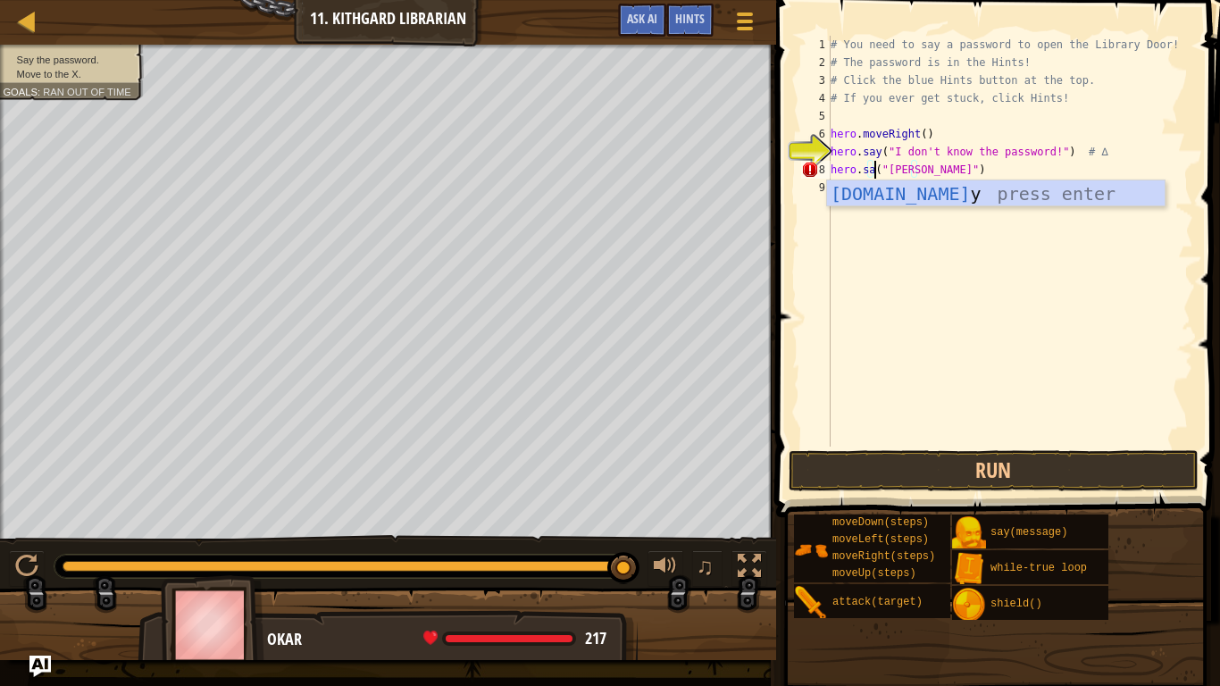
scroll to position [8, 7]
type textarea "hero.say("Huch")"
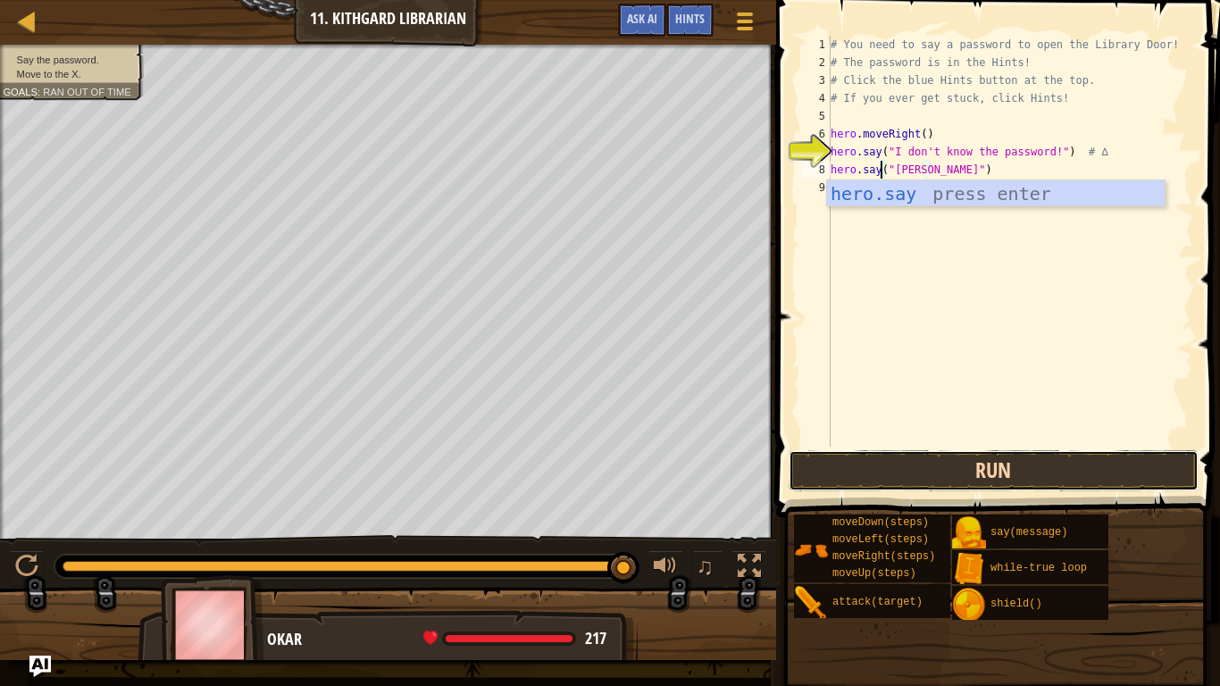
click at [1012, 461] on button "Run" at bounding box center [993, 470] width 410 height 41
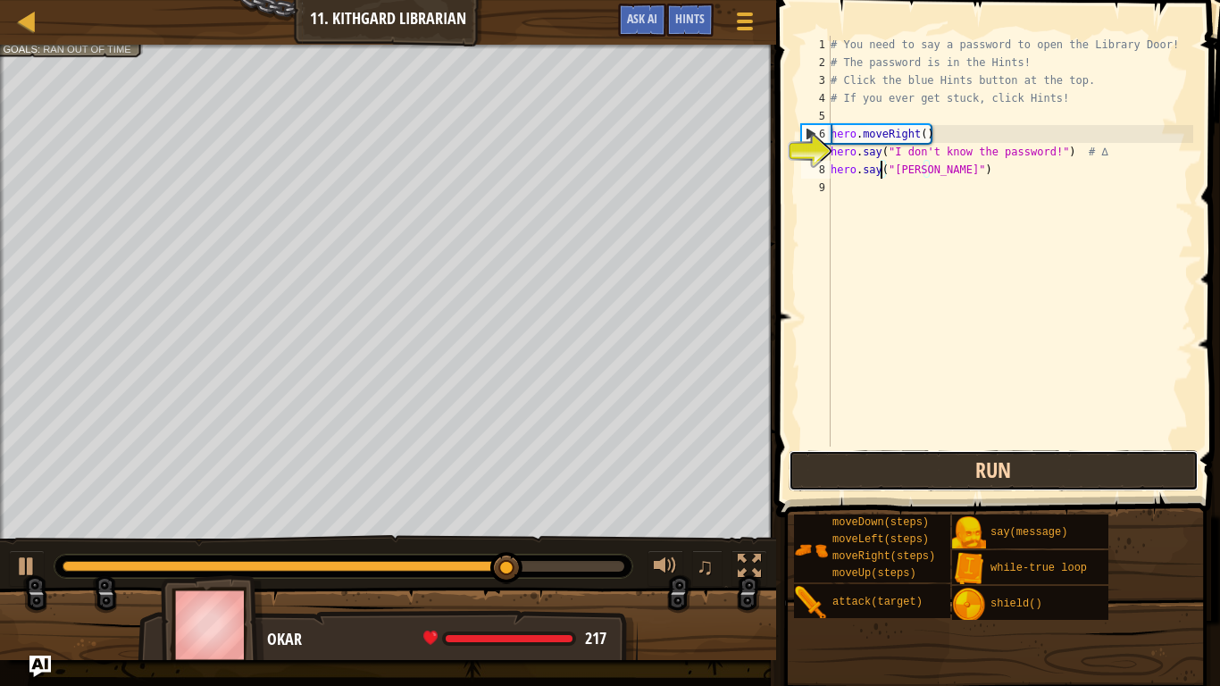
click at [1021, 459] on button "Run" at bounding box center [993, 470] width 410 height 41
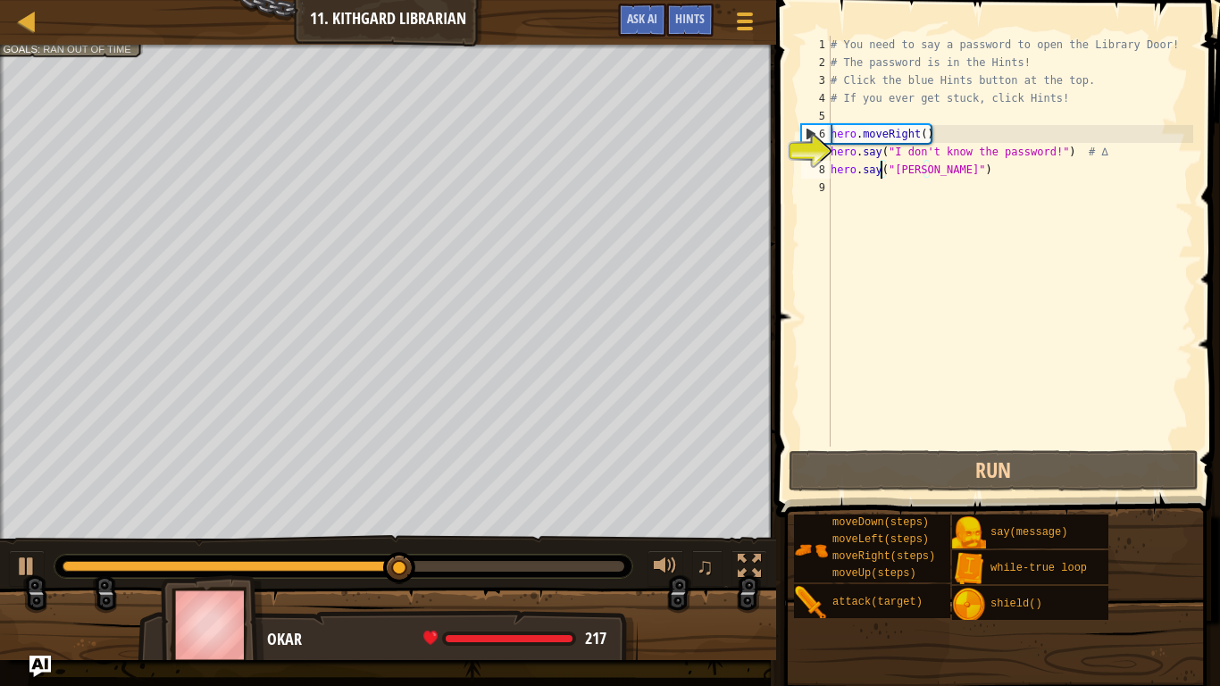
click at [909, 179] on div "# You need to say a password to open the Library Door! # The password is in the…" at bounding box center [1010, 259] width 366 height 446
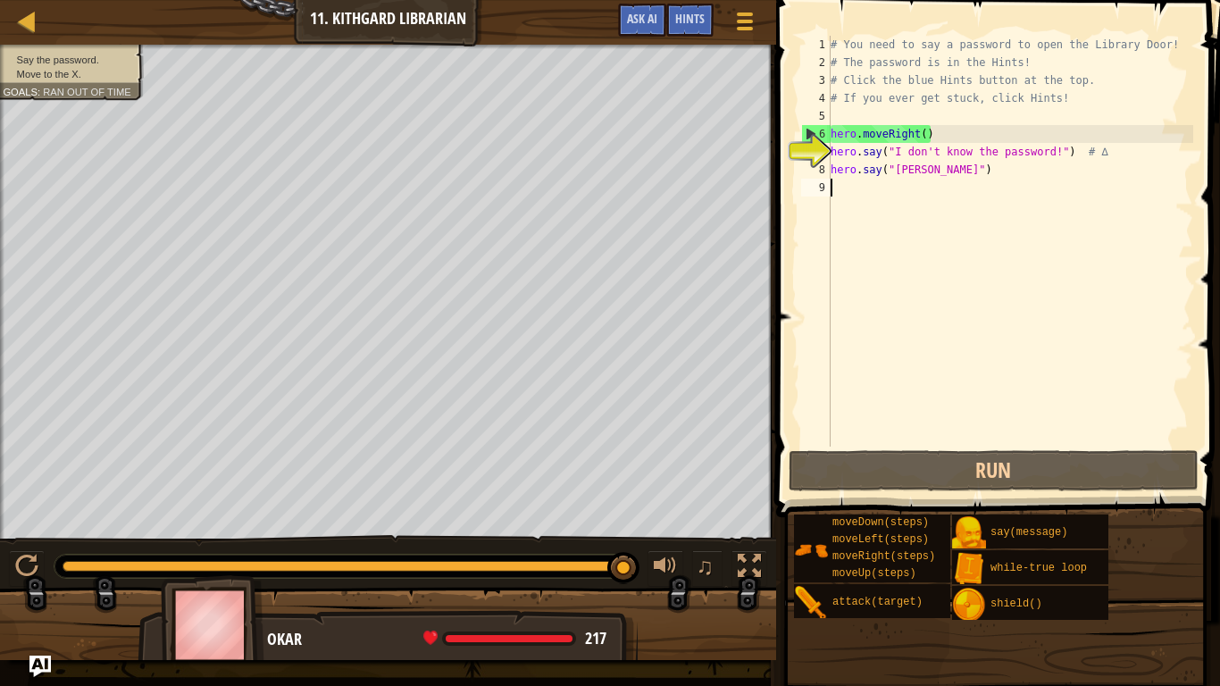
click at [913, 172] on div "# You need to say a password to open the Library Door! # The password is in the…" at bounding box center [1010, 259] width 366 height 446
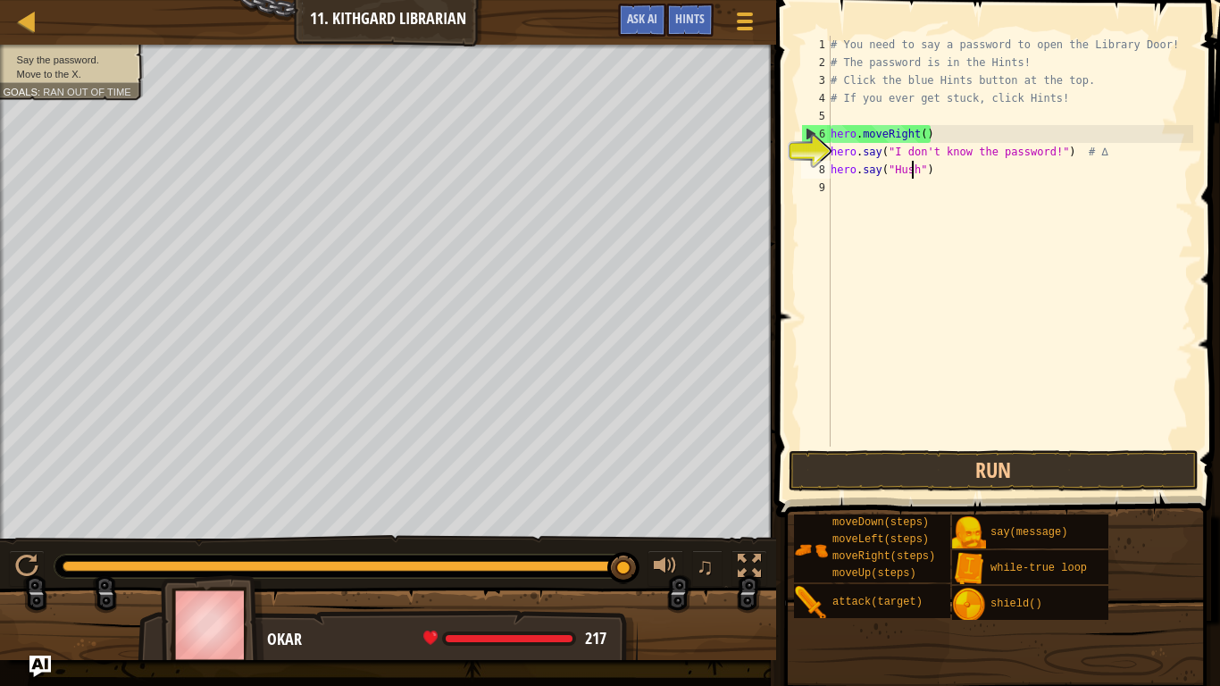
scroll to position [8, 12]
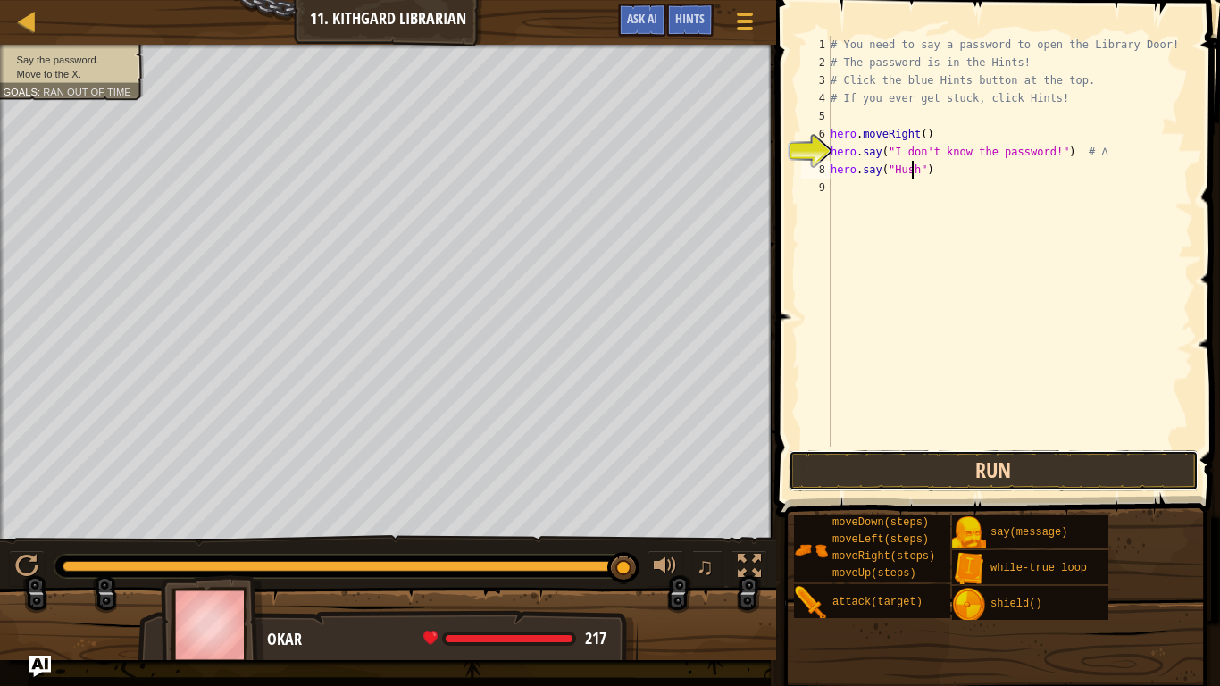
click at [1043, 458] on button "Run" at bounding box center [993, 470] width 410 height 41
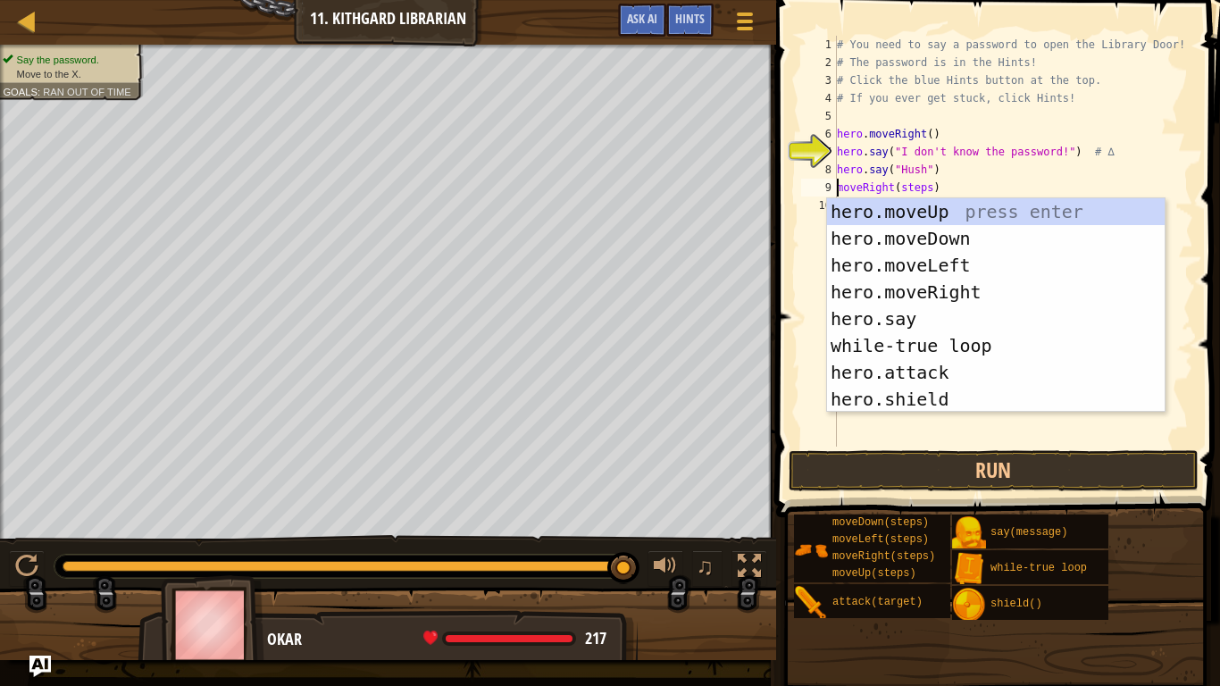
click at [927, 185] on div "# You need to say a password to open the Library Door! # The password is in the…" at bounding box center [1013, 259] width 360 height 446
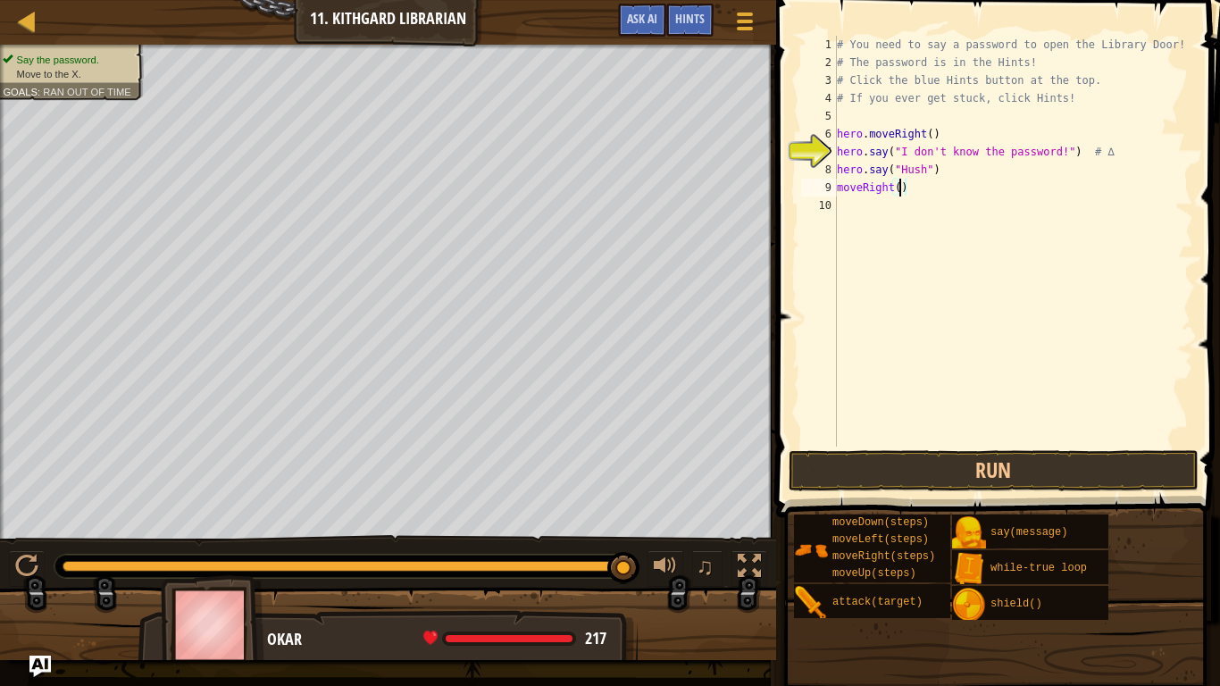
scroll to position [8, 9]
click at [943, 461] on button "Run" at bounding box center [993, 470] width 410 height 41
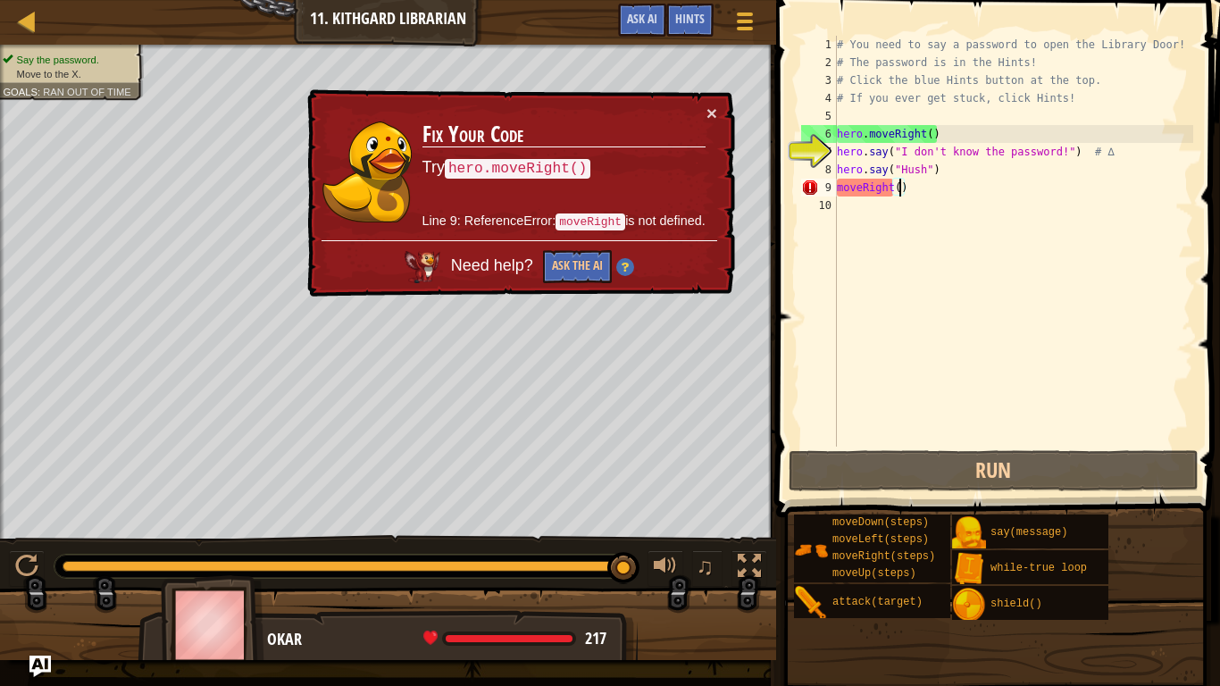
click at [832, 194] on div "9" at bounding box center [819, 188] width 36 height 18
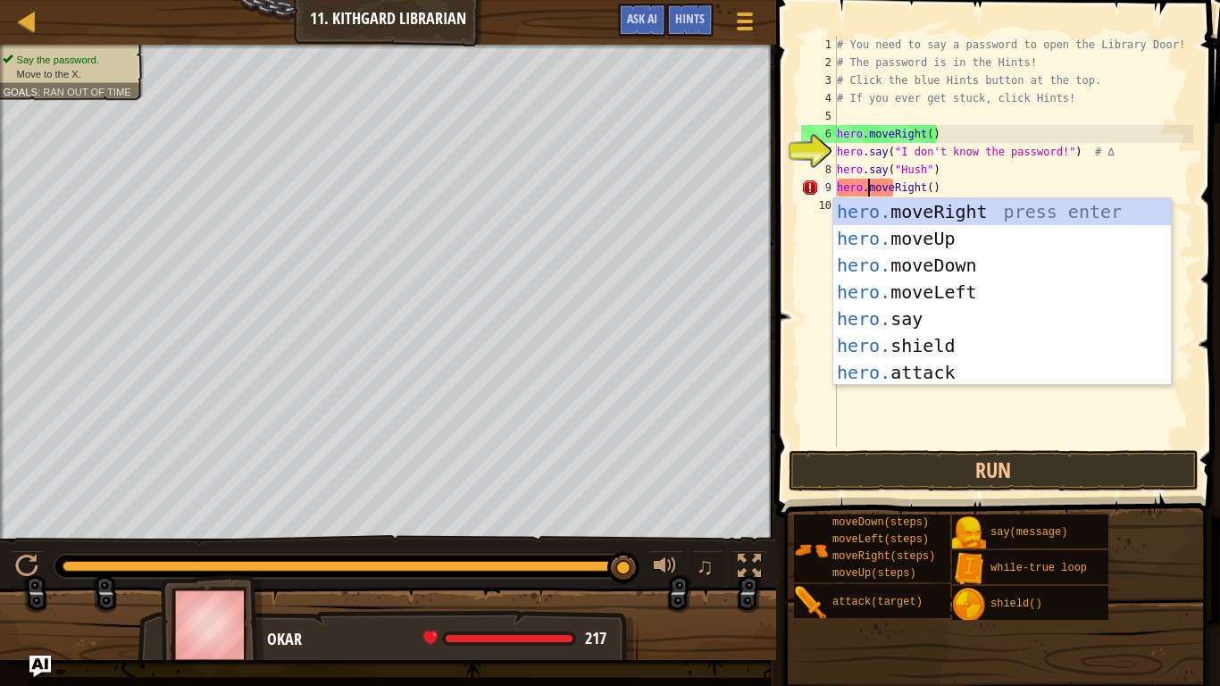
scroll to position [8, 4]
type textarea "hero.moveRight()"
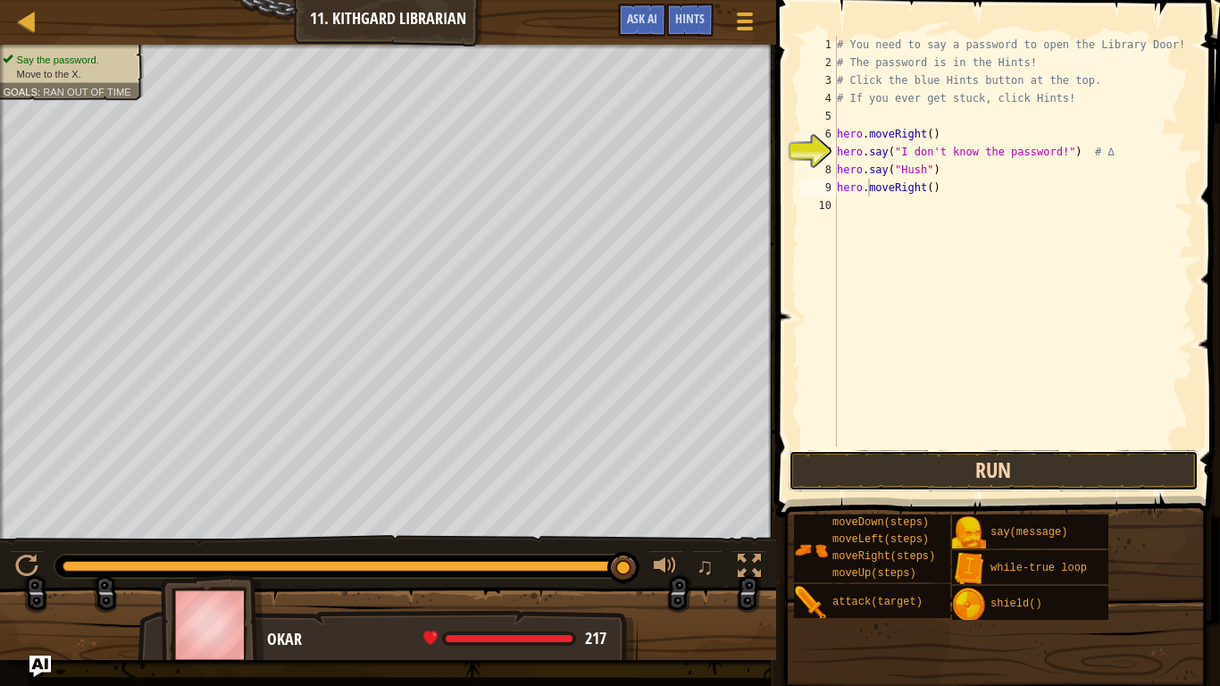
click at [947, 461] on button "Run" at bounding box center [993, 470] width 410 height 41
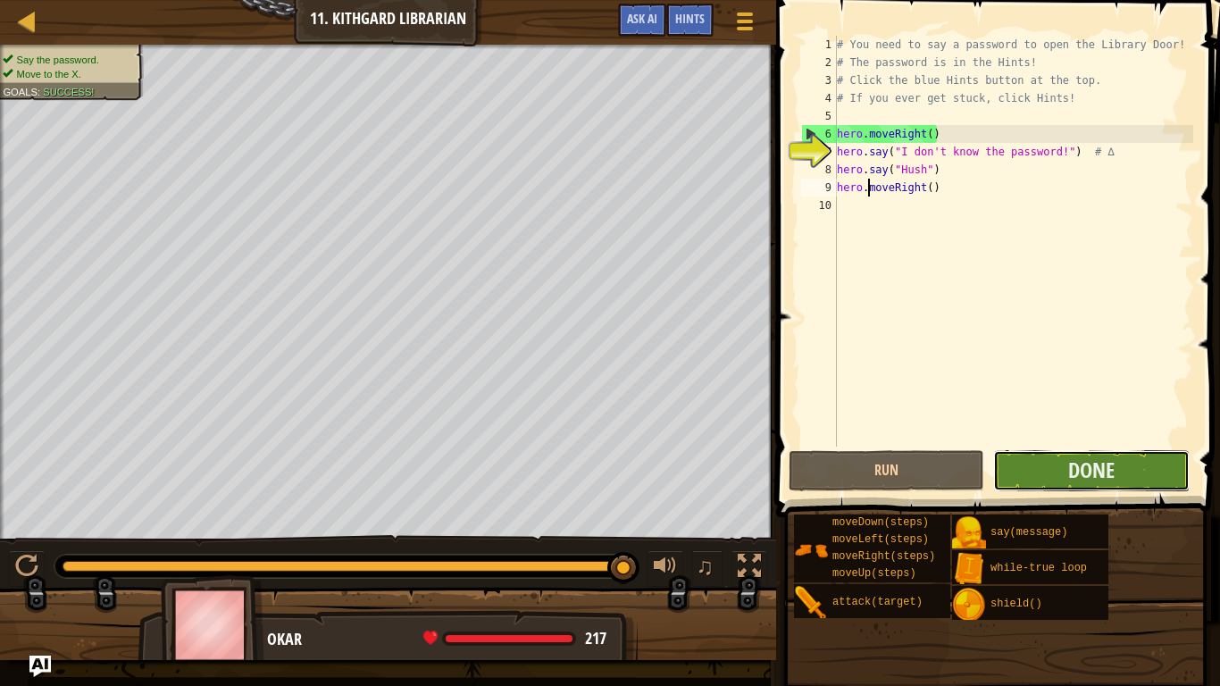
click at [1083, 451] on button "Done" at bounding box center [1091, 470] width 196 height 41
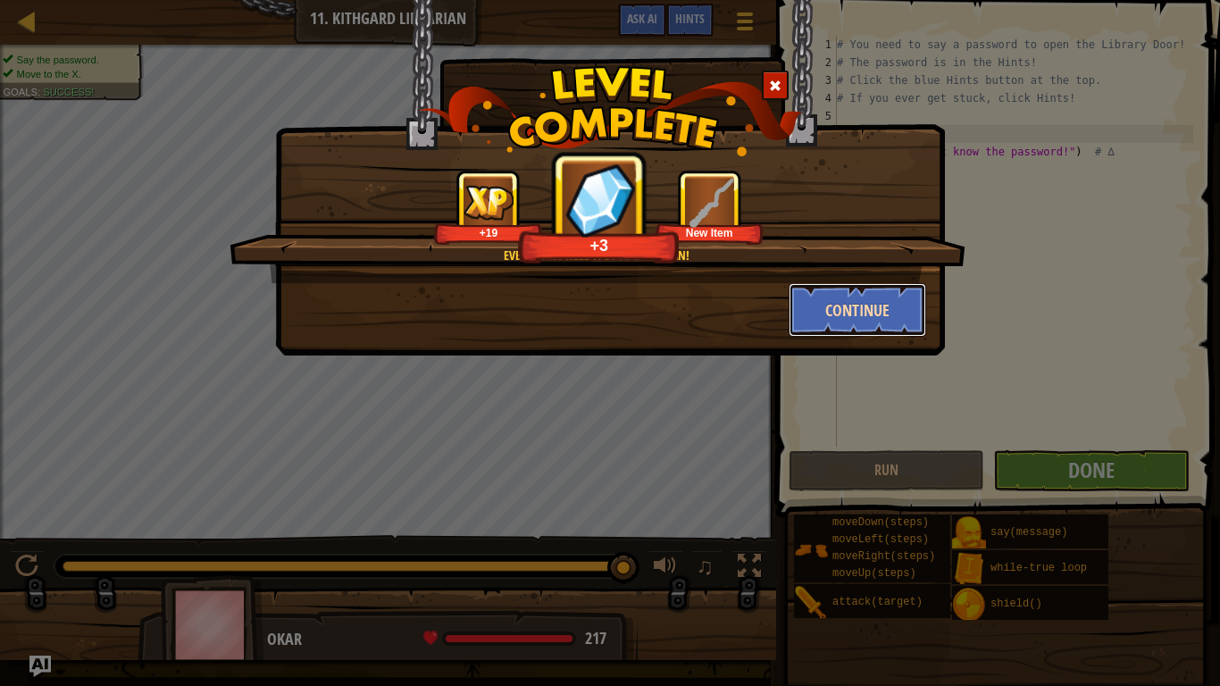
click at [828, 310] on button "Continue" at bounding box center [857, 310] width 138 height 54
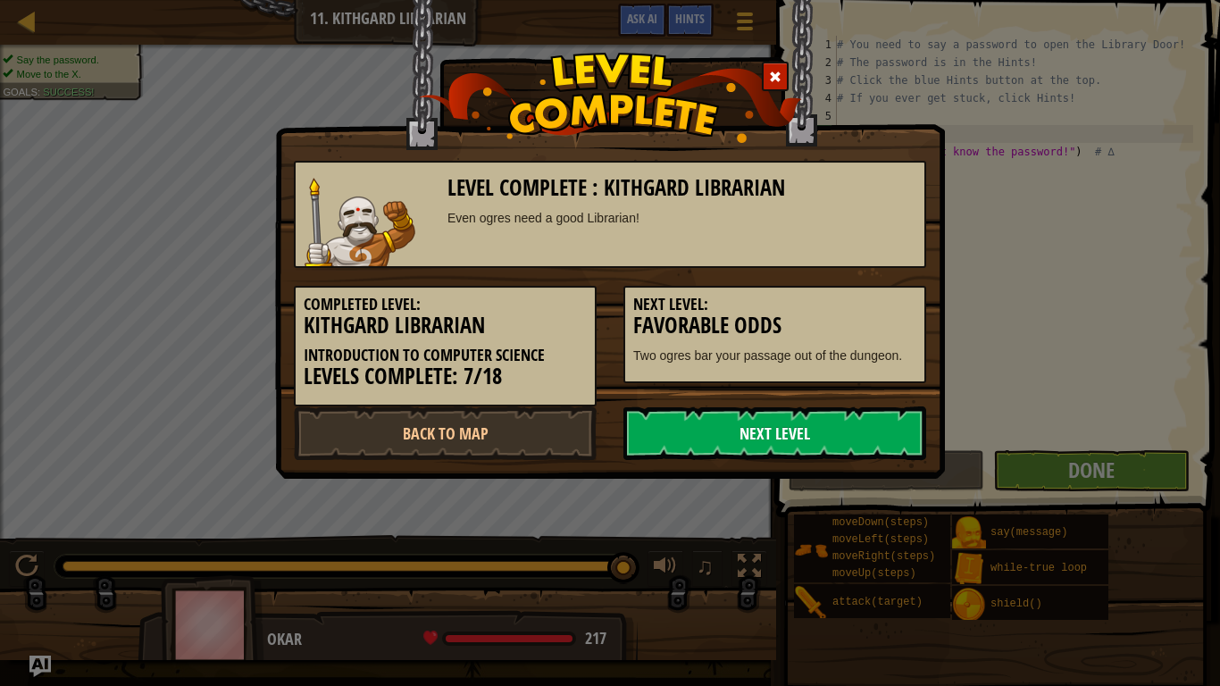
click at [746, 449] on link "Next Level" at bounding box center [774, 433] width 303 height 54
click at [874, 441] on link "Next Level" at bounding box center [774, 433] width 303 height 54
click at [869, 446] on link "Next Level" at bounding box center [774, 433] width 303 height 54
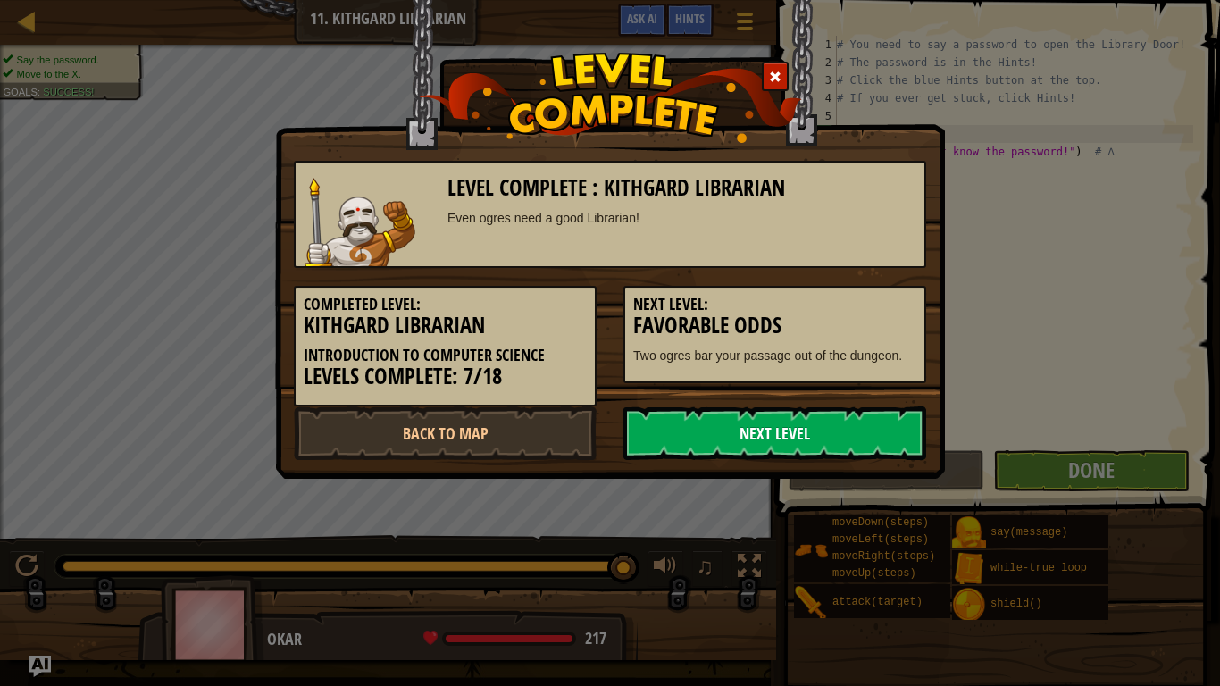
click at [869, 446] on link "Next Level" at bounding box center [774, 433] width 303 height 54
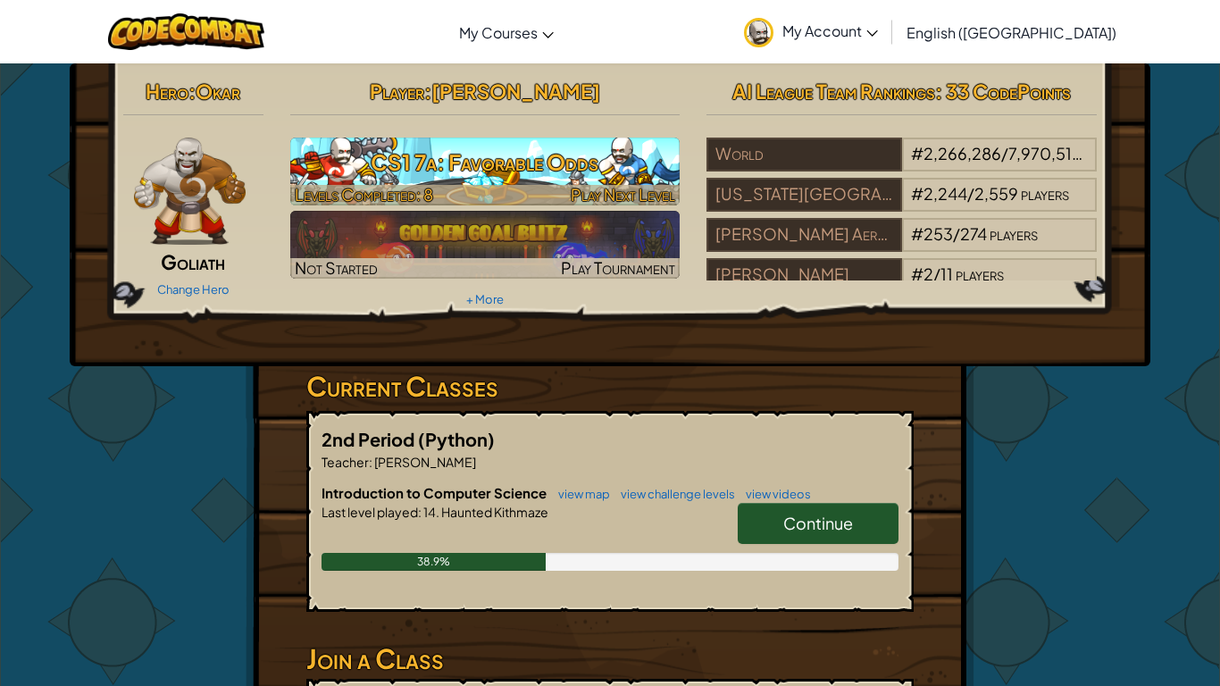
click at [373, 179] on h3 "CS1 7a: Favorable Odds" at bounding box center [485, 162] width 390 height 40
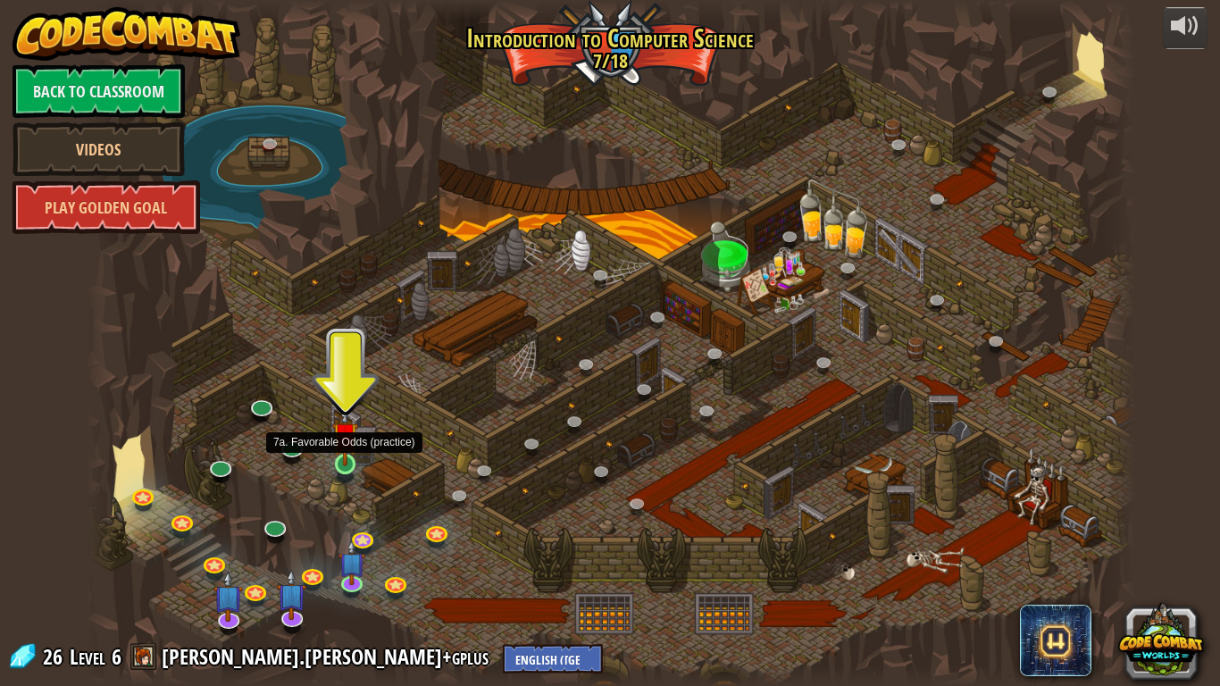
click at [355, 461] on img at bounding box center [345, 434] width 27 height 61
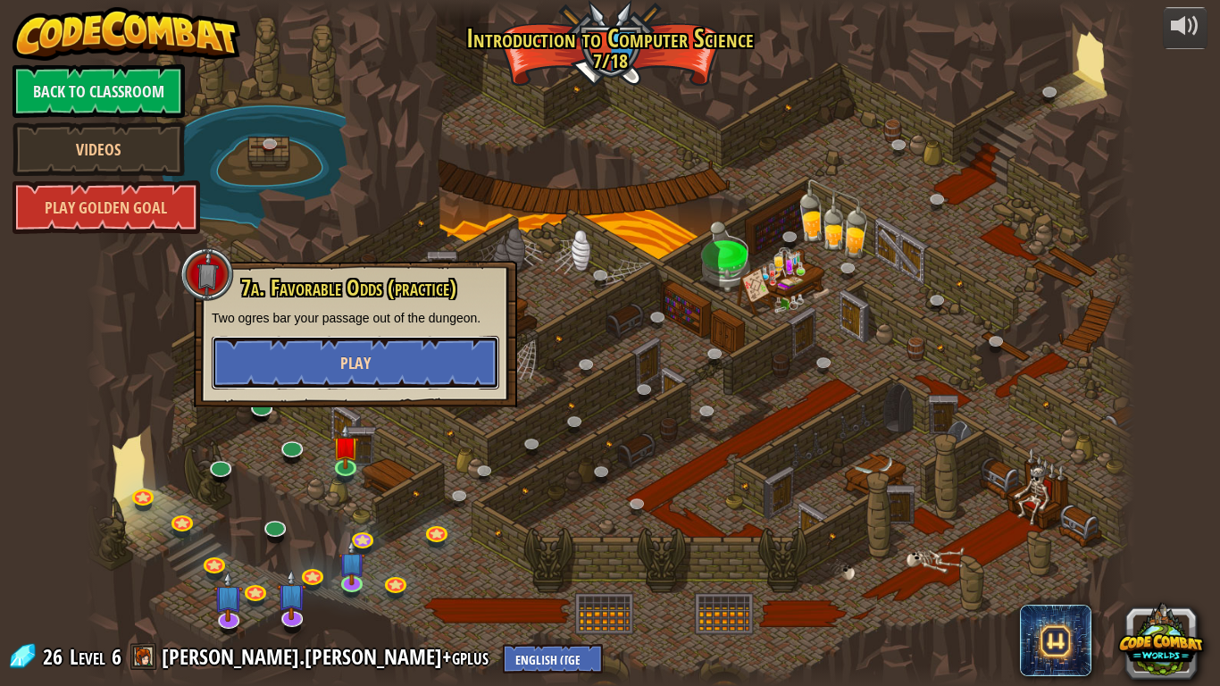
click at [321, 373] on button "Play" at bounding box center [355, 363] width 287 height 54
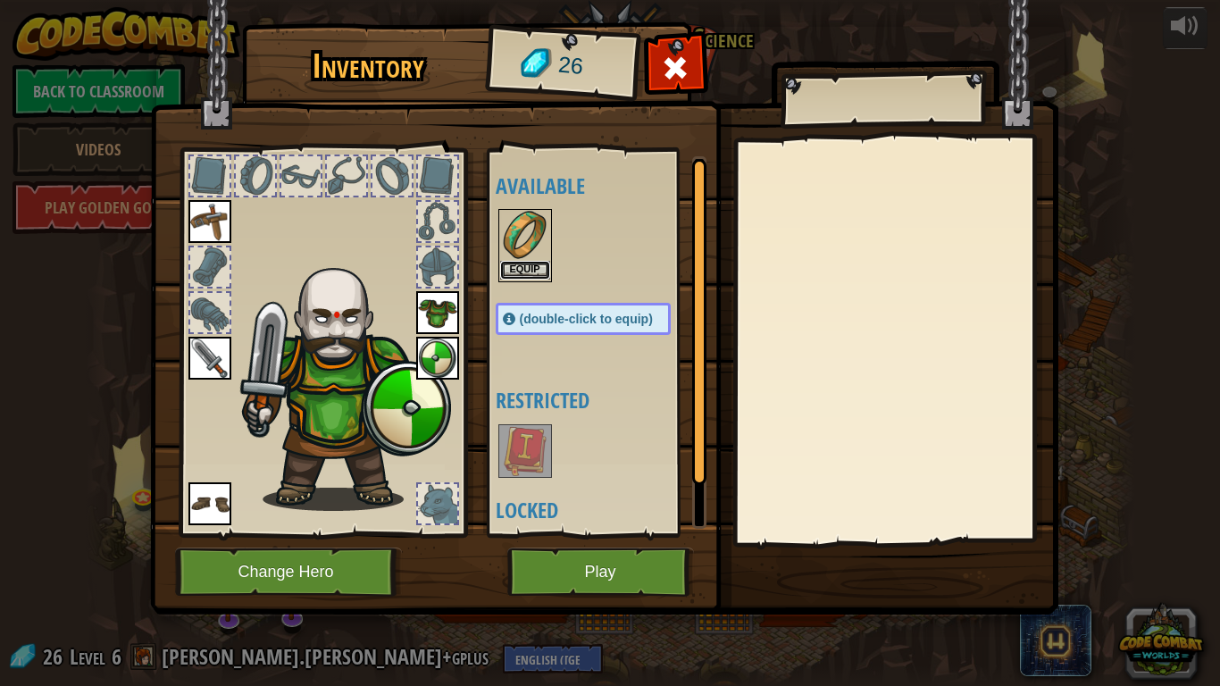
click at [542, 262] on button "Equip" at bounding box center [525, 270] width 50 height 19
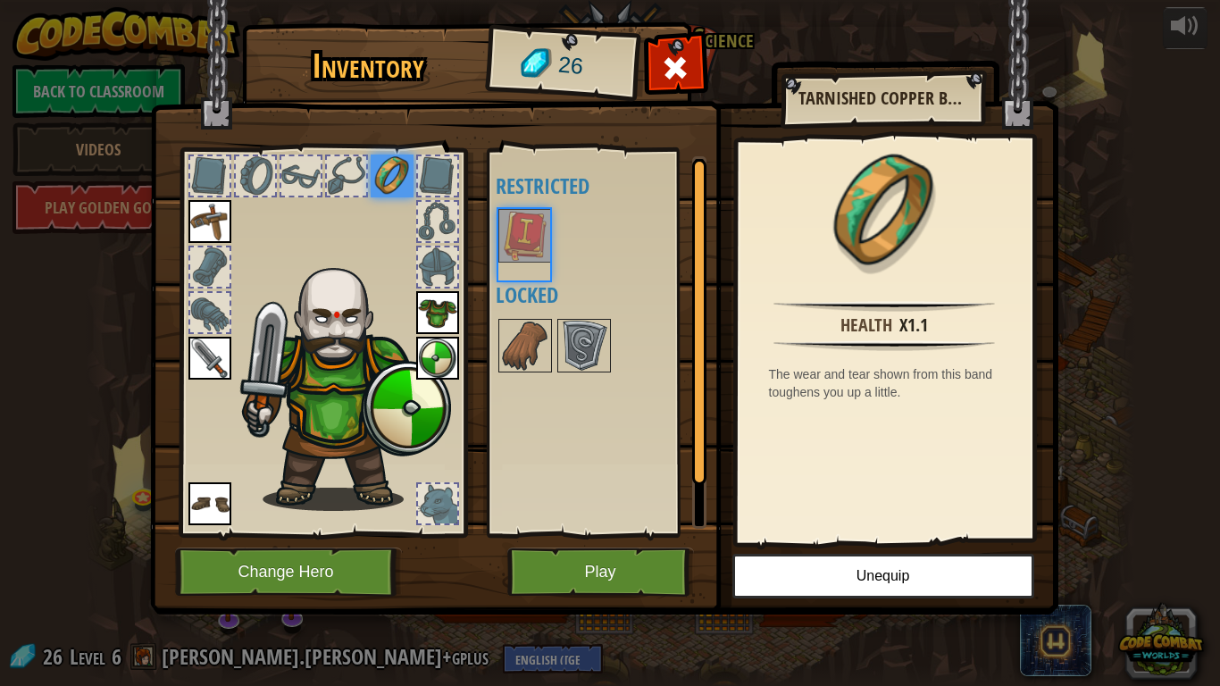
click at [542, 262] on div at bounding box center [525, 236] width 54 height 54
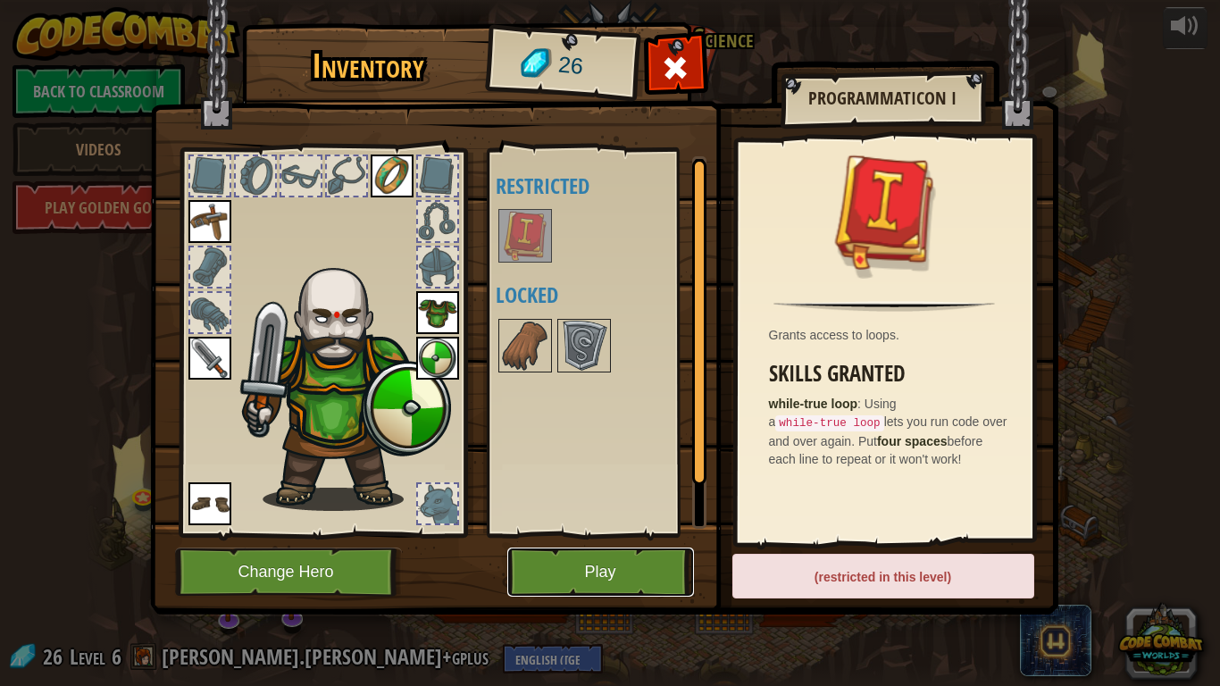
click at [564, 579] on button "Play" at bounding box center [600, 571] width 187 height 49
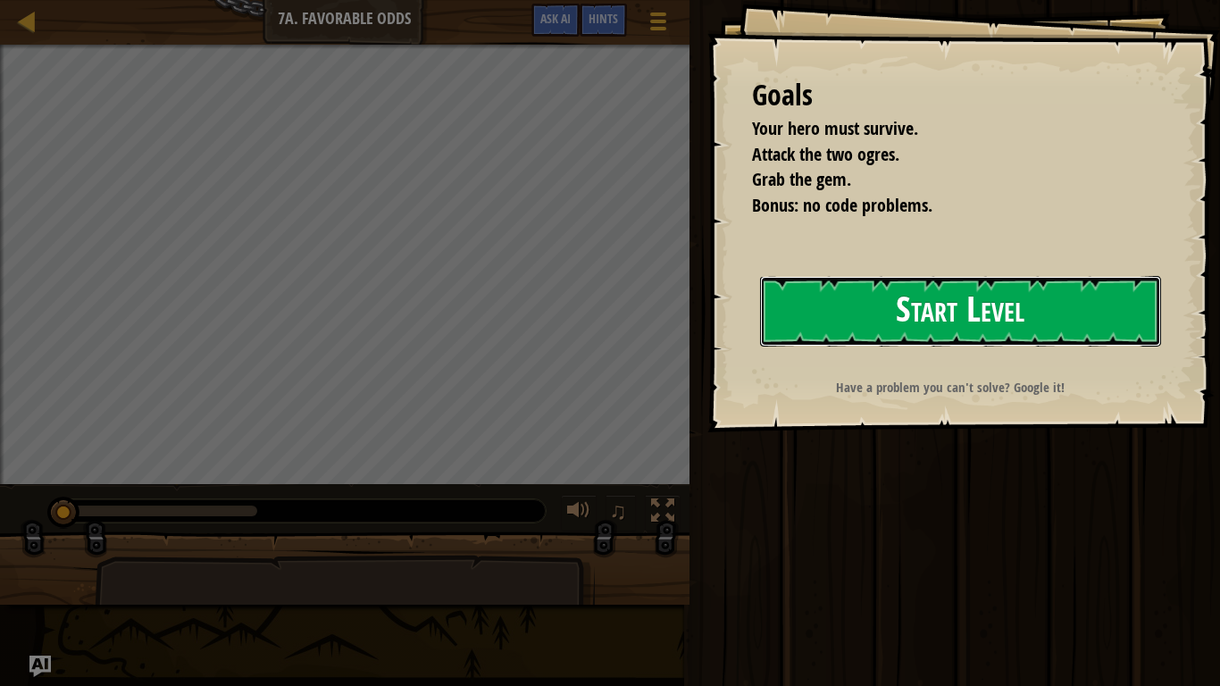
click at [866, 327] on button "Start Level" at bounding box center [960, 311] width 401 height 71
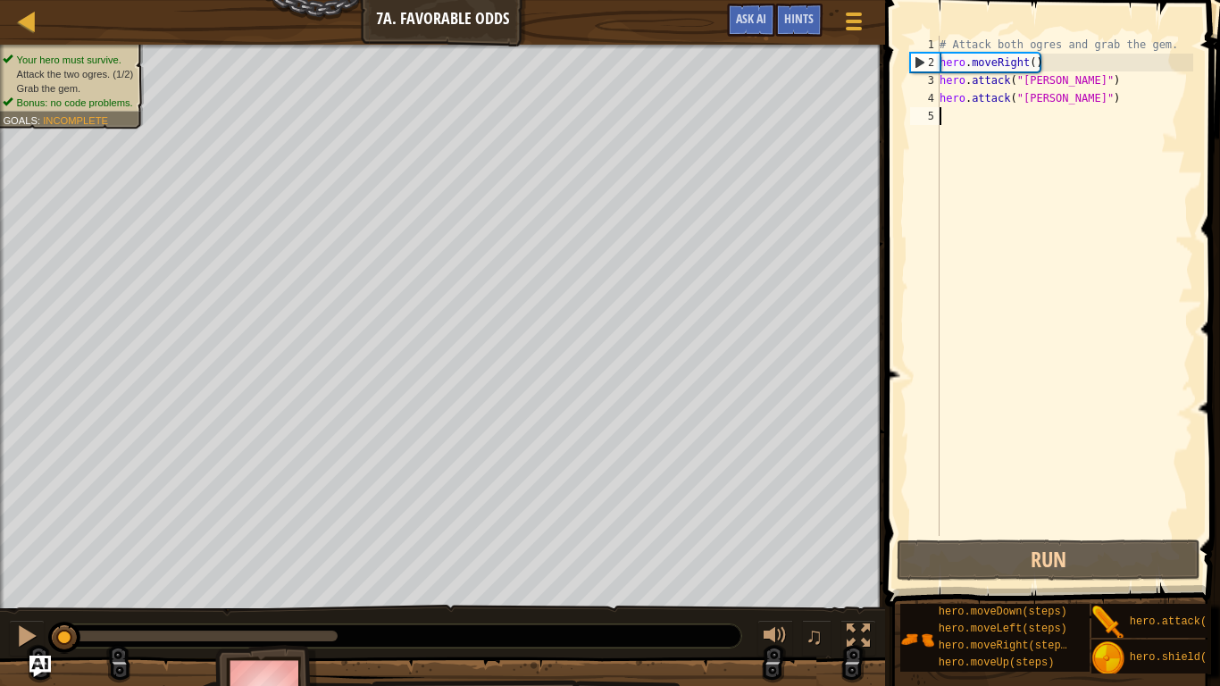
type textarea "h"
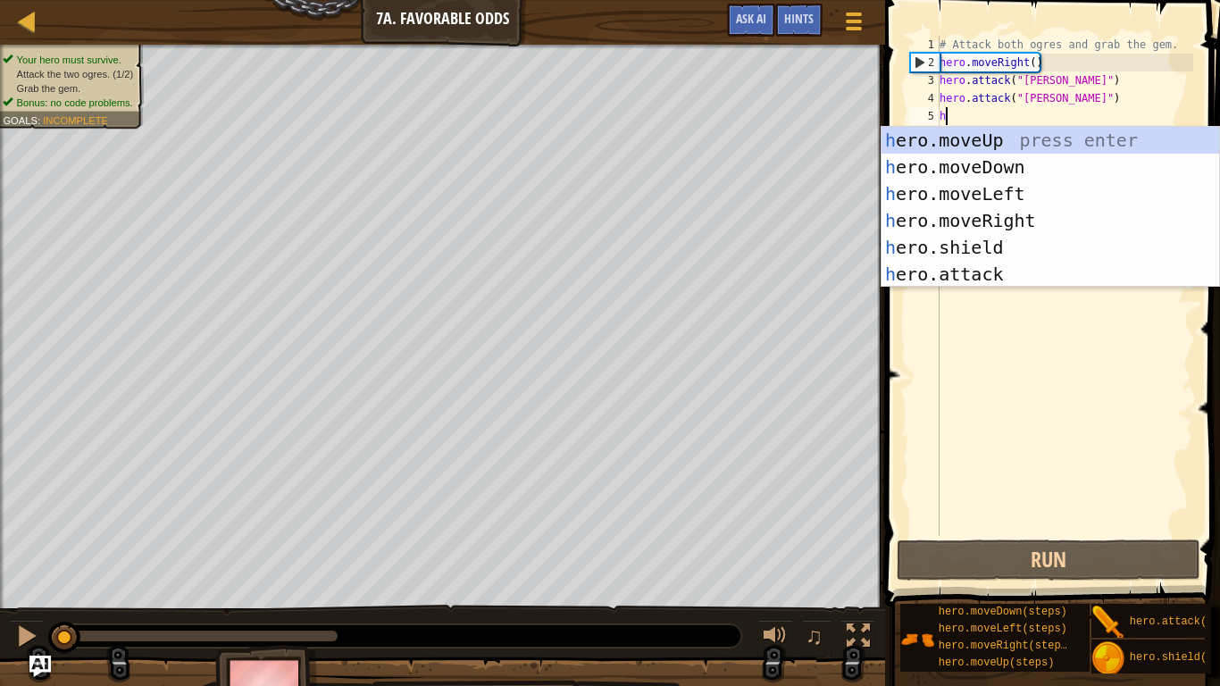
scroll to position [8, 0]
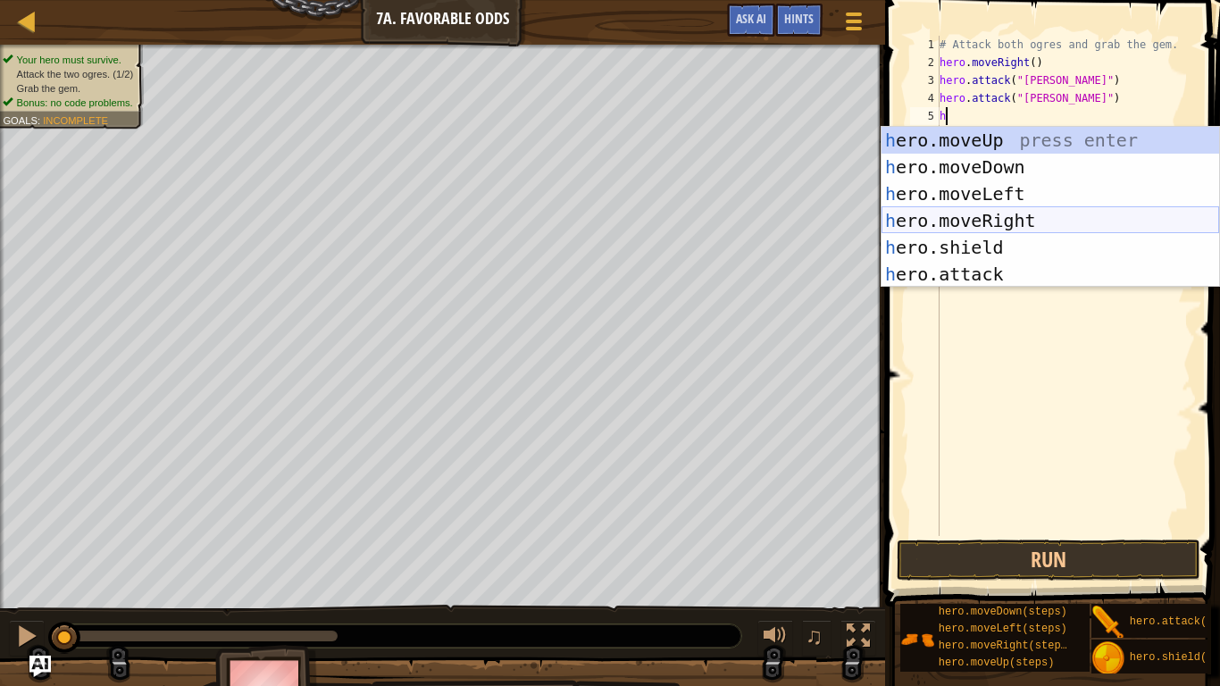
click at [1021, 223] on div "h ero.moveUp press enter h ero.moveDown press enter h ero.moveLeft press enter …" at bounding box center [1049, 234] width 337 height 214
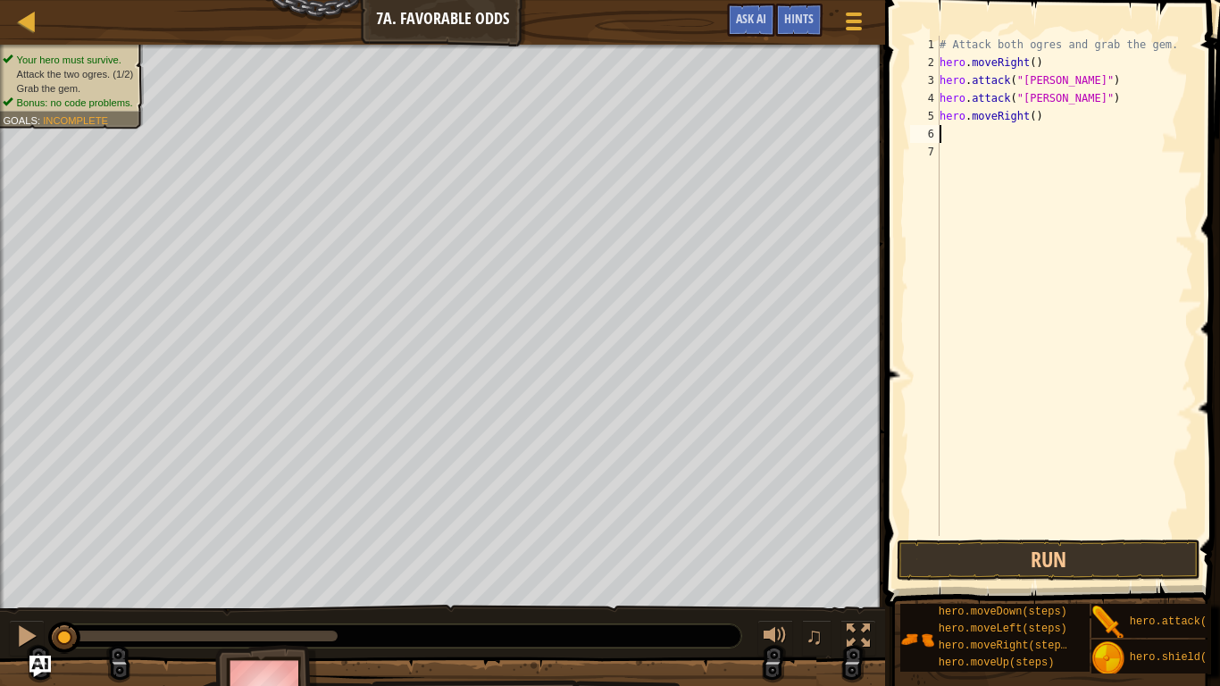
type textarea "h"
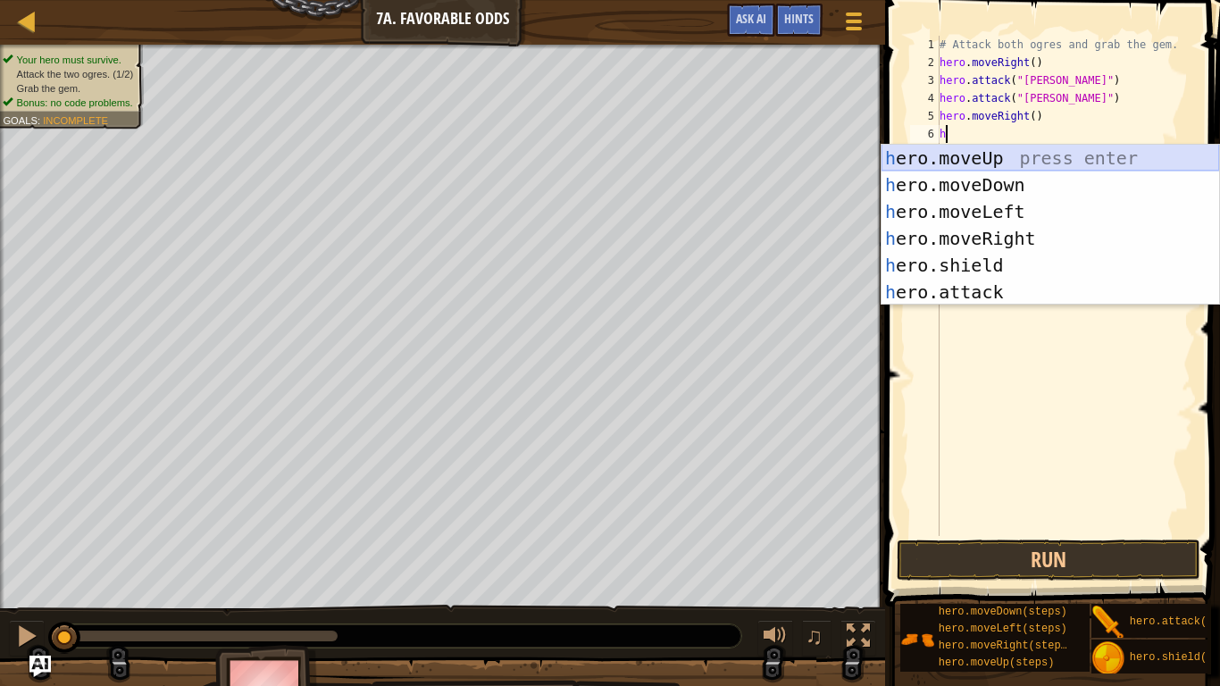
click at [966, 160] on div "h ero.moveUp press enter h ero.moveDown press enter h ero.moveLeft press enter …" at bounding box center [1049, 252] width 337 height 214
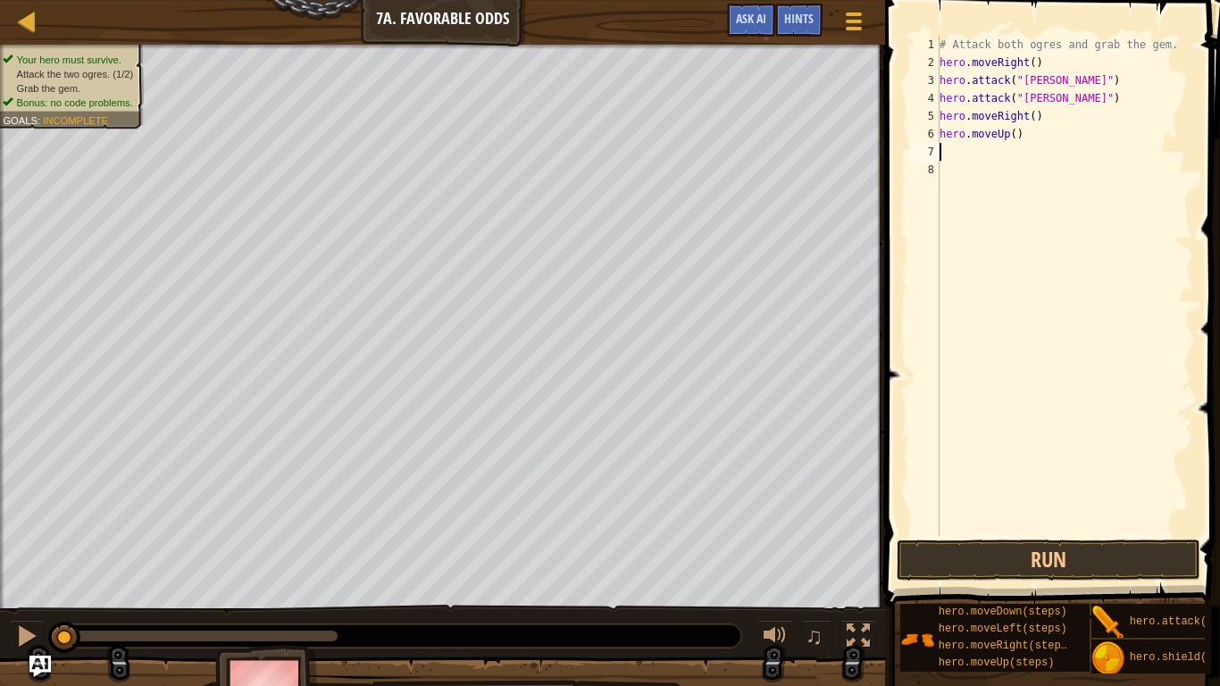
type textarea "h"
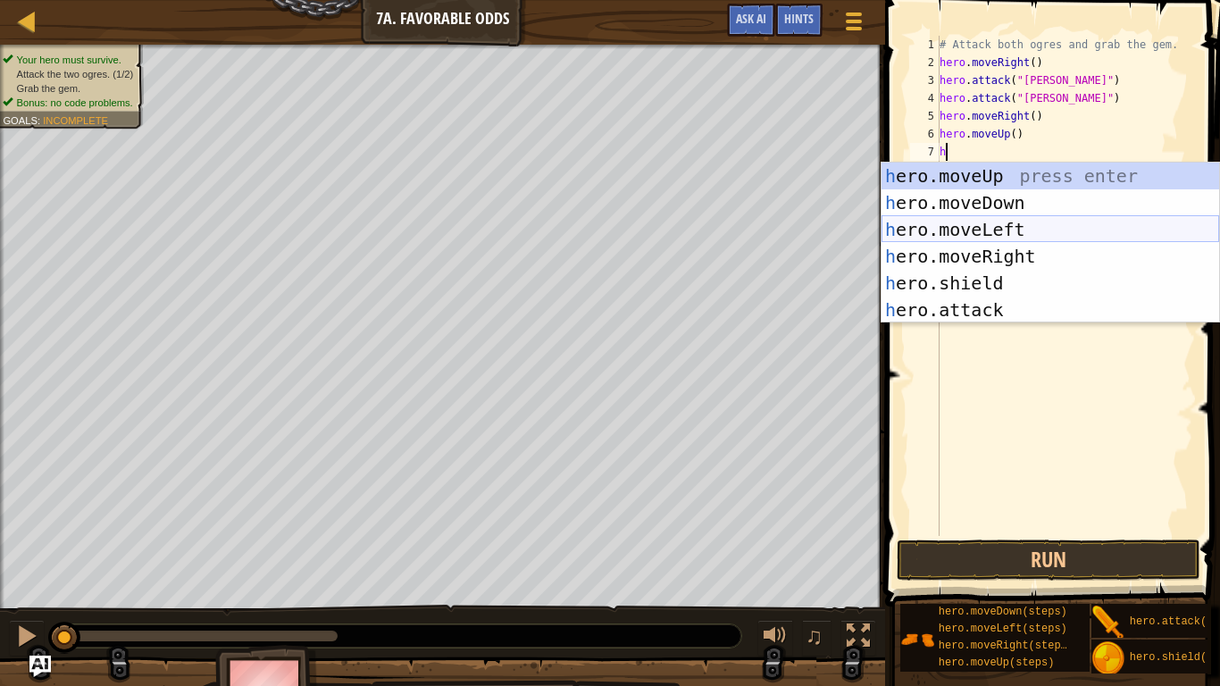
click at [1069, 226] on div "h ero.moveUp press enter h ero.moveDown press enter h ero.moveLeft press enter …" at bounding box center [1049, 269] width 337 height 214
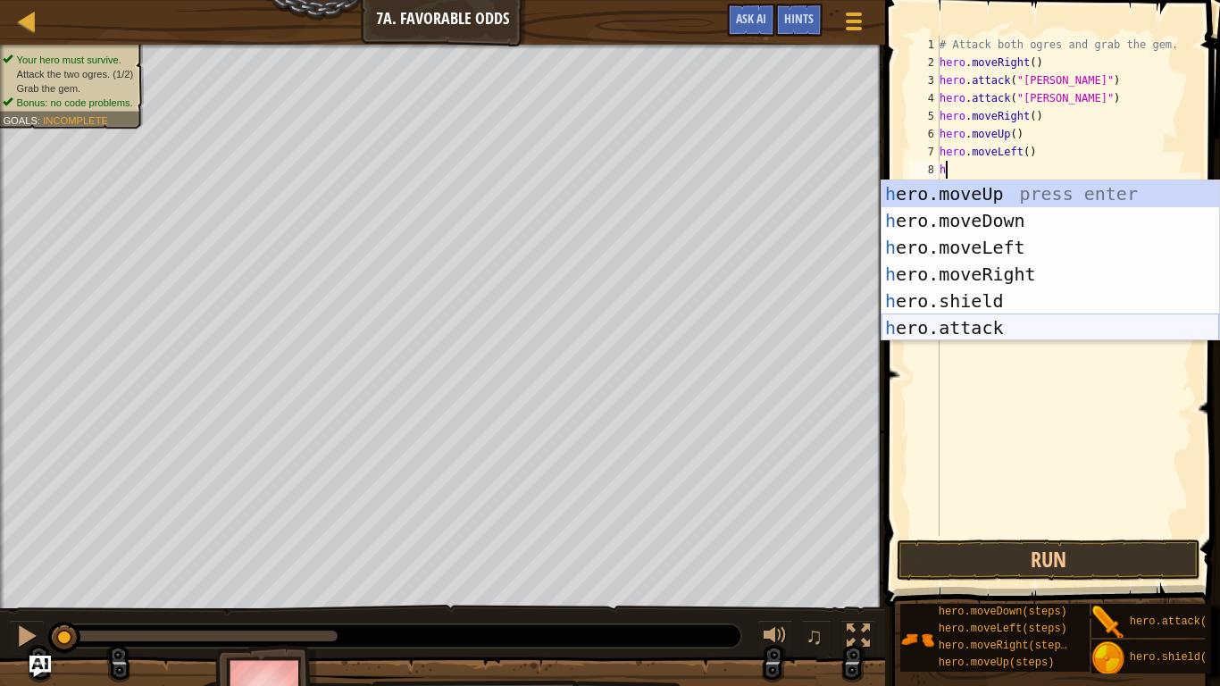
click at [1115, 336] on div "h ero.moveUp press enter h ero.moveDown press enter h ero.moveLeft press enter …" at bounding box center [1049, 287] width 337 height 214
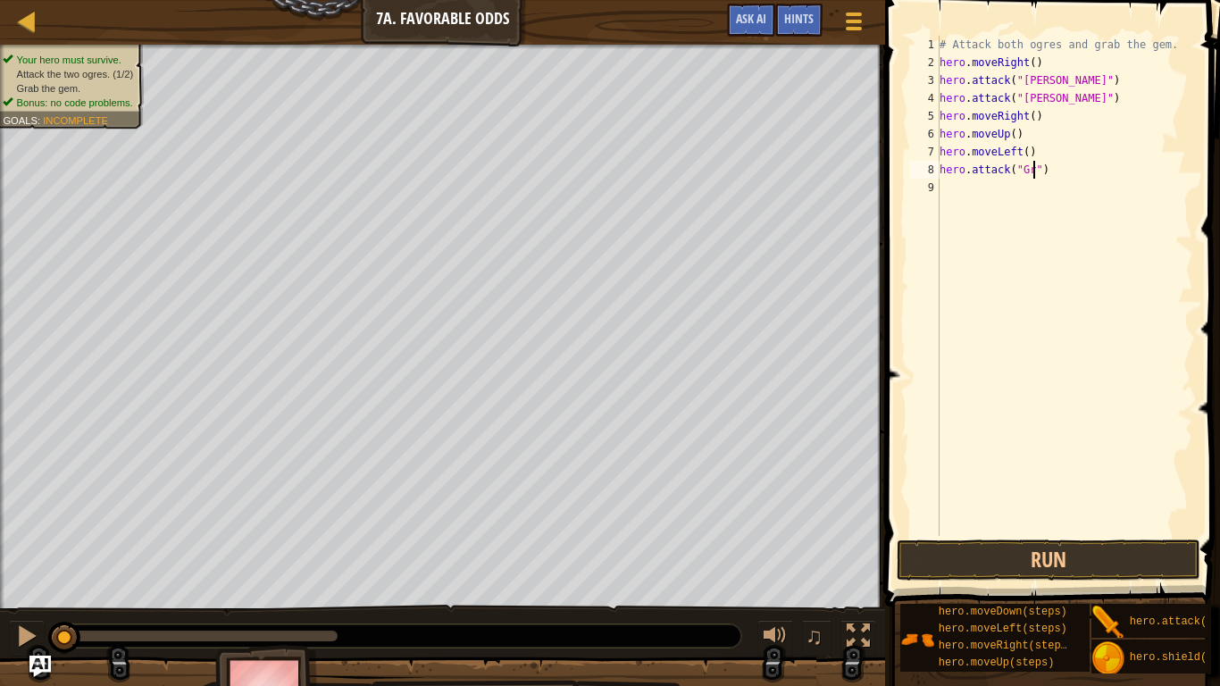
scroll to position [8, 14]
type textarea "hero.attack("Grump")"
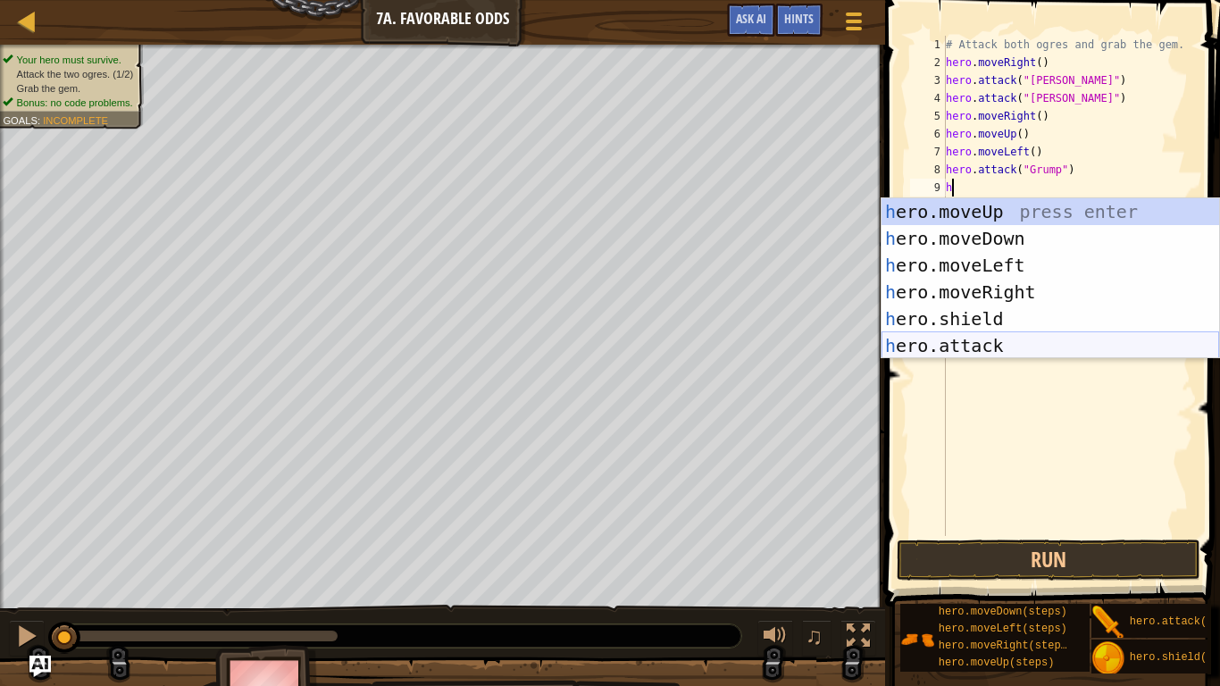
click at [1092, 343] on div "h ero.moveUp press enter h ero.moveDown press enter h ero.moveLeft press enter …" at bounding box center [1049, 305] width 337 height 214
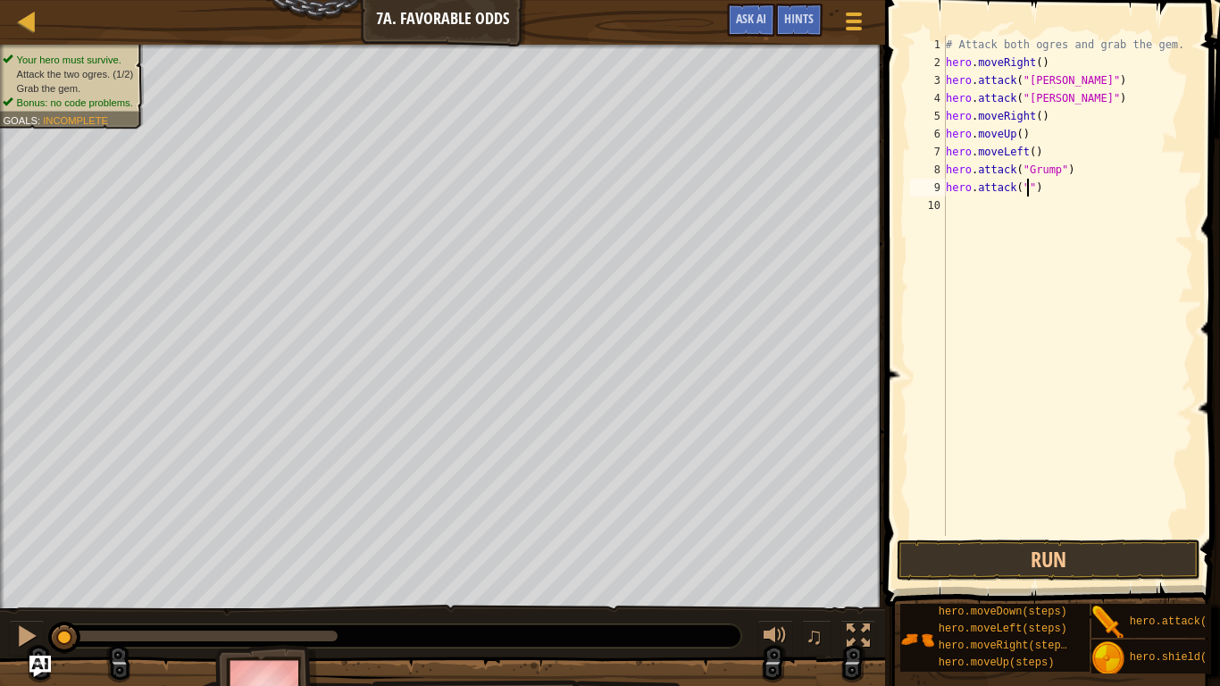
scroll to position [8, 13]
type textarea "hero.attack("Grump")"
click at [1079, 215] on div "# Attack both ogres and grab the gem. hero . moveRight ( ) hero . attack ( "[PE…" at bounding box center [1067, 304] width 251 height 536
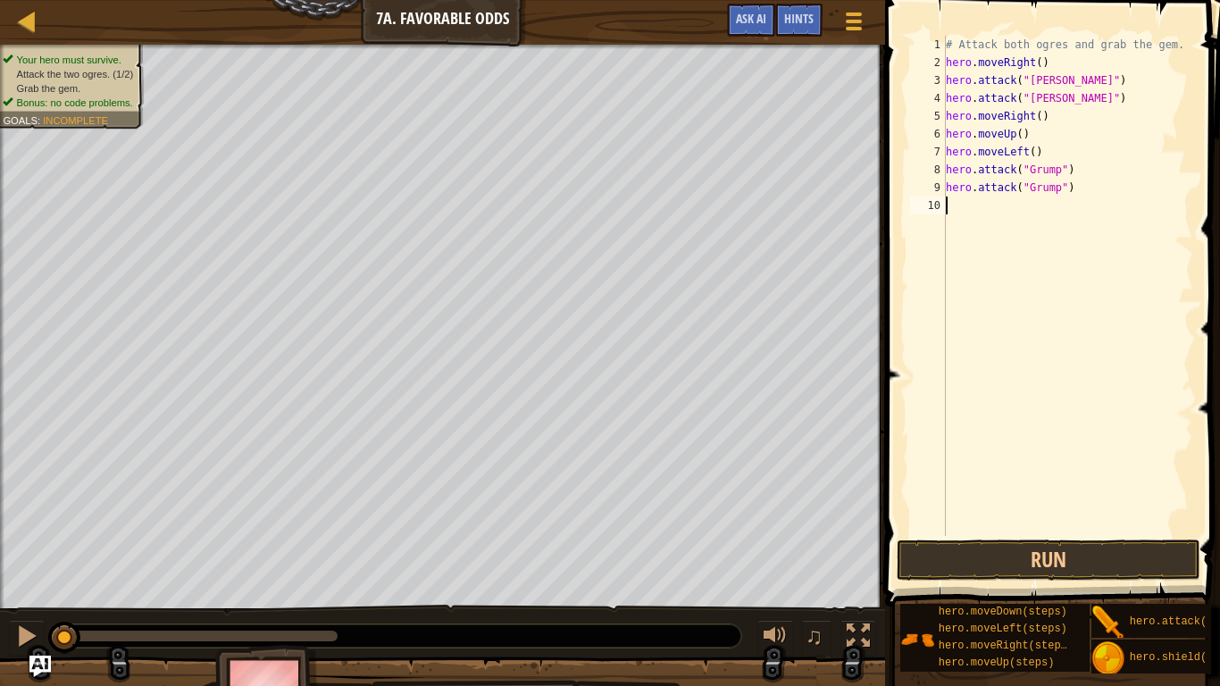
type textarea "h"
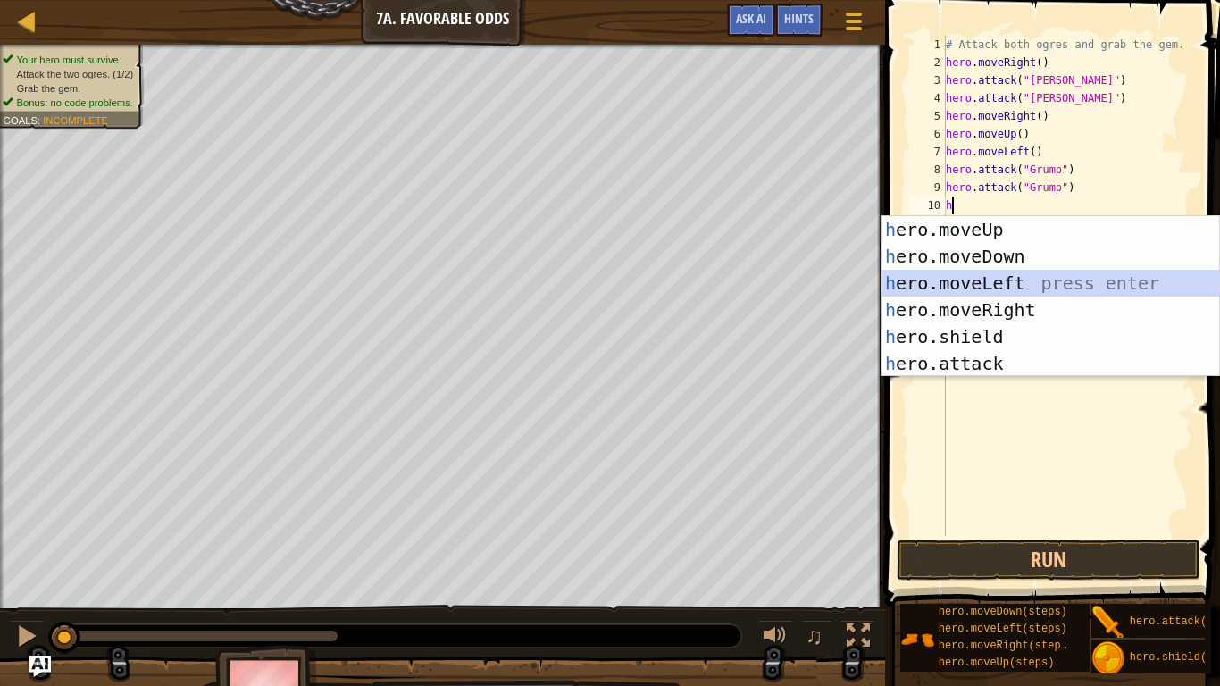
click at [1034, 274] on div "h ero.moveUp press enter h ero.moveDown press enter h ero.moveLeft press enter …" at bounding box center [1049, 323] width 337 height 214
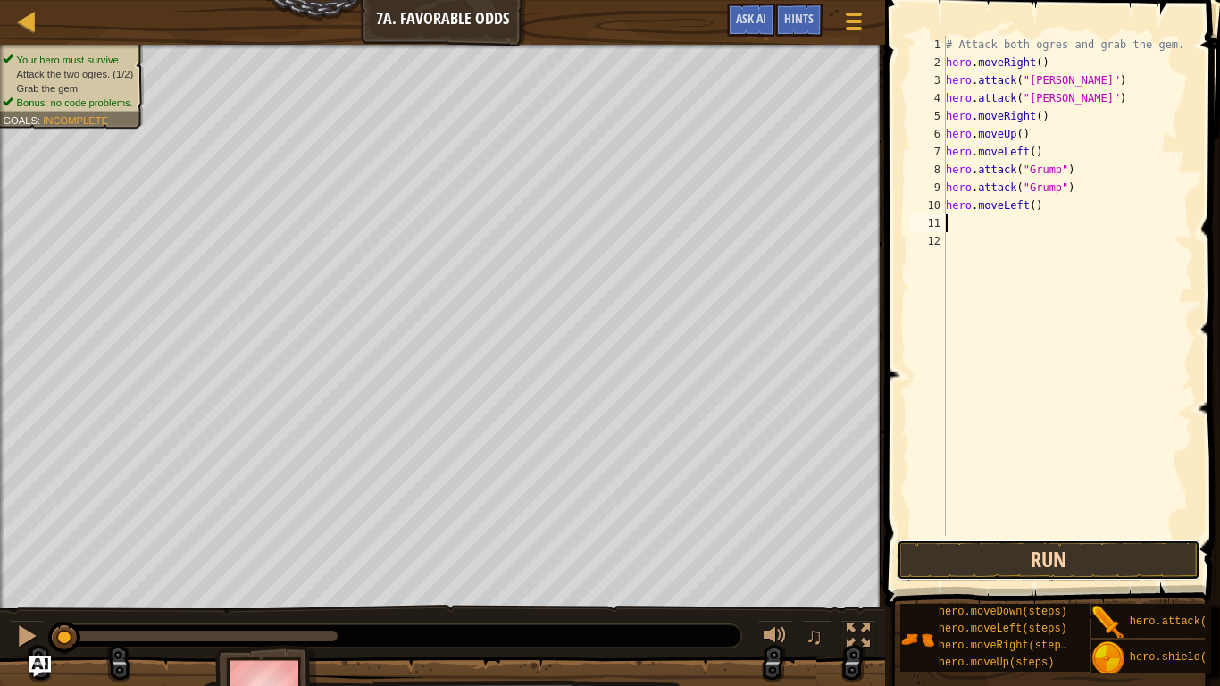
click at [1049, 561] on button "Run" at bounding box center [1048, 559] width 304 height 41
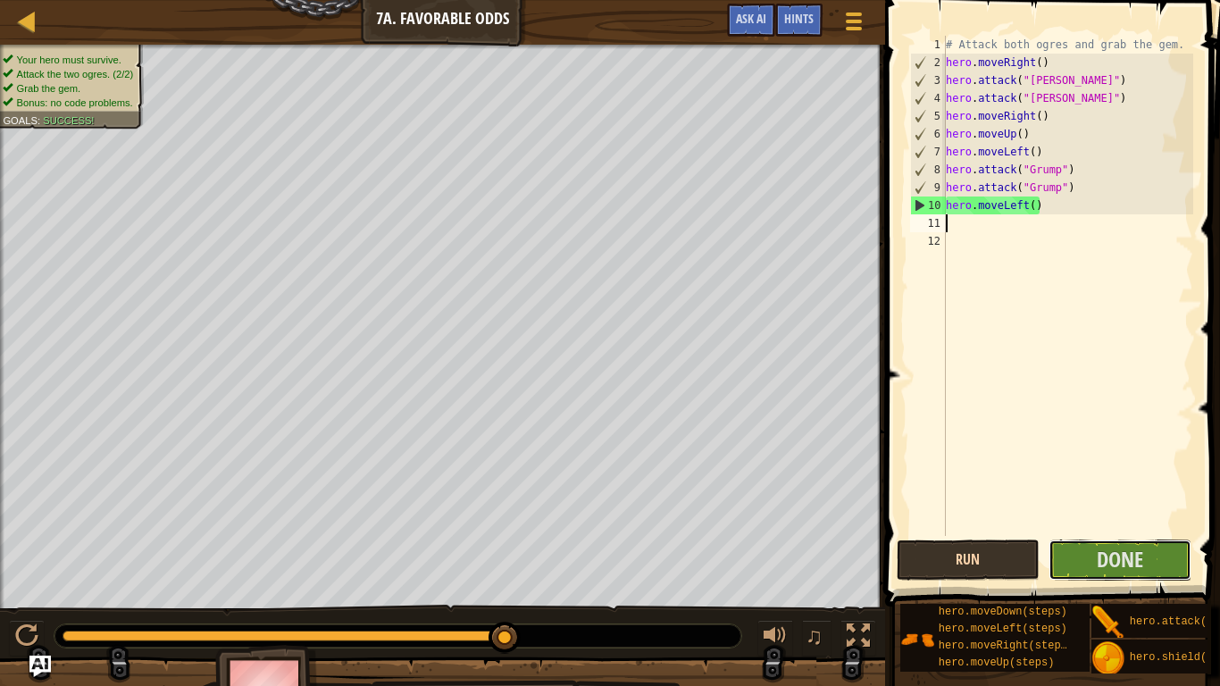
click at [1049, 561] on button "Done" at bounding box center [1119, 559] width 143 height 41
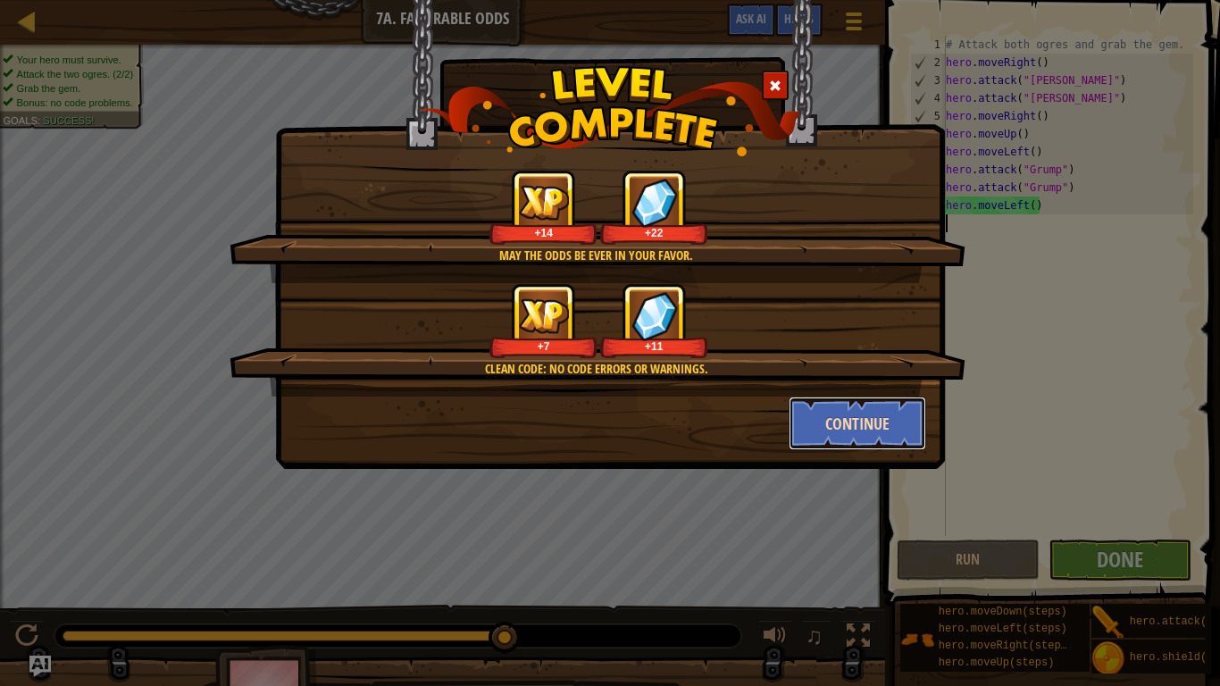
click at [868, 432] on button "Continue" at bounding box center [857, 423] width 138 height 54
